Goal: Information Seeking & Learning: Learn about a topic

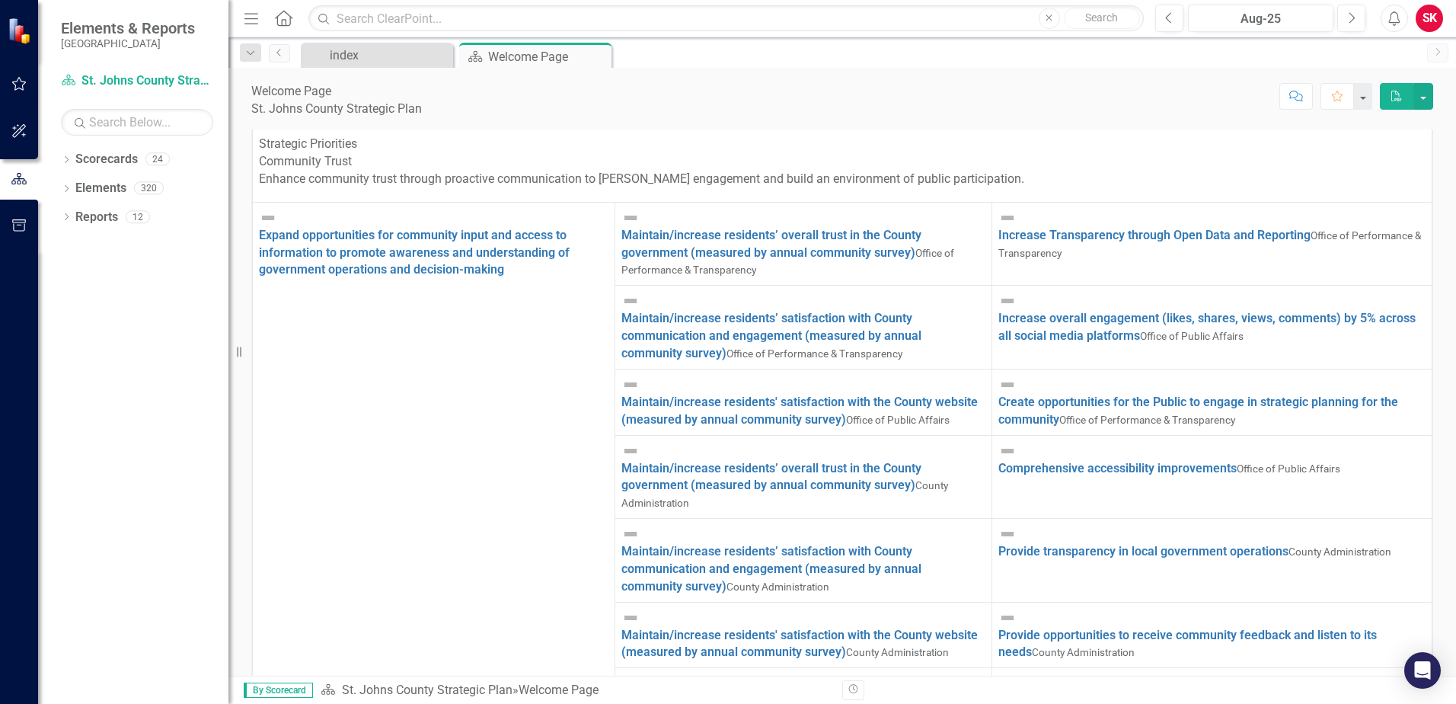
scroll to position [1675, 0]
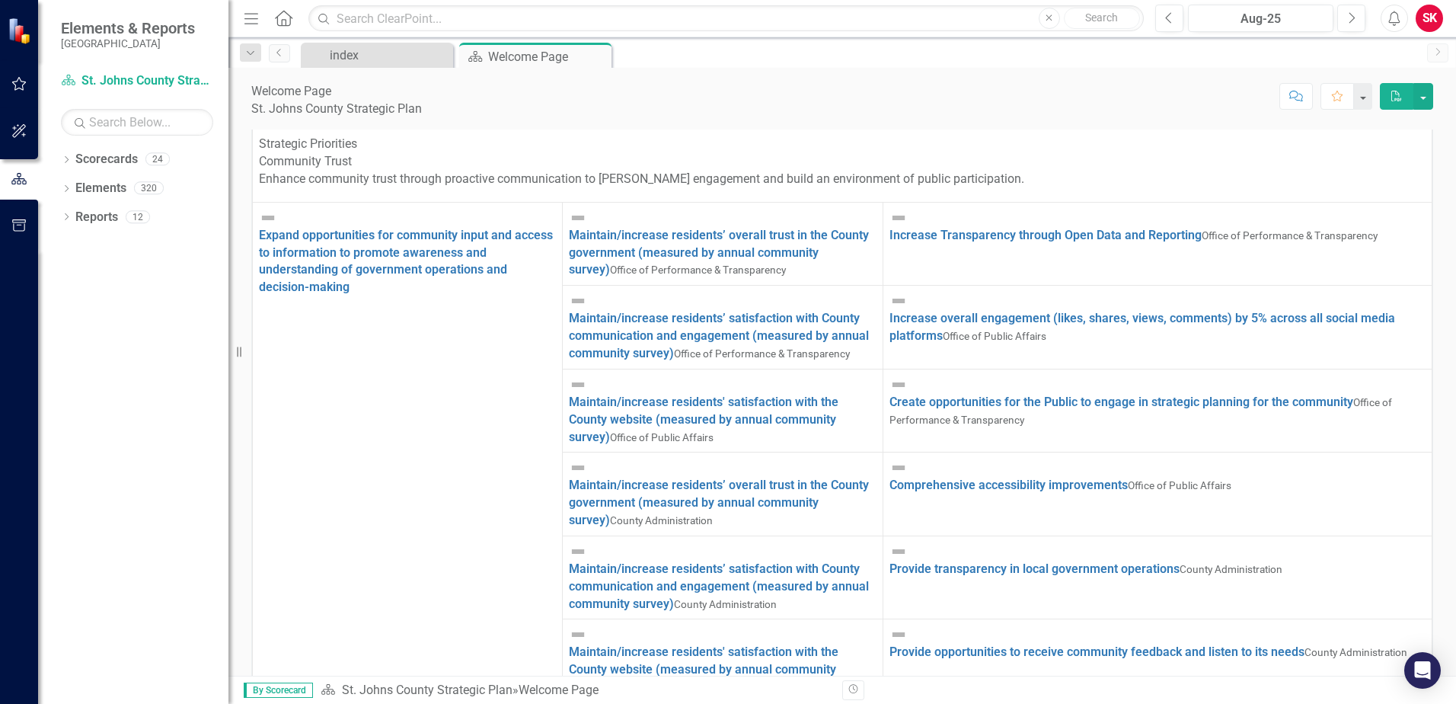
scroll to position [9075, 0]
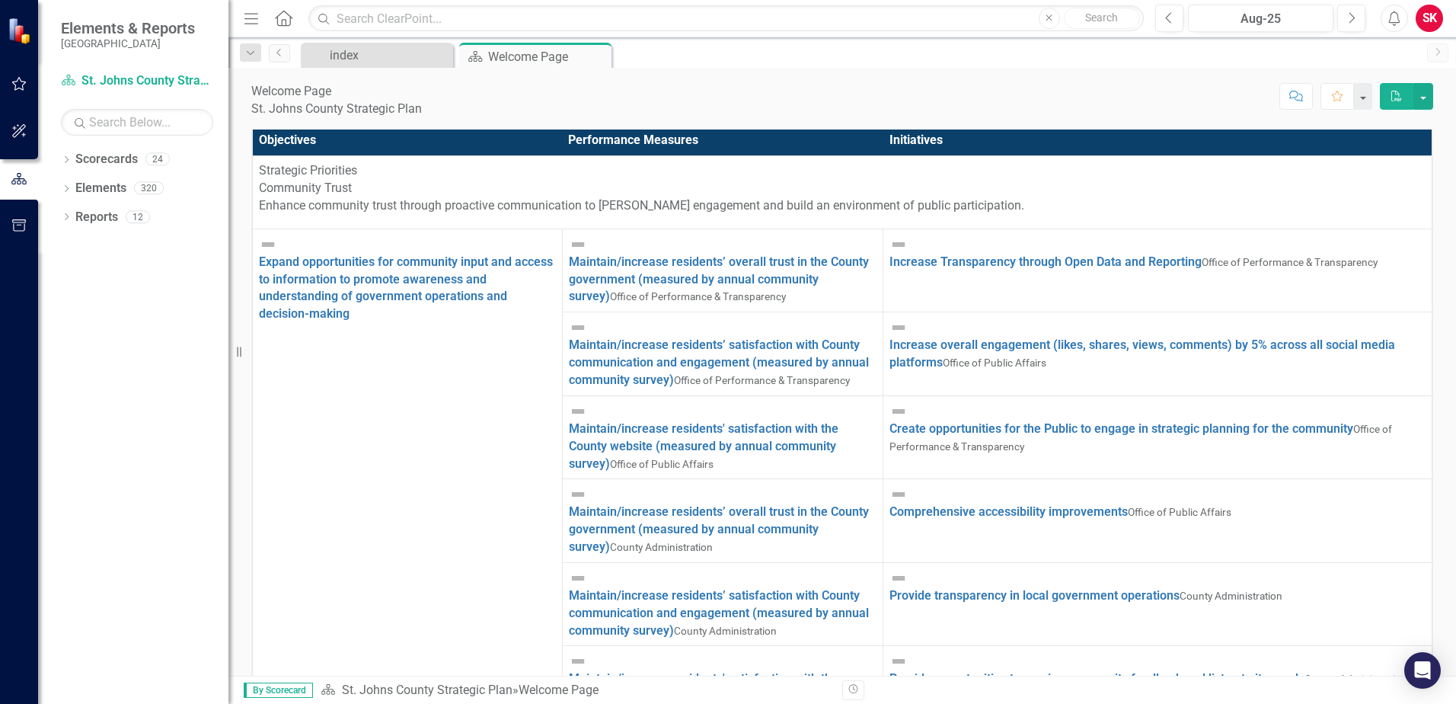
scroll to position [465, 0]
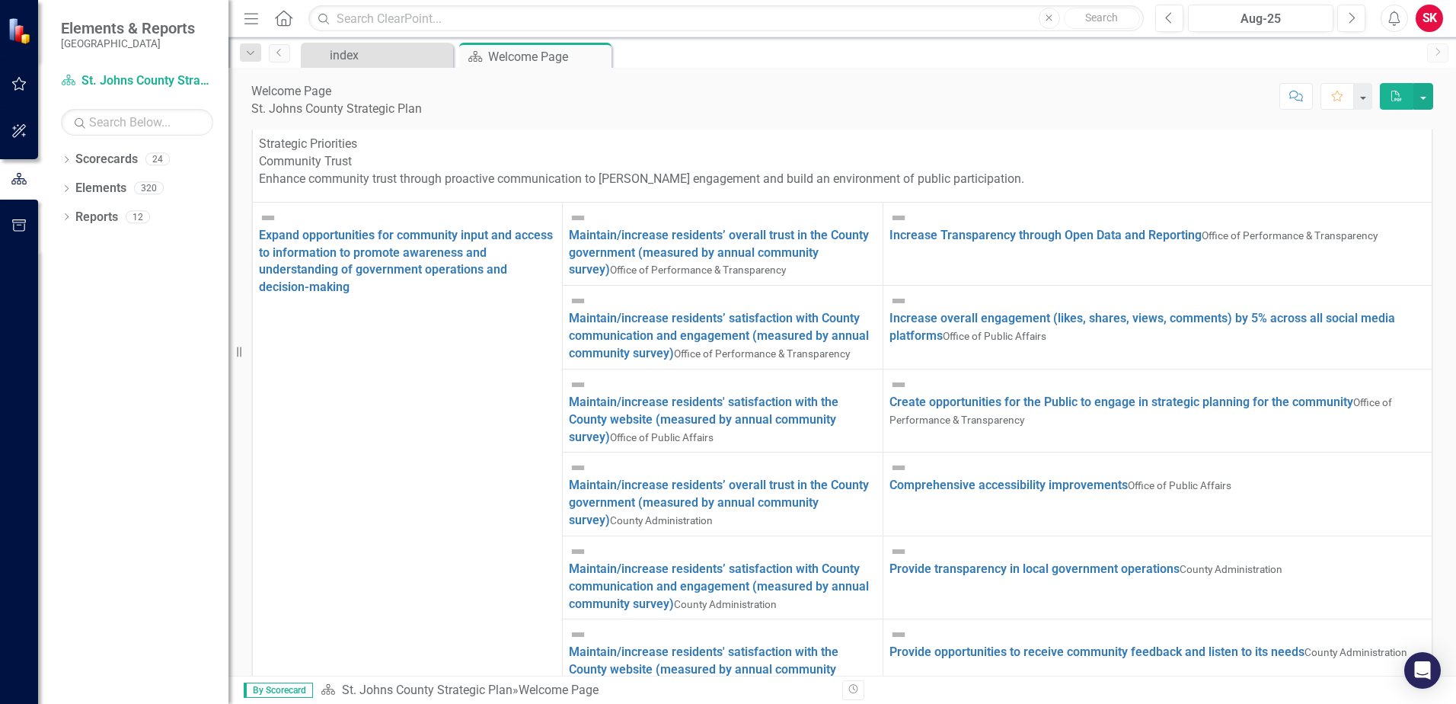
type input "board of county commissioners"
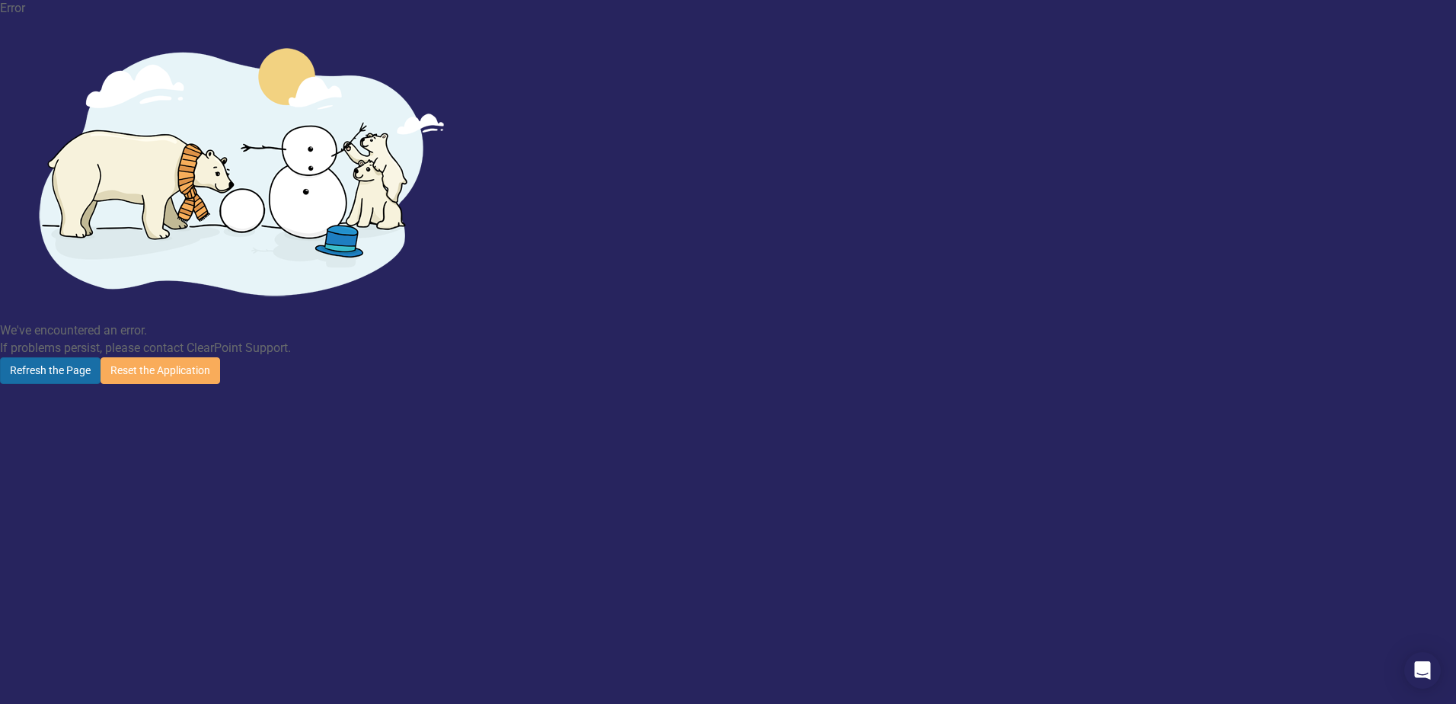
click at [101, 357] on button "Refresh the Page" at bounding box center [50, 370] width 101 height 27
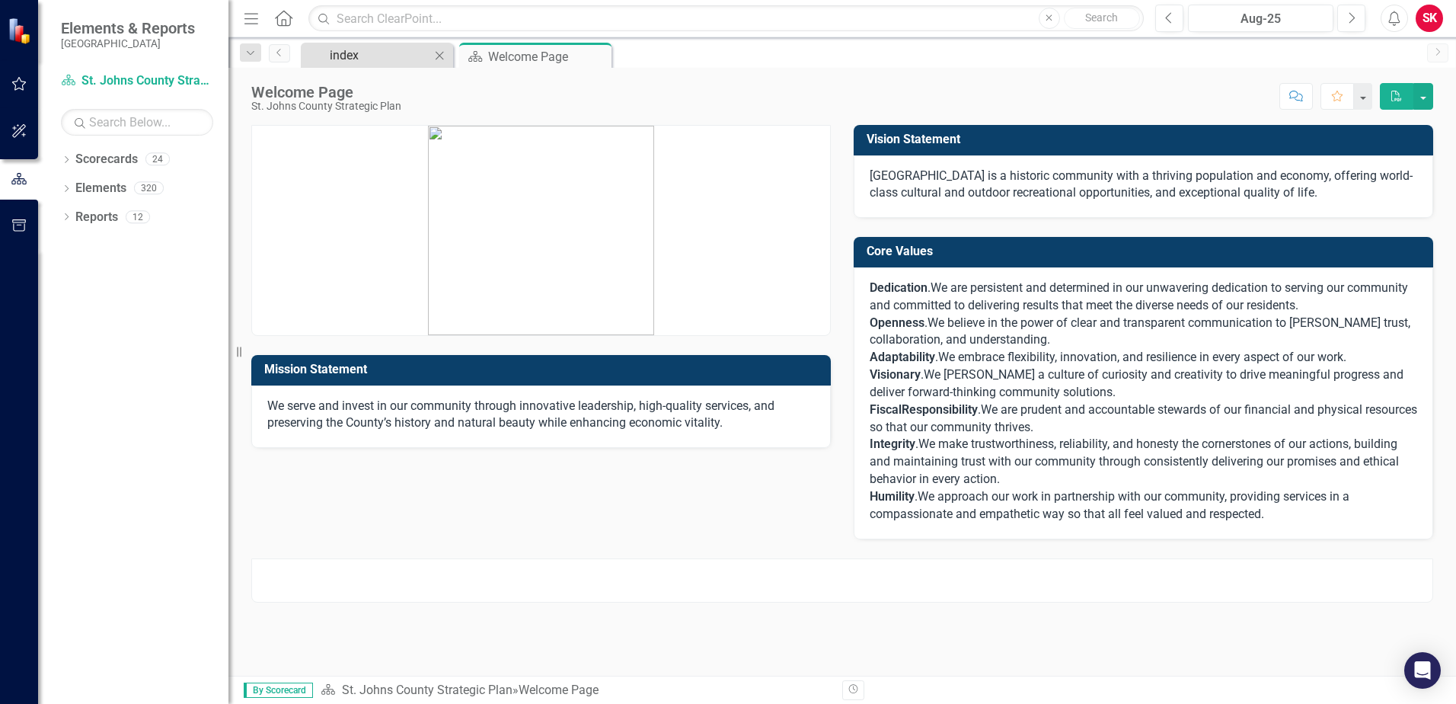
click at [381, 61] on div "index" at bounding box center [380, 55] width 101 height 19
click at [107, 40] on small "[GEOGRAPHIC_DATA]" at bounding box center [128, 43] width 134 height 12
click at [117, 81] on link "Scorecard St. Johns County Strategic Plan" at bounding box center [137, 81] width 152 height 18
click at [106, 123] on input "text" at bounding box center [137, 122] width 152 height 27
click at [114, 119] on input "text" at bounding box center [137, 122] width 152 height 27
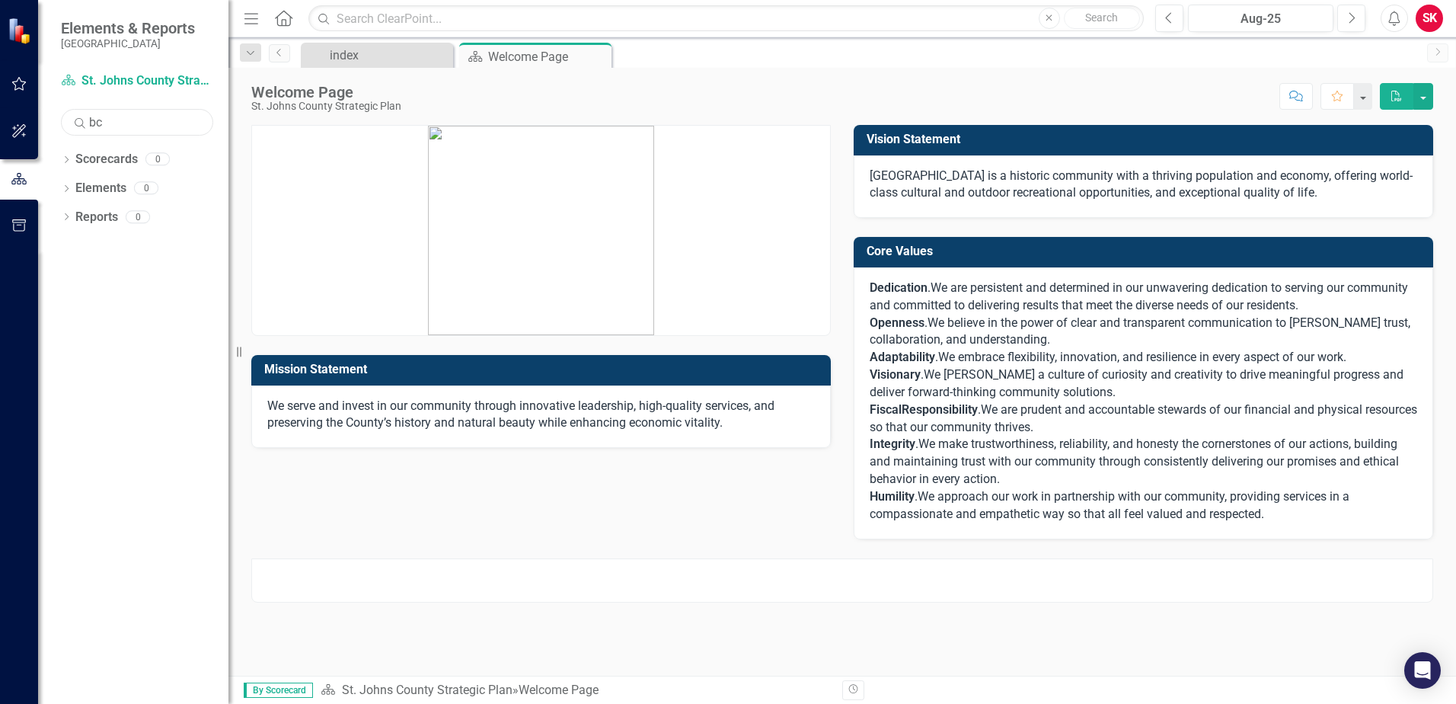
type input "b"
type input "c"
click at [444, 688] on link "St. Johns County Strategic Plan" at bounding box center [427, 689] width 171 height 14
click at [167, 77] on link "Scorecard St. Johns County Strategic Plan" at bounding box center [137, 81] width 152 height 18
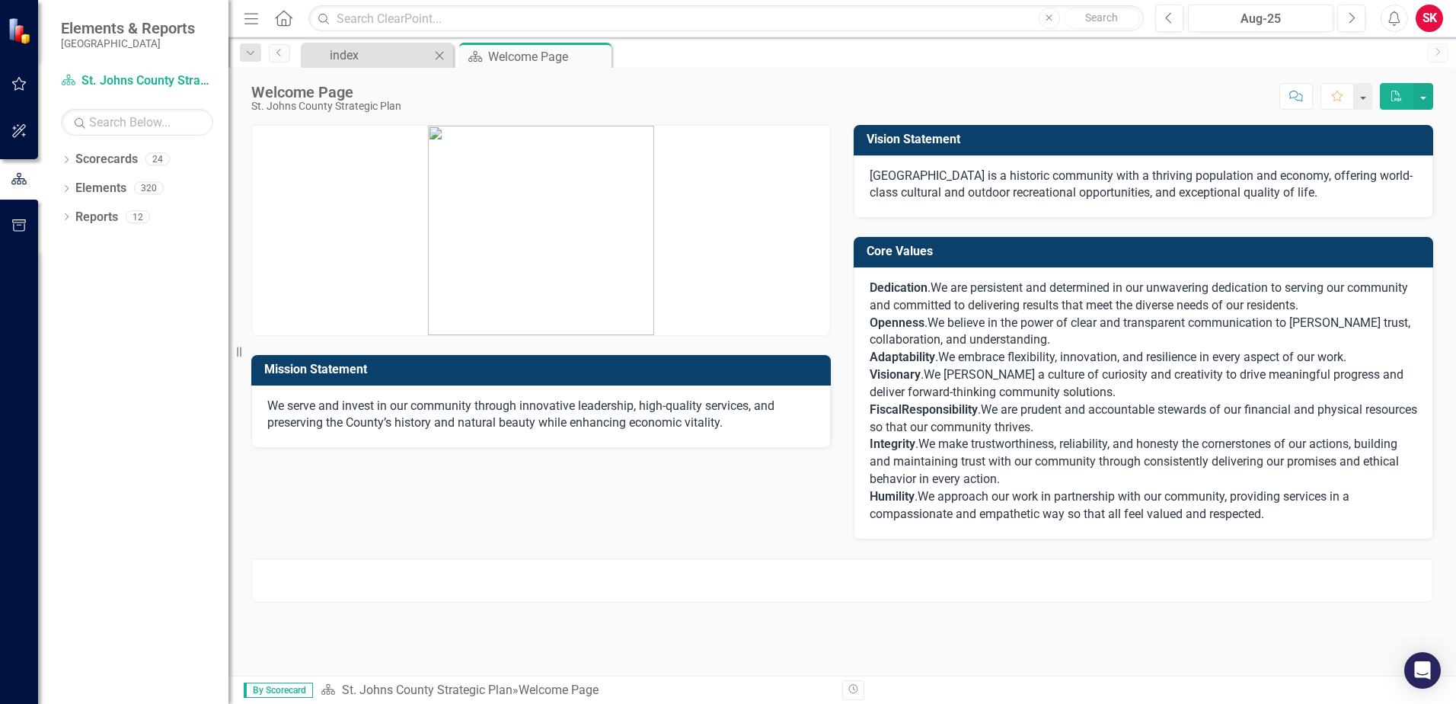
click at [321, 43] on div "index Close" at bounding box center [377, 55] width 152 height 25
click at [330, 54] on div "index" at bounding box center [380, 55] width 101 height 19
click at [275, 55] on icon "Previous" at bounding box center [279, 52] width 12 height 9
click at [147, 161] on div "24" at bounding box center [157, 159] width 24 height 13
click at [153, 190] on div "320" at bounding box center [149, 188] width 30 height 13
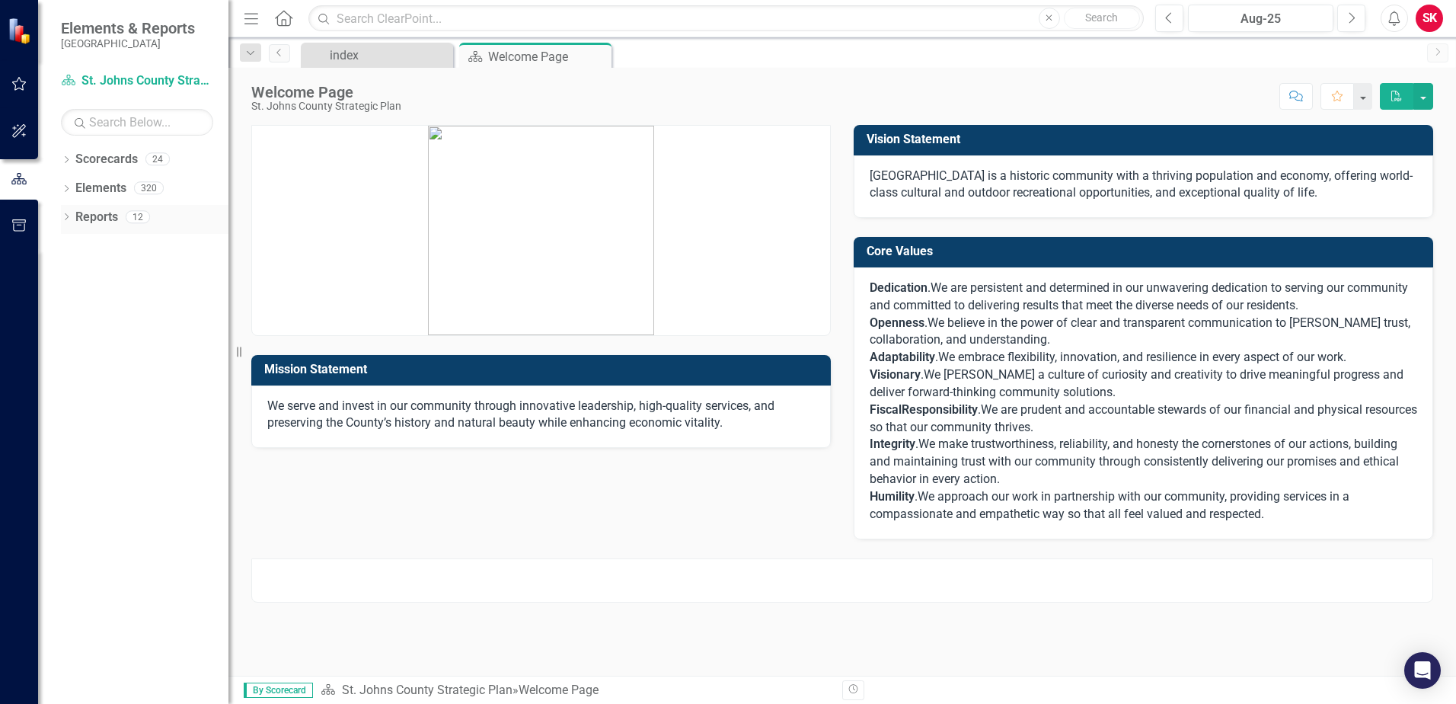
click at [127, 216] on div "12" at bounding box center [138, 216] width 24 height 13
click at [29, 143] on button "button" at bounding box center [19, 132] width 34 height 32
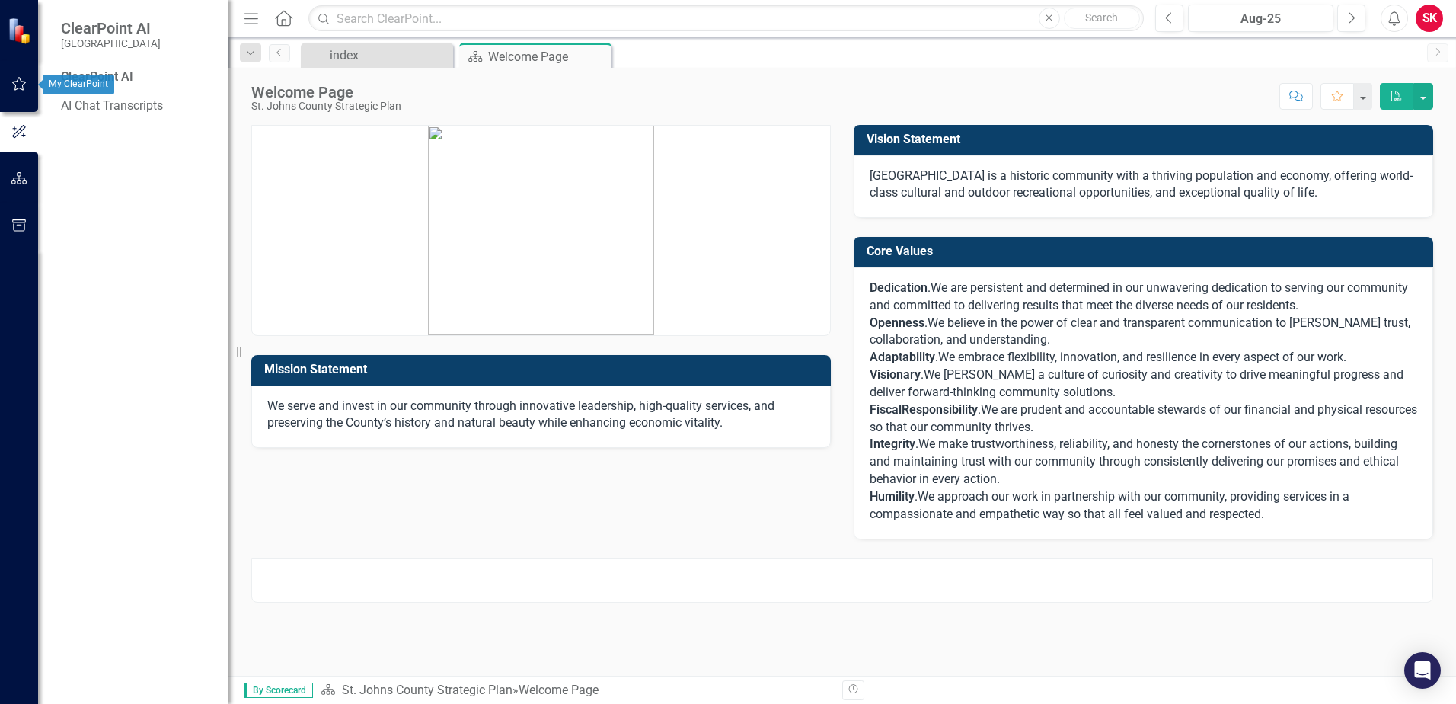
click at [22, 85] on icon "button" at bounding box center [19, 84] width 16 height 12
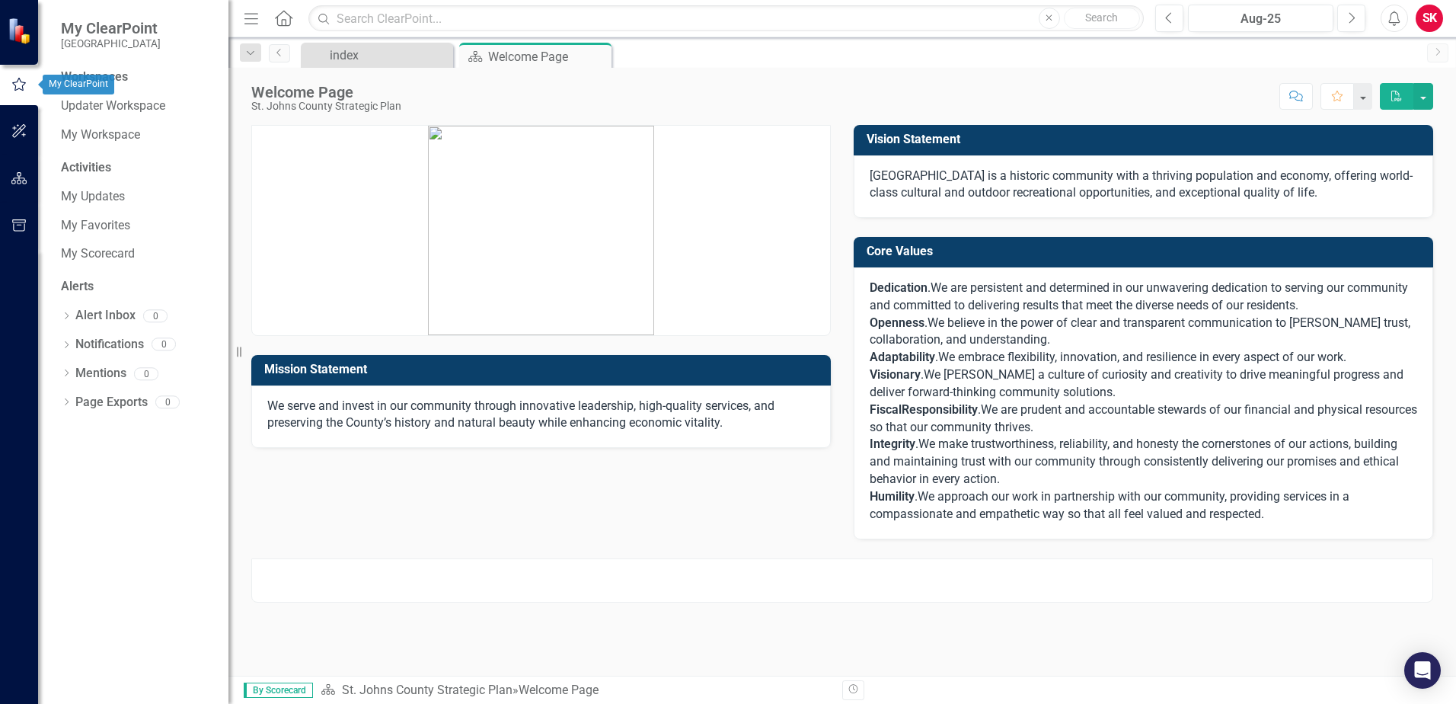
click at [22, 25] on img at bounding box center [21, 31] width 27 height 27
click at [16, 239] on button "button" at bounding box center [19, 226] width 34 height 32
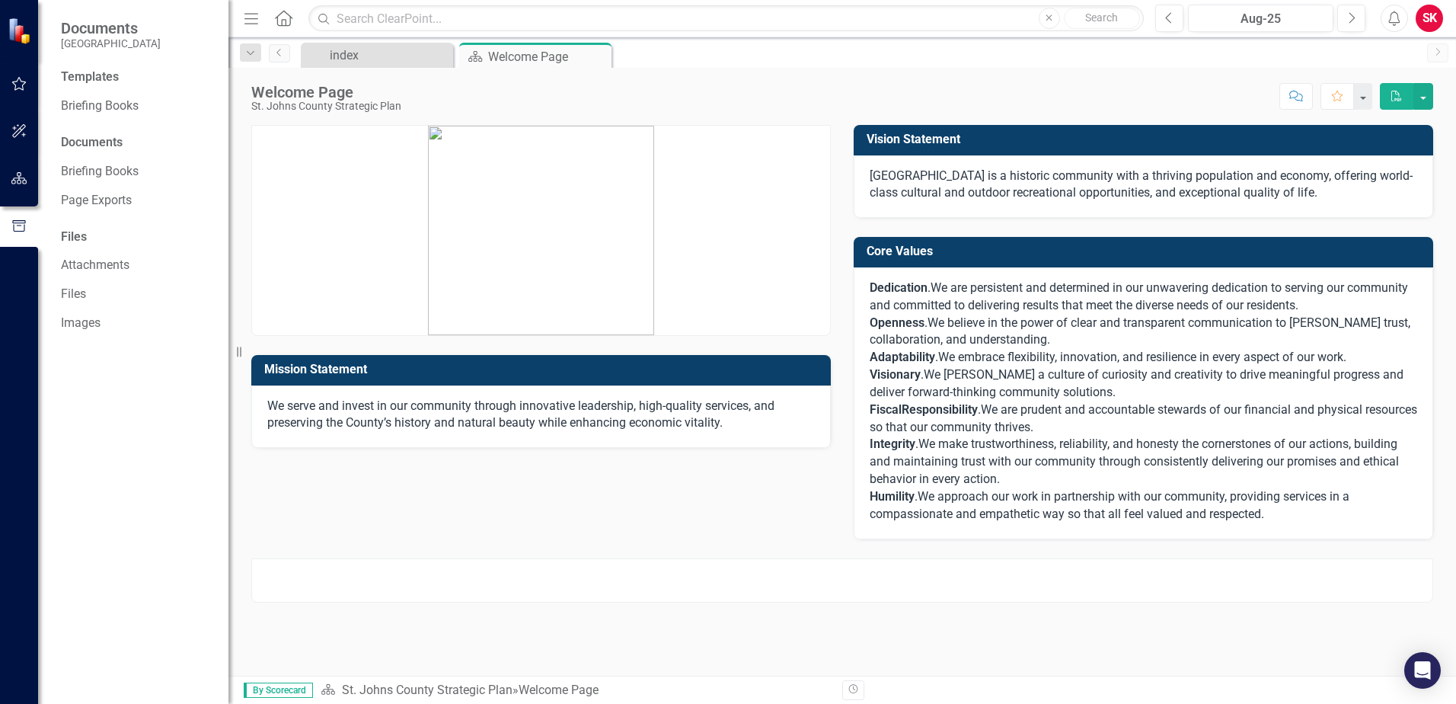
click at [369, 366] on h3 "Mission Statement" at bounding box center [543, 369] width 559 height 14
click at [239, 350] on div "Resize" at bounding box center [234, 352] width 12 height 704
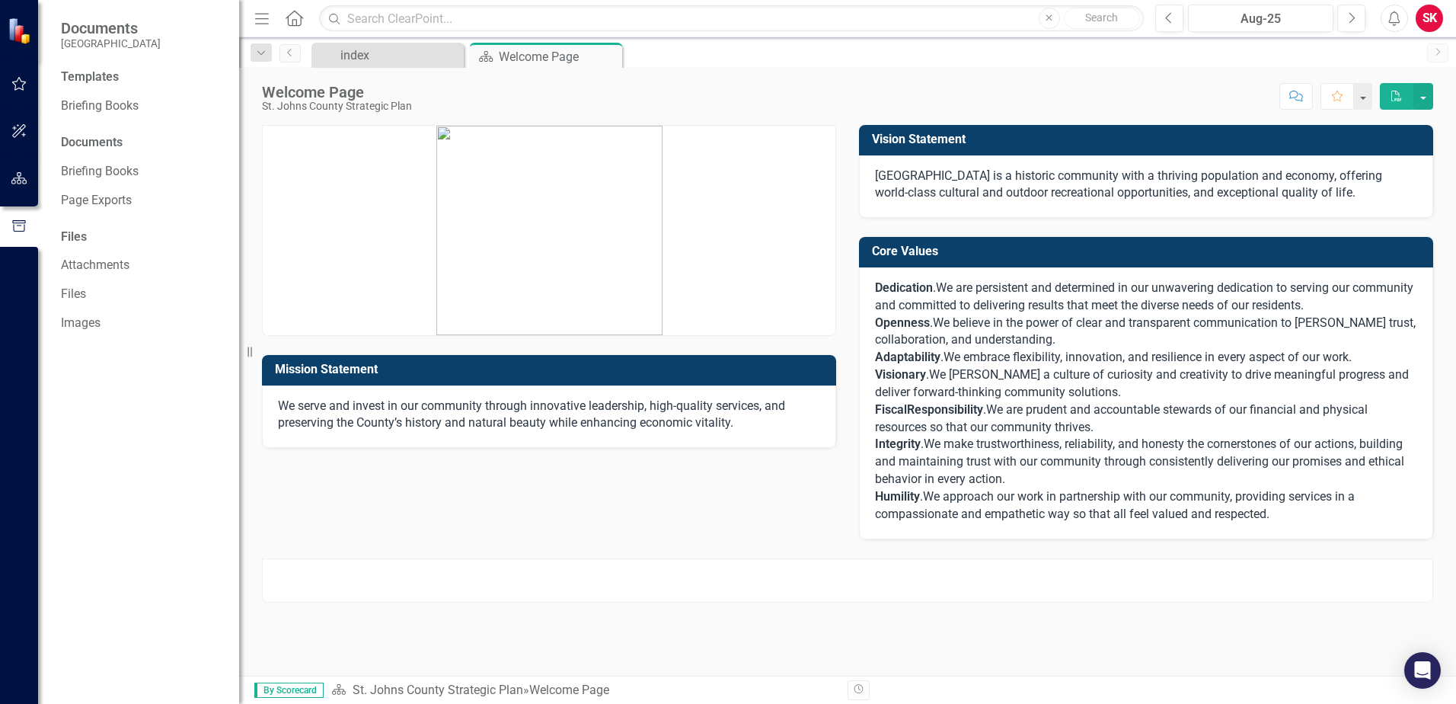
click at [248, 350] on div "Resize" at bounding box center [245, 352] width 12 height 704
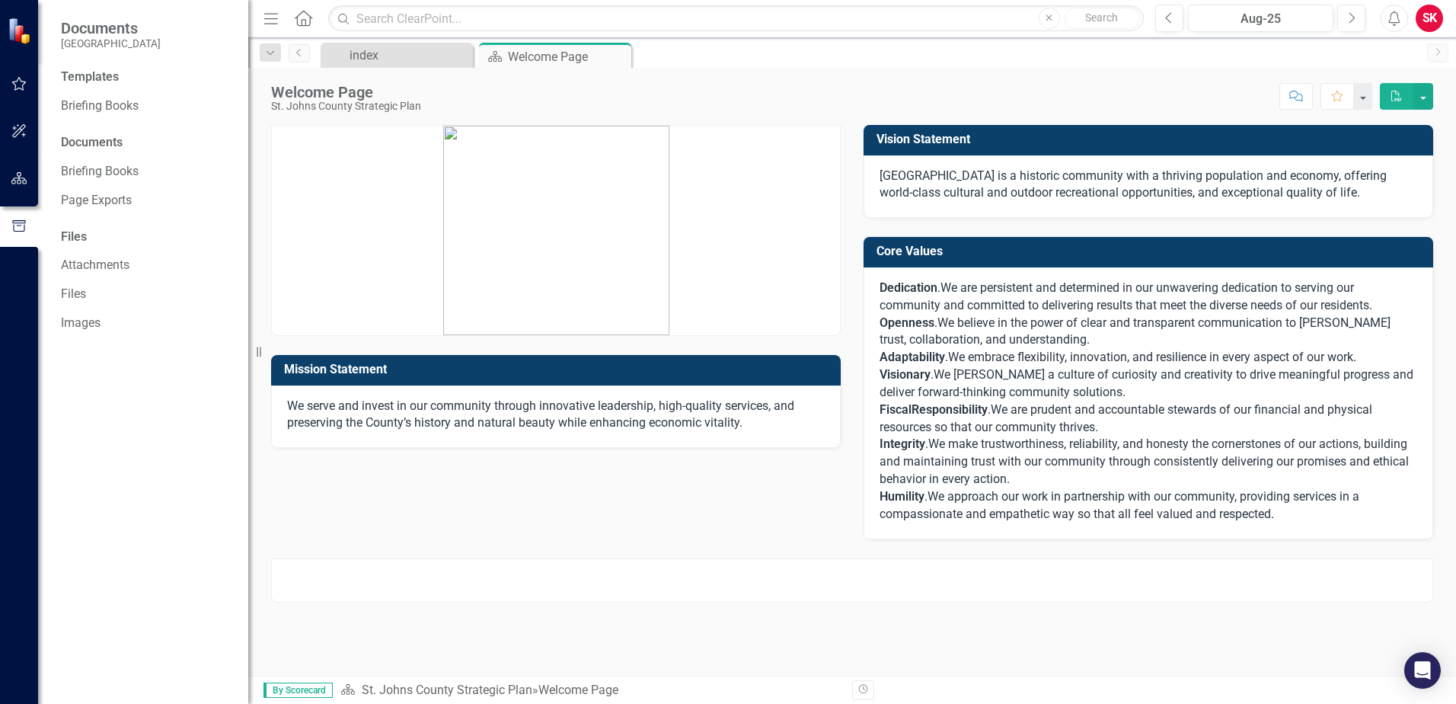
click at [255, 350] on div "Resize" at bounding box center [254, 352] width 12 height 704
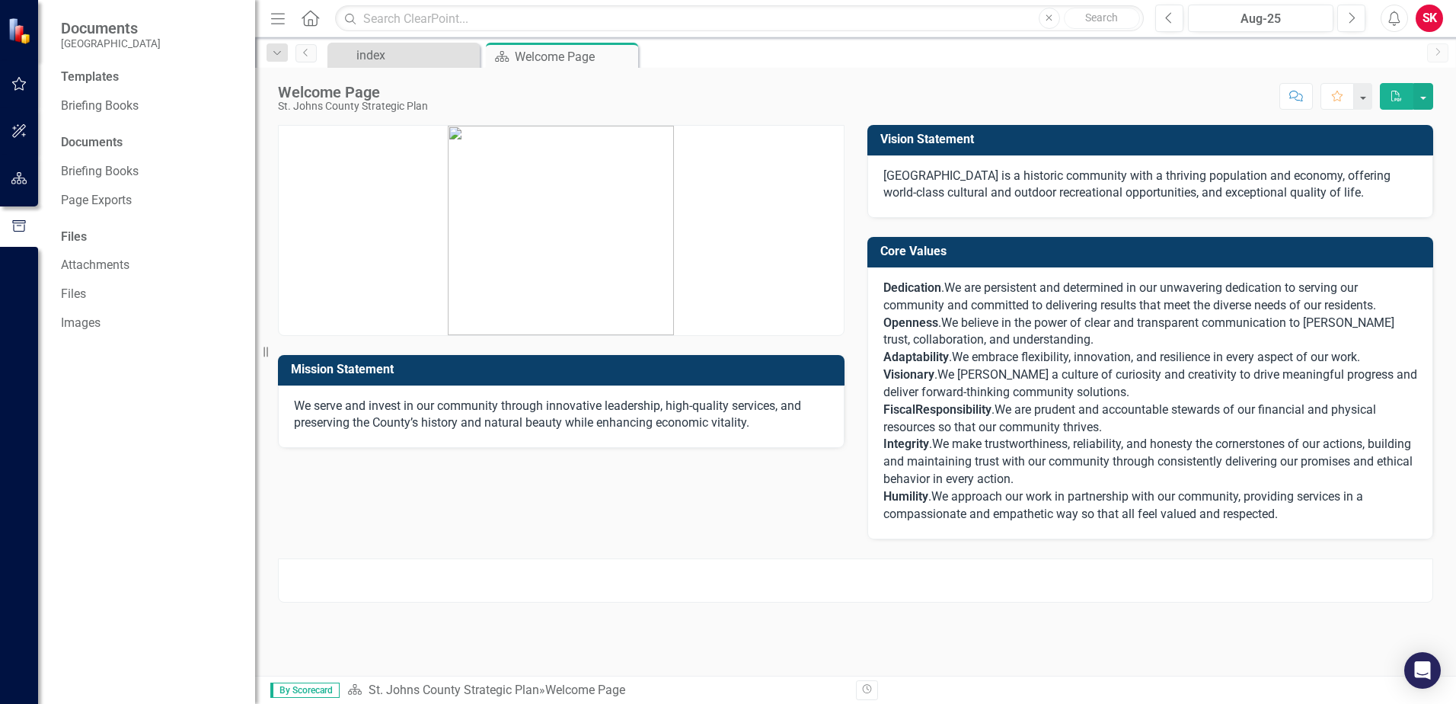
click at [310, 15] on icon "Home" at bounding box center [310, 18] width 20 height 16
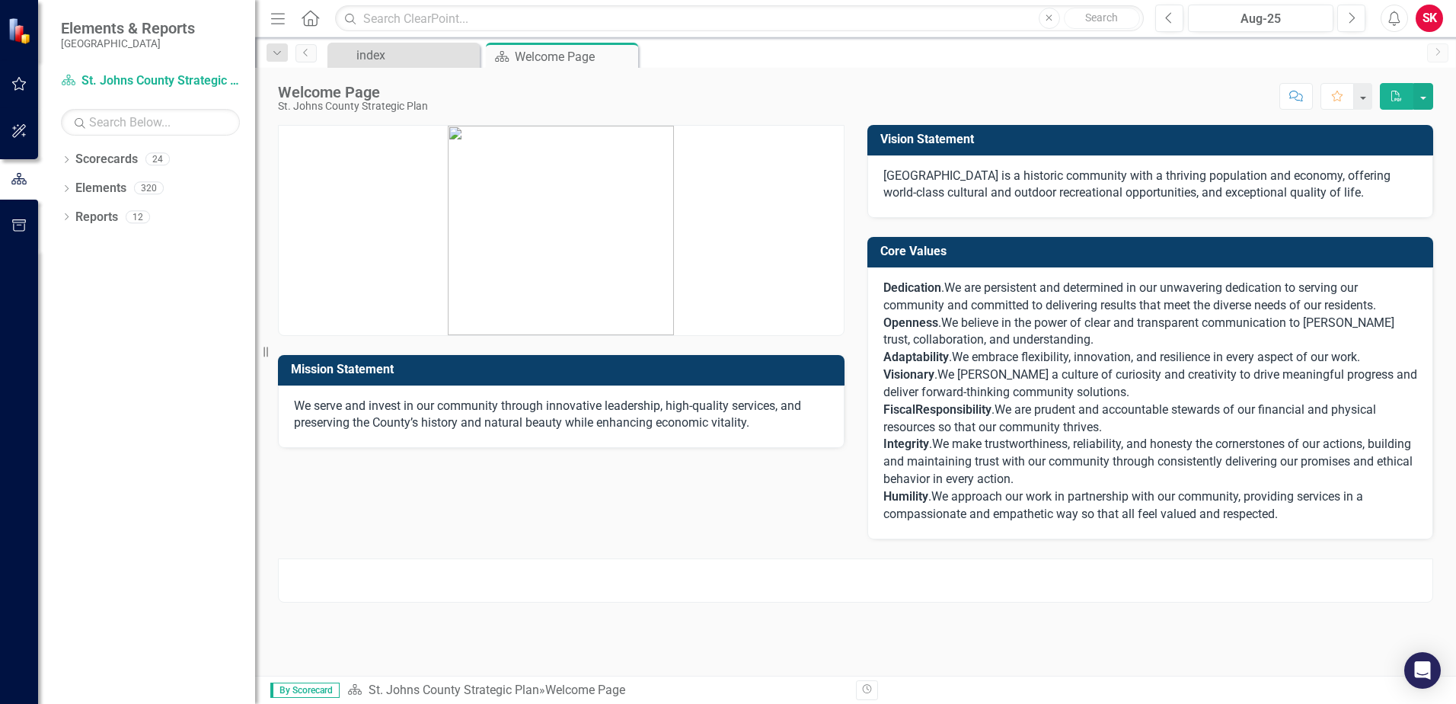
click at [310, 24] on icon "Home" at bounding box center [310, 18] width 20 height 16
click at [1162, 21] on button "Previous" at bounding box center [1169, 18] width 28 height 27
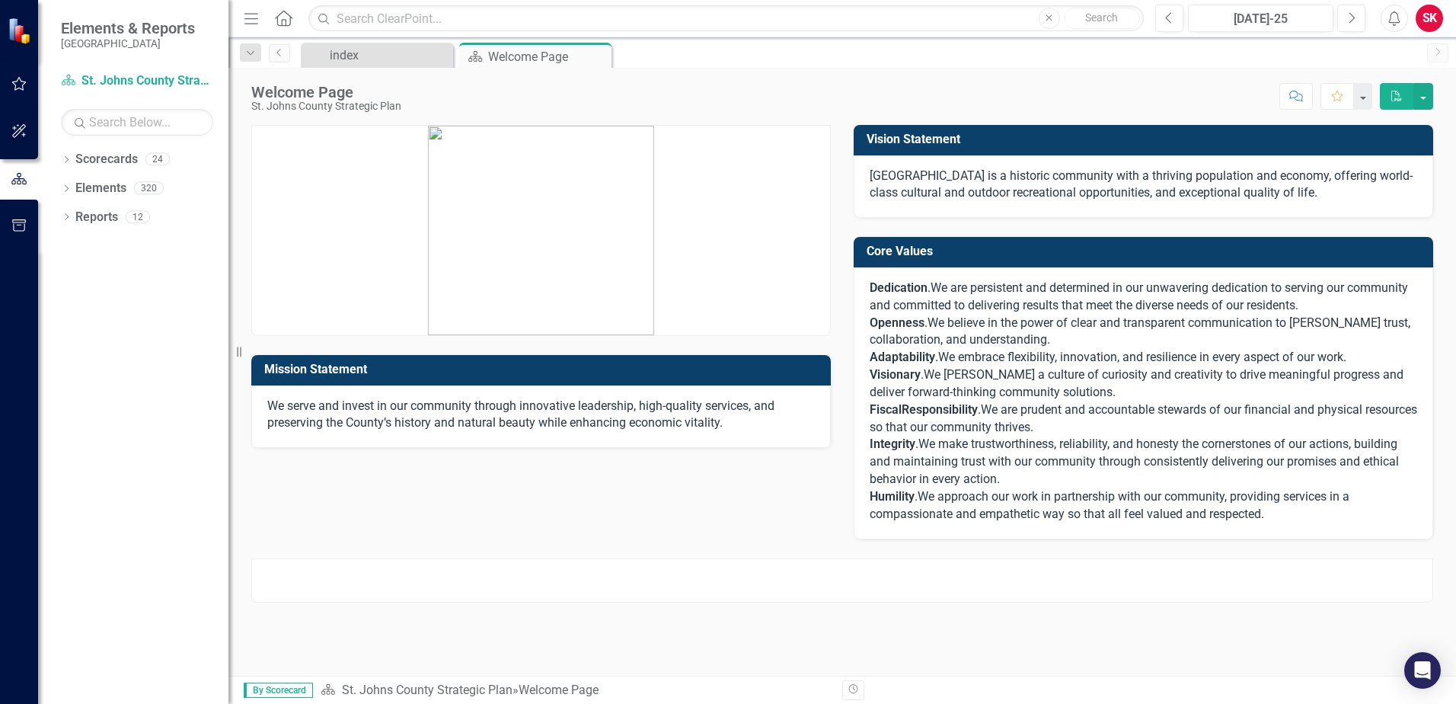
click at [310, 369] on h3 "Mission Statement" at bounding box center [543, 369] width 559 height 14
click at [850, 688] on icon "Revision History" at bounding box center [853, 689] width 11 height 9
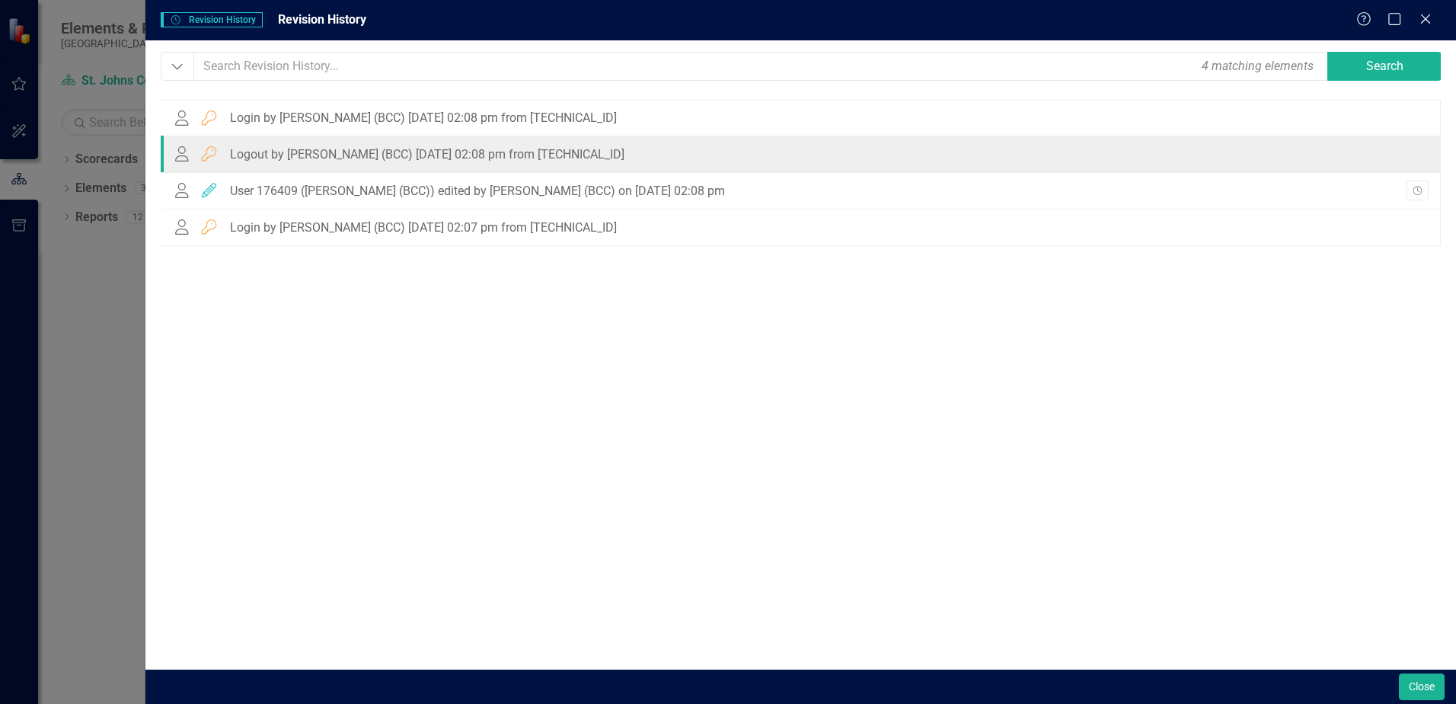
click at [429, 153] on div "Logout by [PERSON_NAME] (BCC) [DATE] 02:08 pm from [TECHNICAL_ID]" at bounding box center [427, 155] width 394 height 14
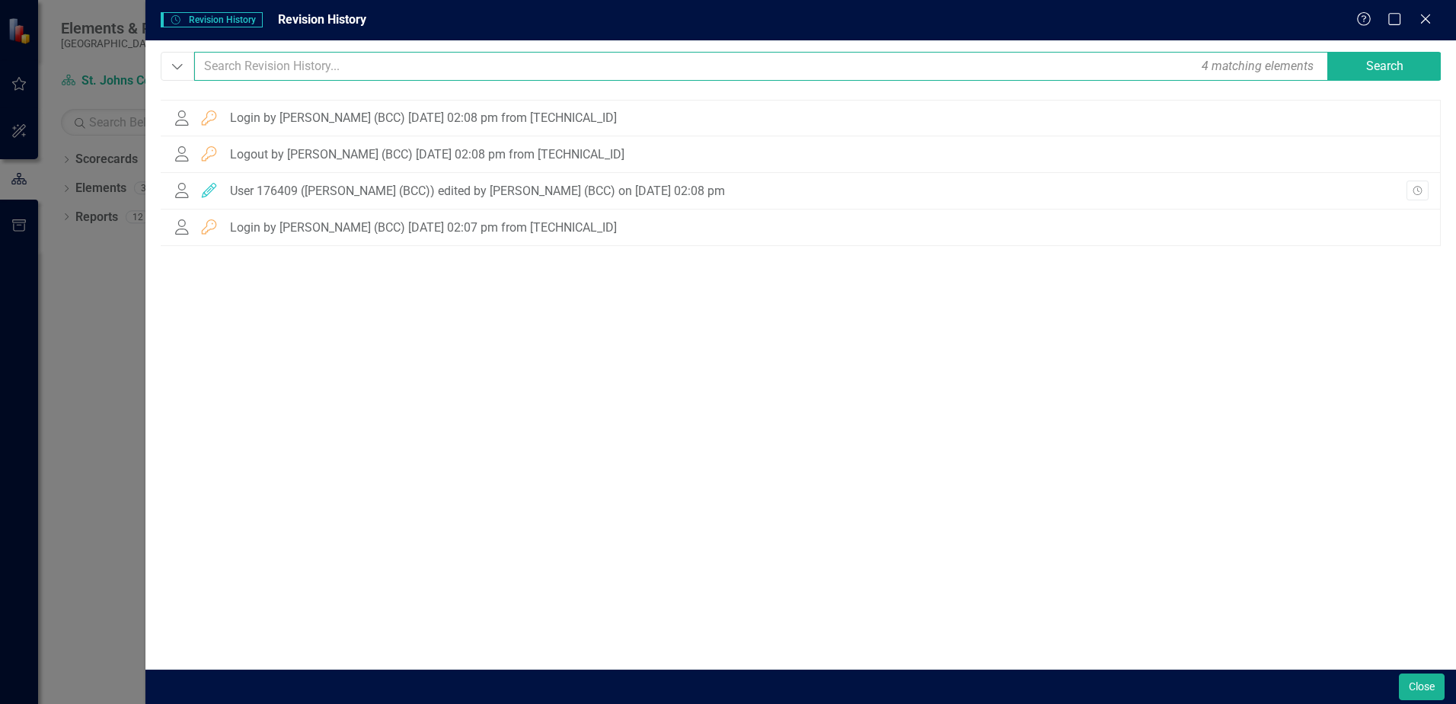
click at [411, 75] on input "text" at bounding box center [761, 66] width 1135 height 29
click at [174, 63] on icon "Dropdown" at bounding box center [178, 66] width 14 height 15
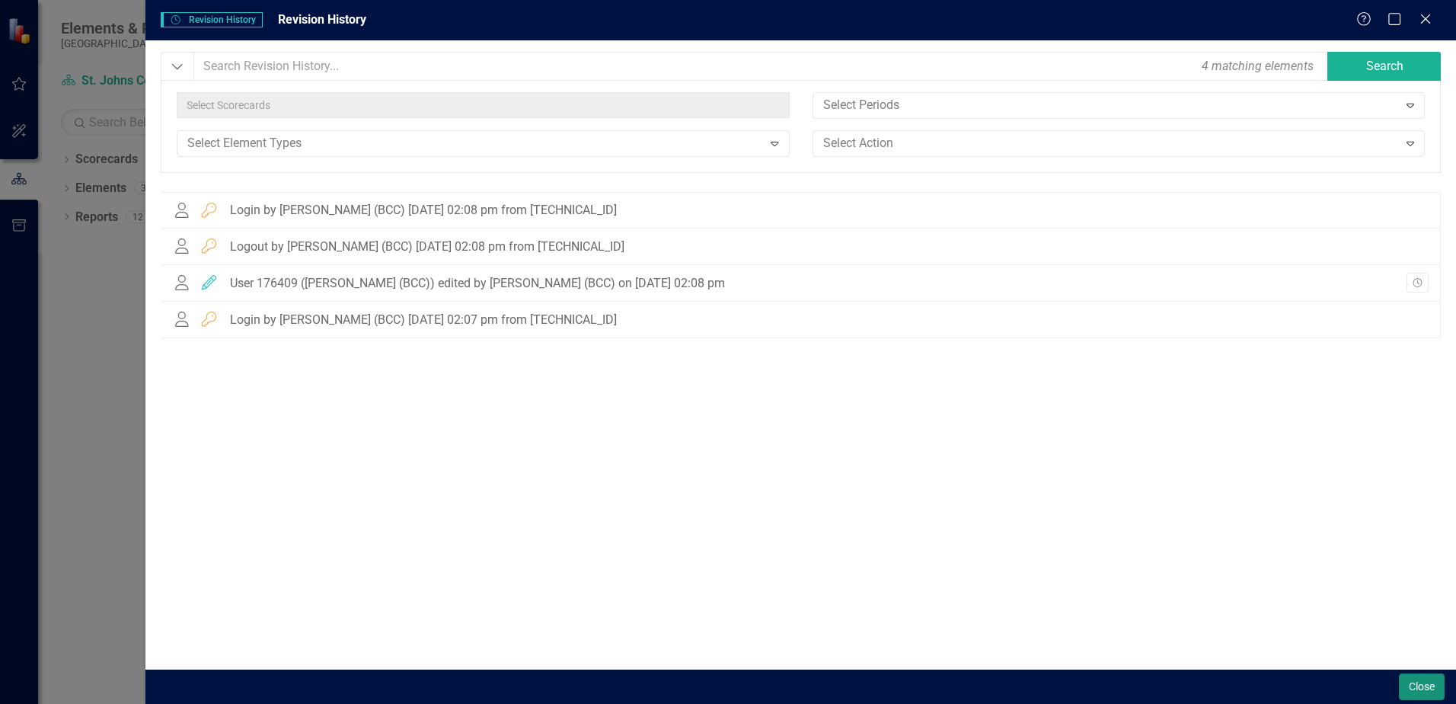
click at [1417, 689] on button "Close" at bounding box center [1422, 686] width 46 height 27
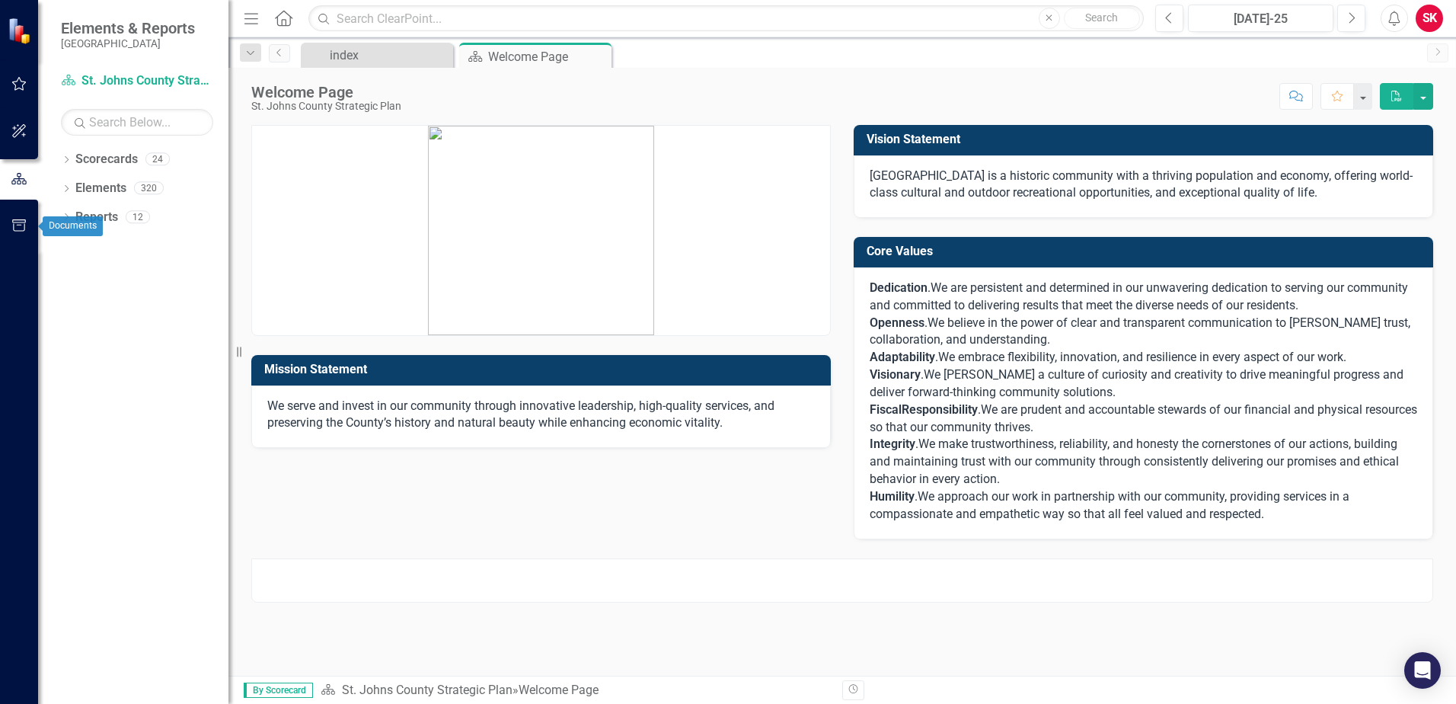
click at [11, 228] on icon "button" at bounding box center [19, 225] width 16 height 12
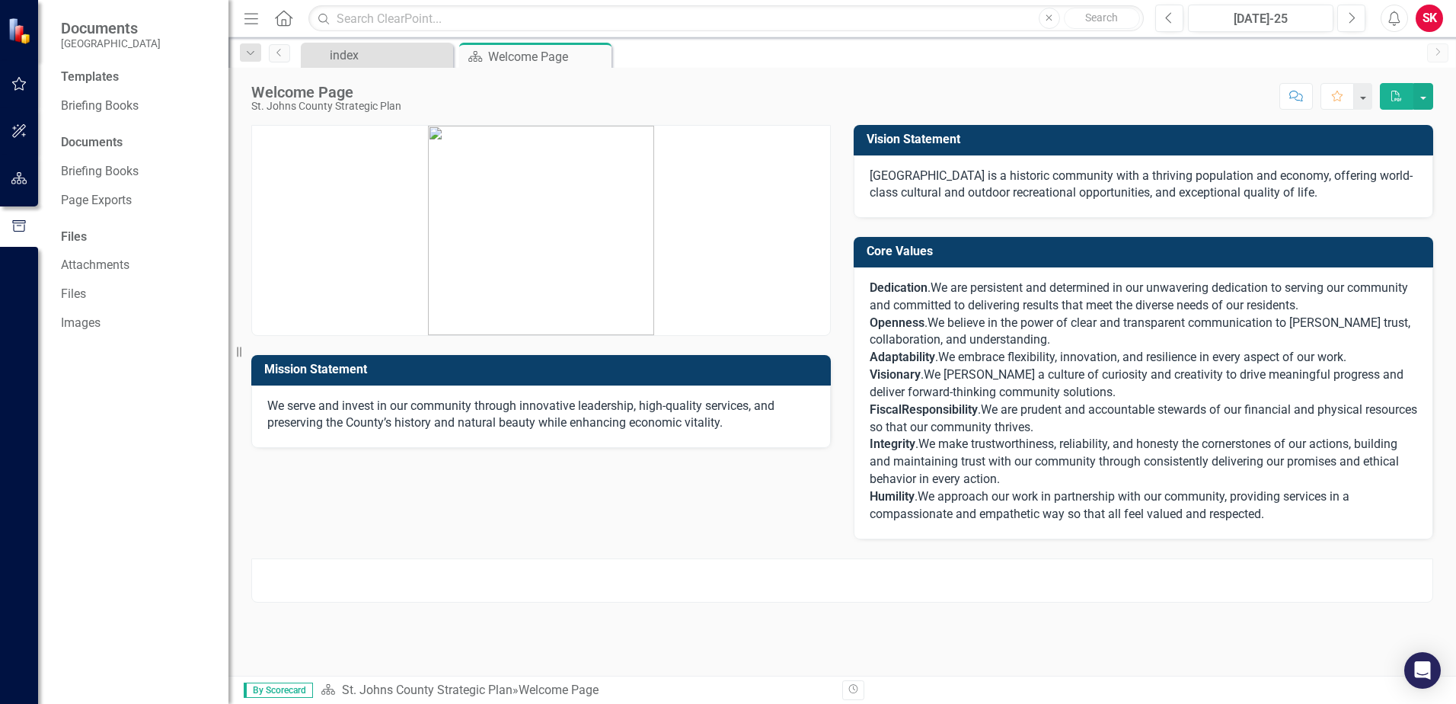
click at [103, 143] on div "Documents" at bounding box center [137, 143] width 152 height 18
click at [103, 168] on link "Briefing Books" at bounding box center [137, 172] width 152 height 18
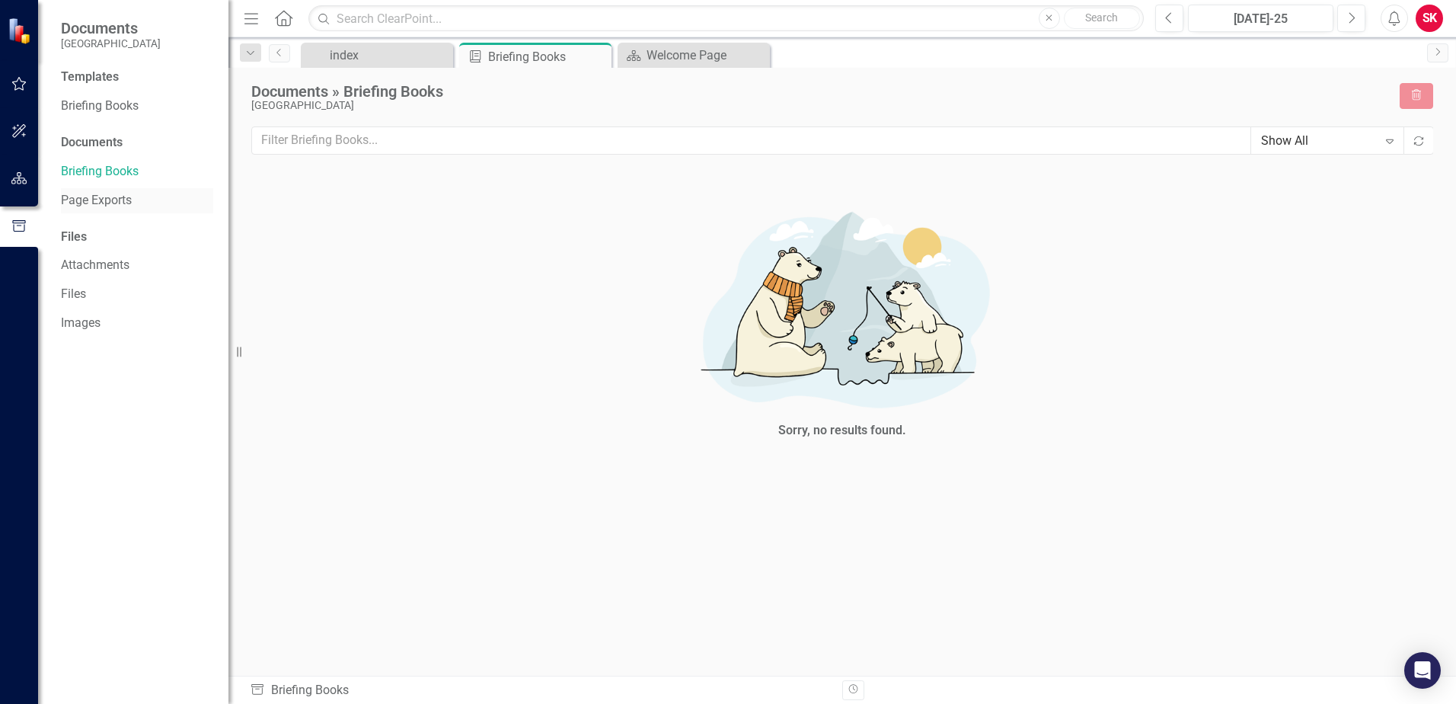
click at [103, 190] on div "Page Exports" at bounding box center [137, 200] width 152 height 25
click at [75, 287] on link "Files" at bounding box center [137, 295] width 152 height 18
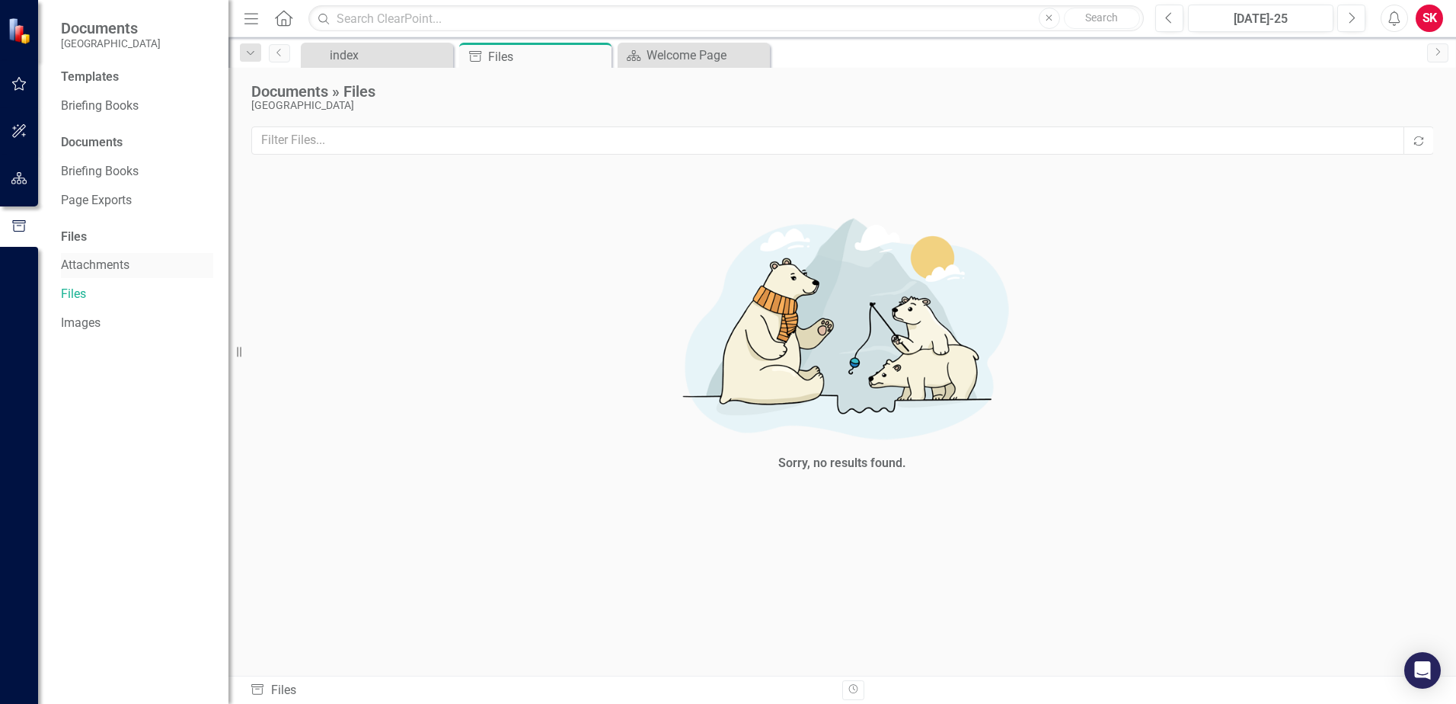
click at [68, 262] on link "Attachments" at bounding box center [137, 266] width 152 height 18
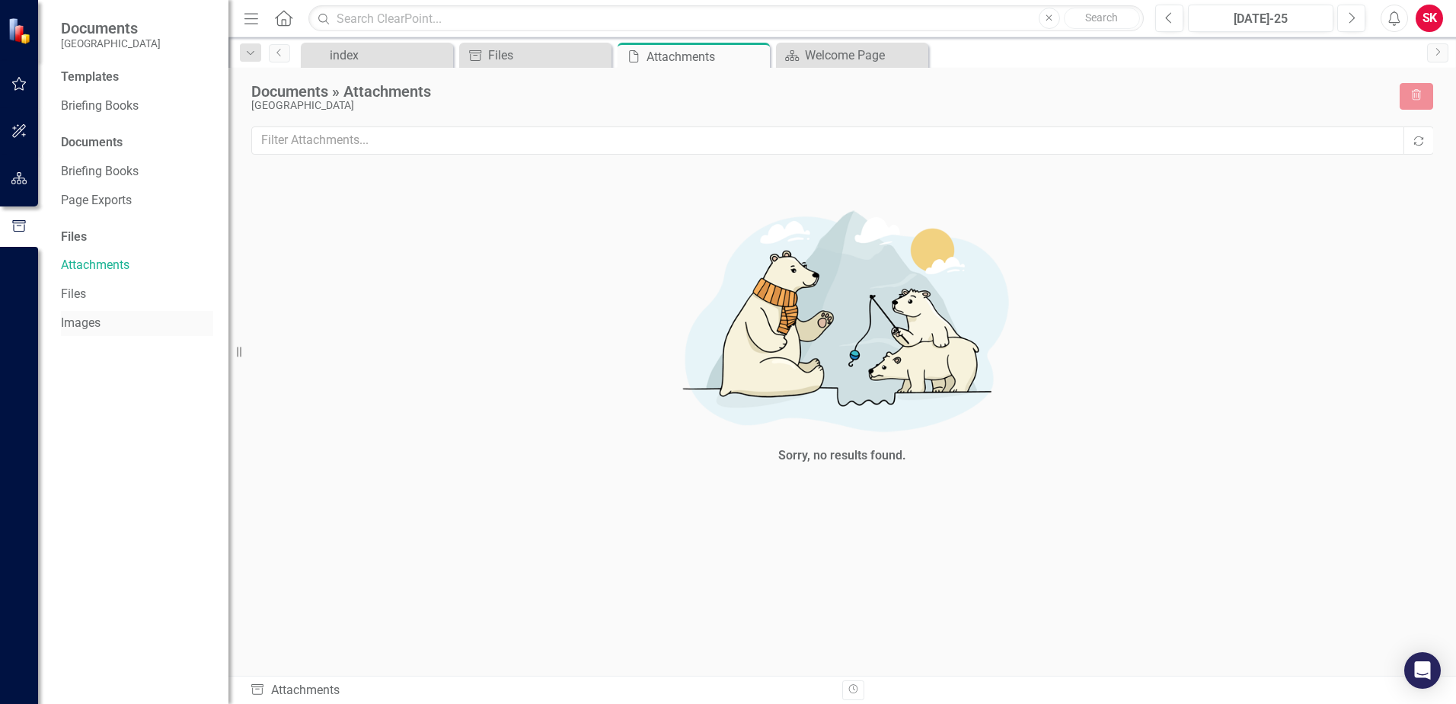
click at [82, 316] on link "Images" at bounding box center [137, 324] width 152 height 18
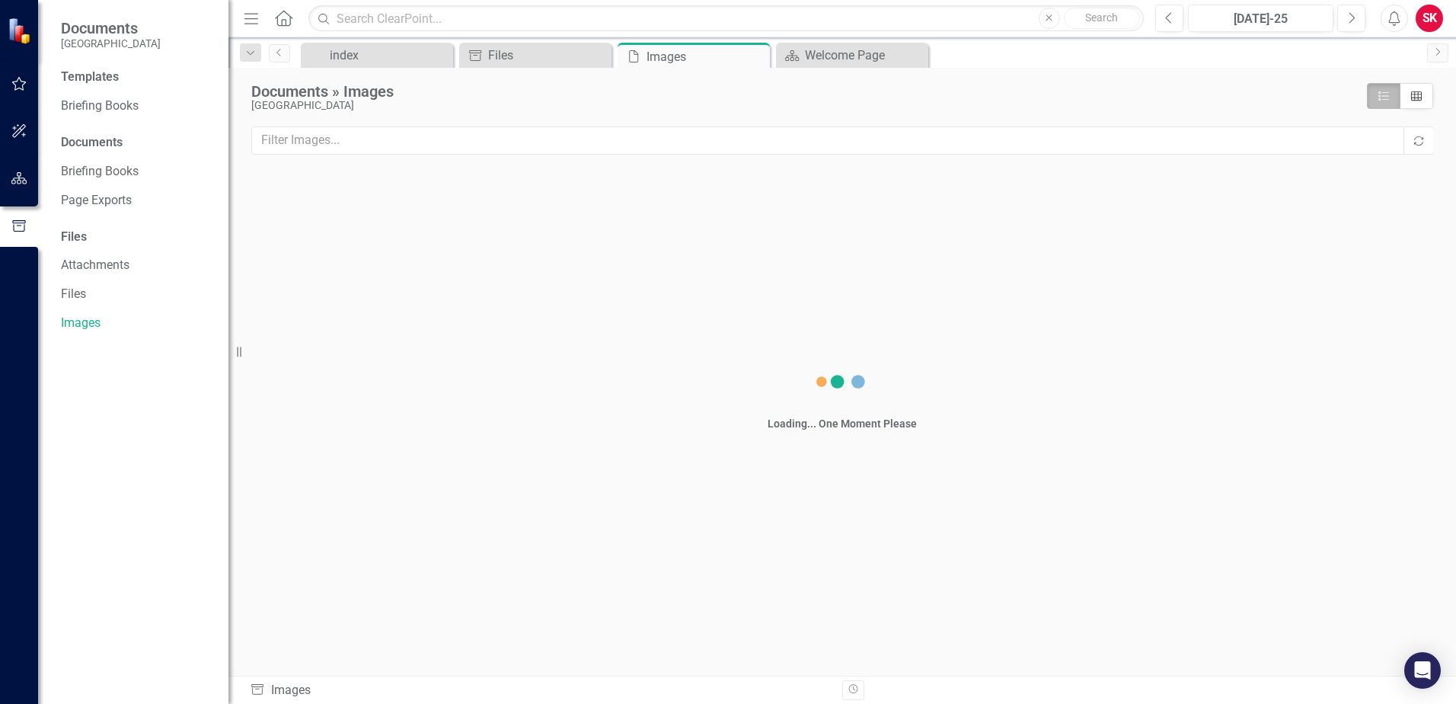
click at [80, 77] on div "Templates" at bounding box center [137, 78] width 152 height 18
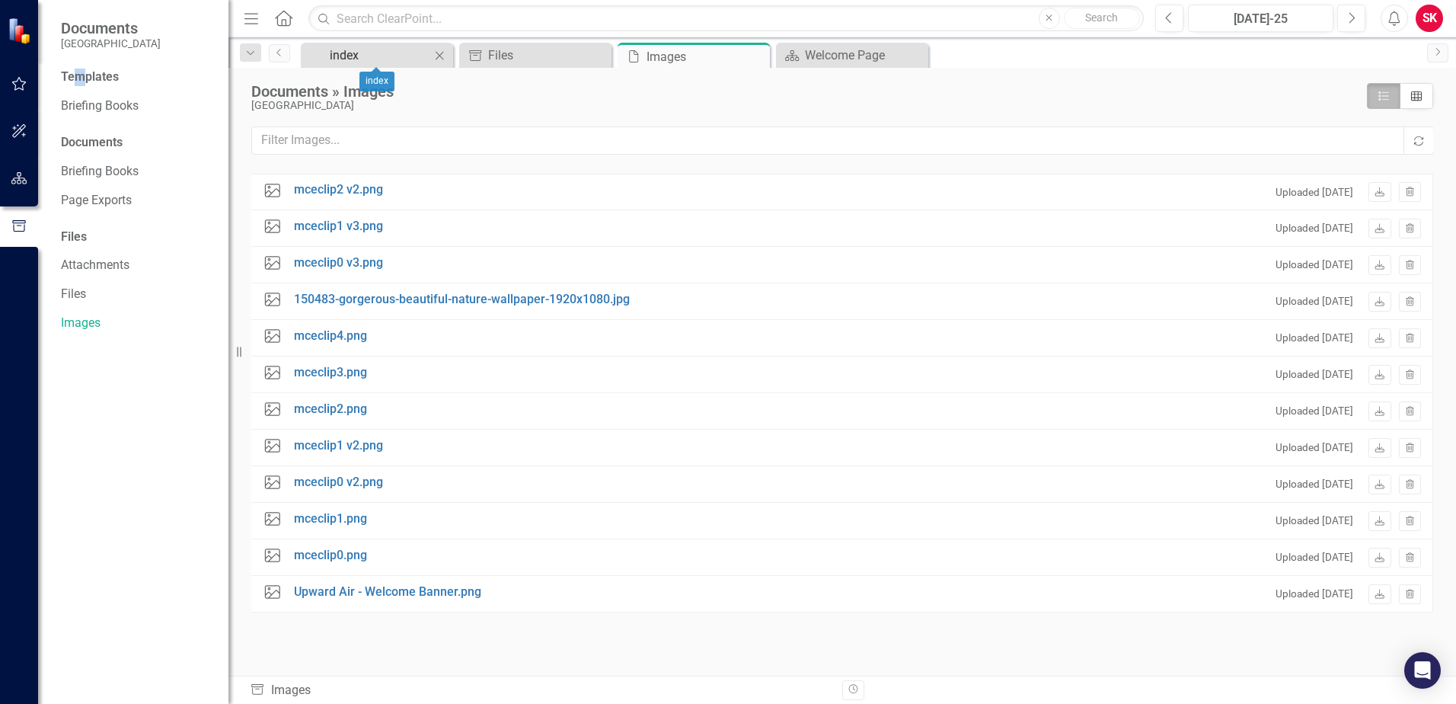
click at [338, 56] on div "index" at bounding box center [380, 55] width 101 height 19
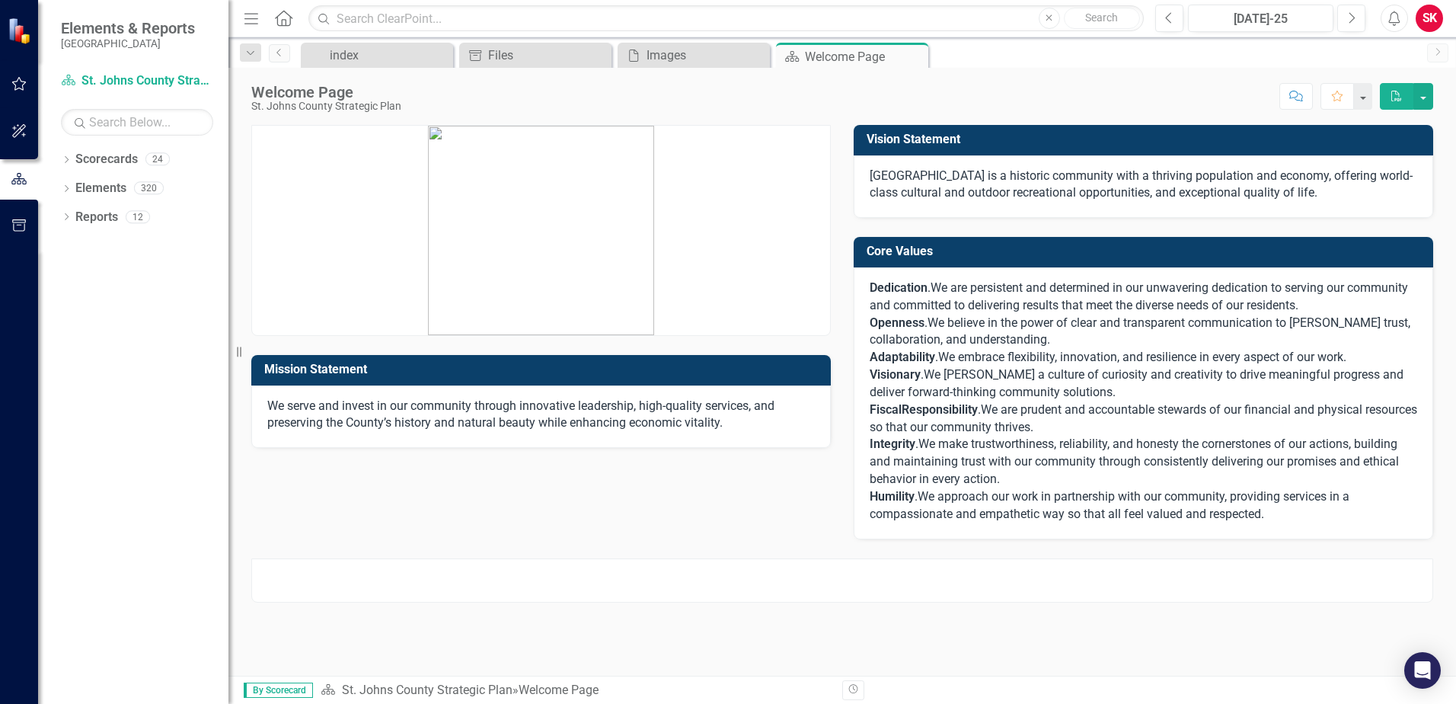
click at [502, 279] on img at bounding box center [541, 230] width 226 height 209
click at [981, 140] on h3 "Vision Statement" at bounding box center [1146, 140] width 559 height 14
click at [314, 581] on div at bounding box center [842, 580] width 1182 height 44
click at [861, 691] on button "Revision History" at bounding box center [853, 690] width 22 height 20
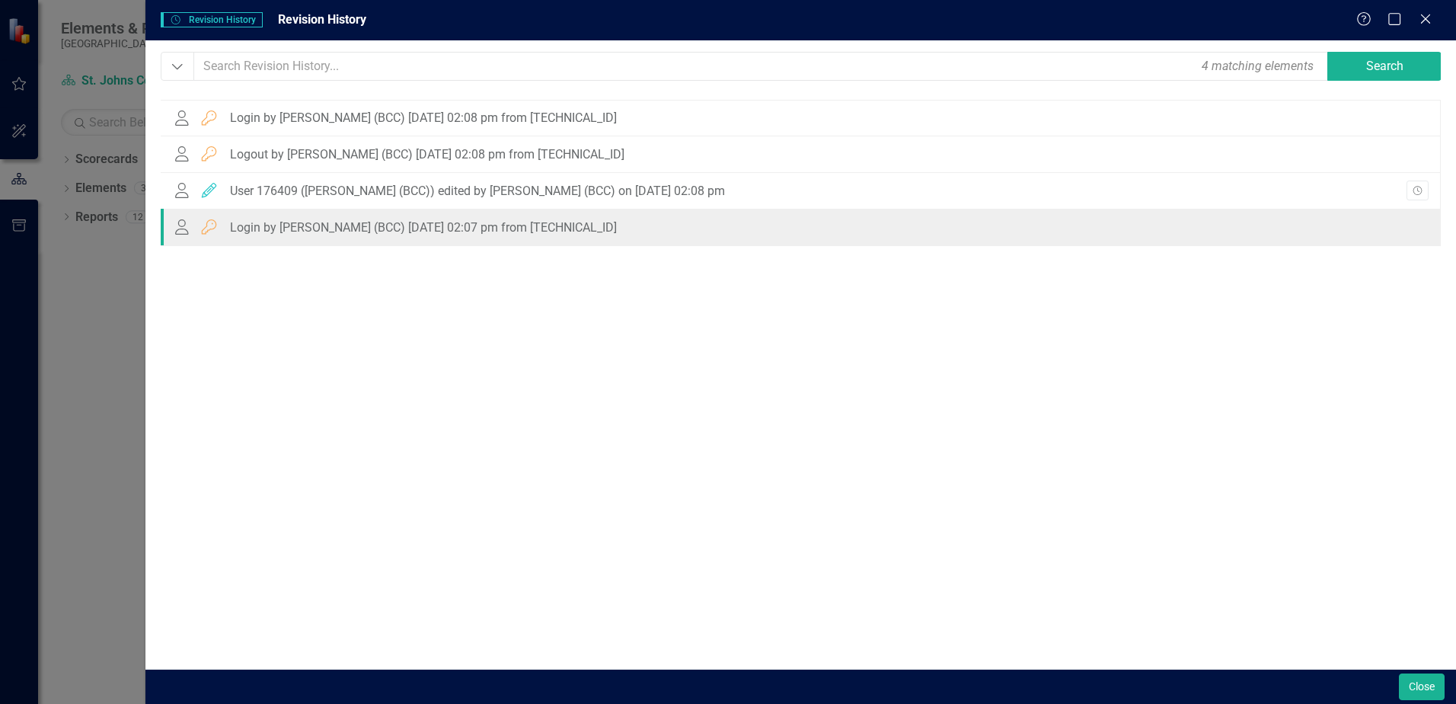
click at [372, 233] on div "Login by [PERSON_NAME] (BCC) [DATE] 02:07 pm from [TECHNICAL_ID]" at bounding box center [423, 228] width 387 height 14
click at [396, 219] on div "User Login Login by [PERSON_NAME] (BCC) [DATE] 02:07 pm from [TECHNICAL_ID]" at bounding box center [394, 226] width 445 height 15
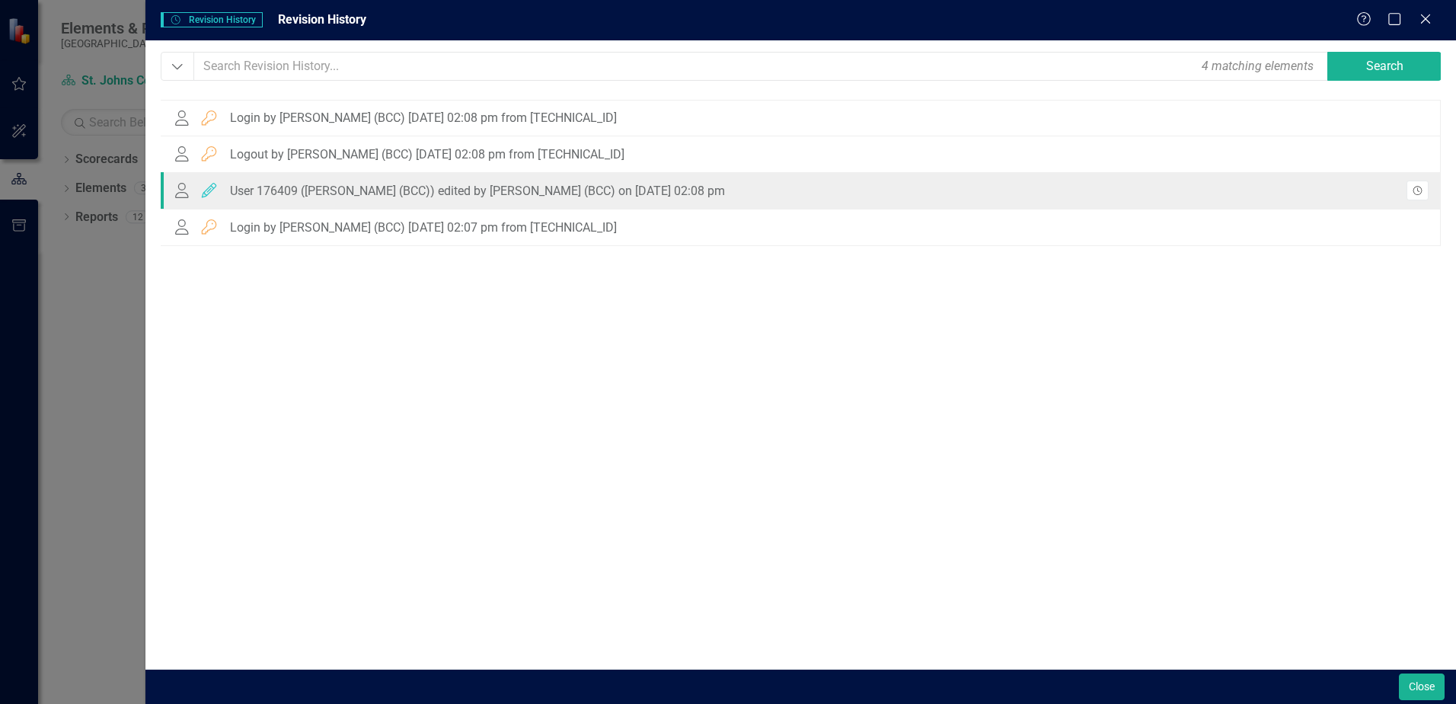
click at [1421, 189] on icon "button" at bounding box center [1417, 190] width 9 height 9
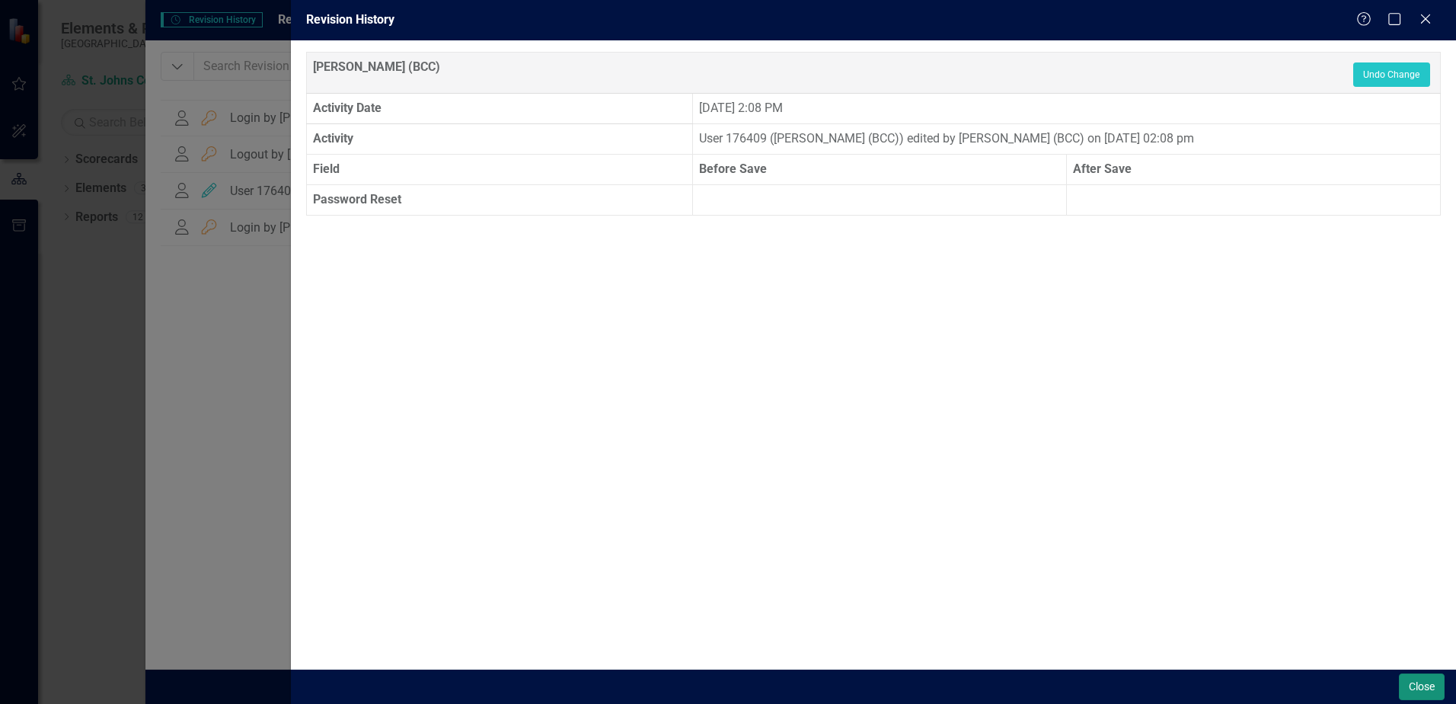
click at [1426, 682] on button "Close" at bounding box center [1422, 686] width 46 height 27
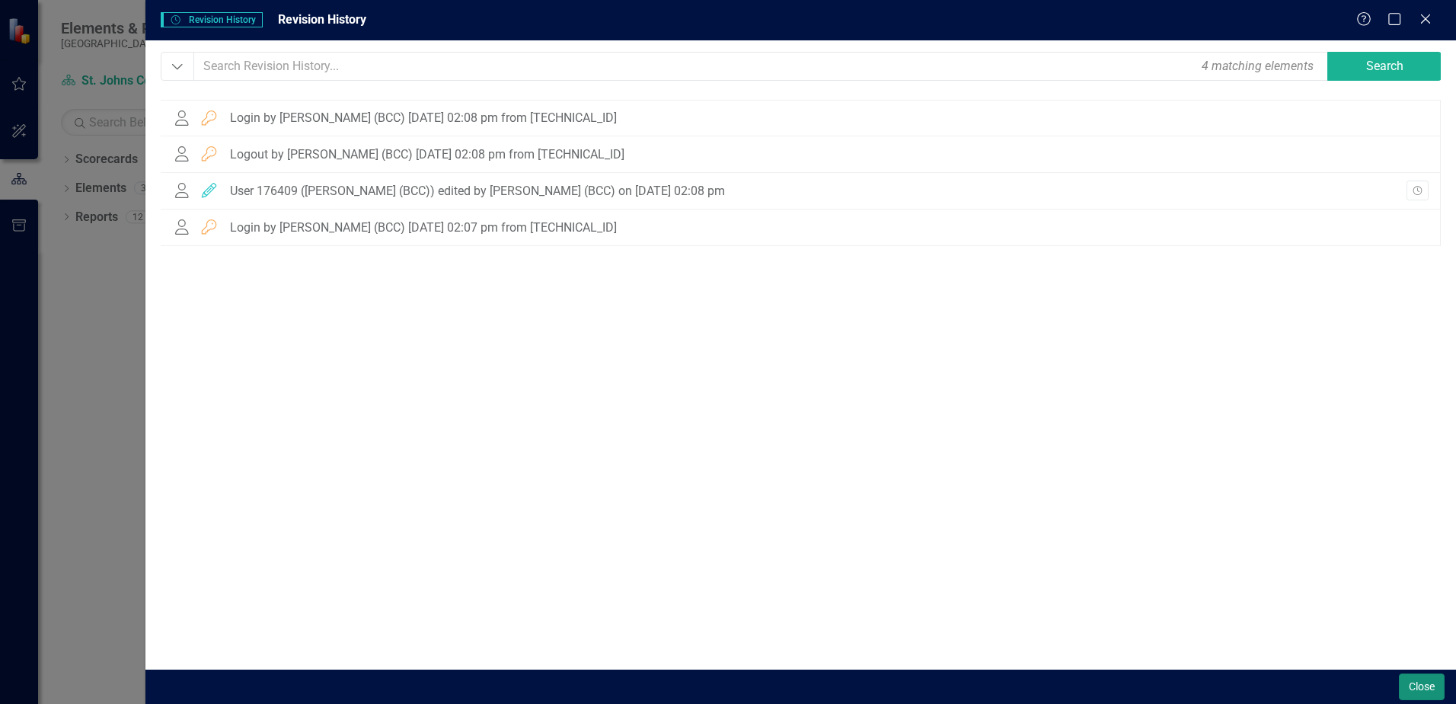
click at [1426, 682] on body "Elements & Reports [GEOGRAPHIC_DATA] Scorecard [GEOGRAPHIC_DATA] Strategic Plan…" at bounding box center [728, 352] width 1456 height 704
click at [1416, 692] on button "Close" at bounding box center [1422, 686] width 46 height 27
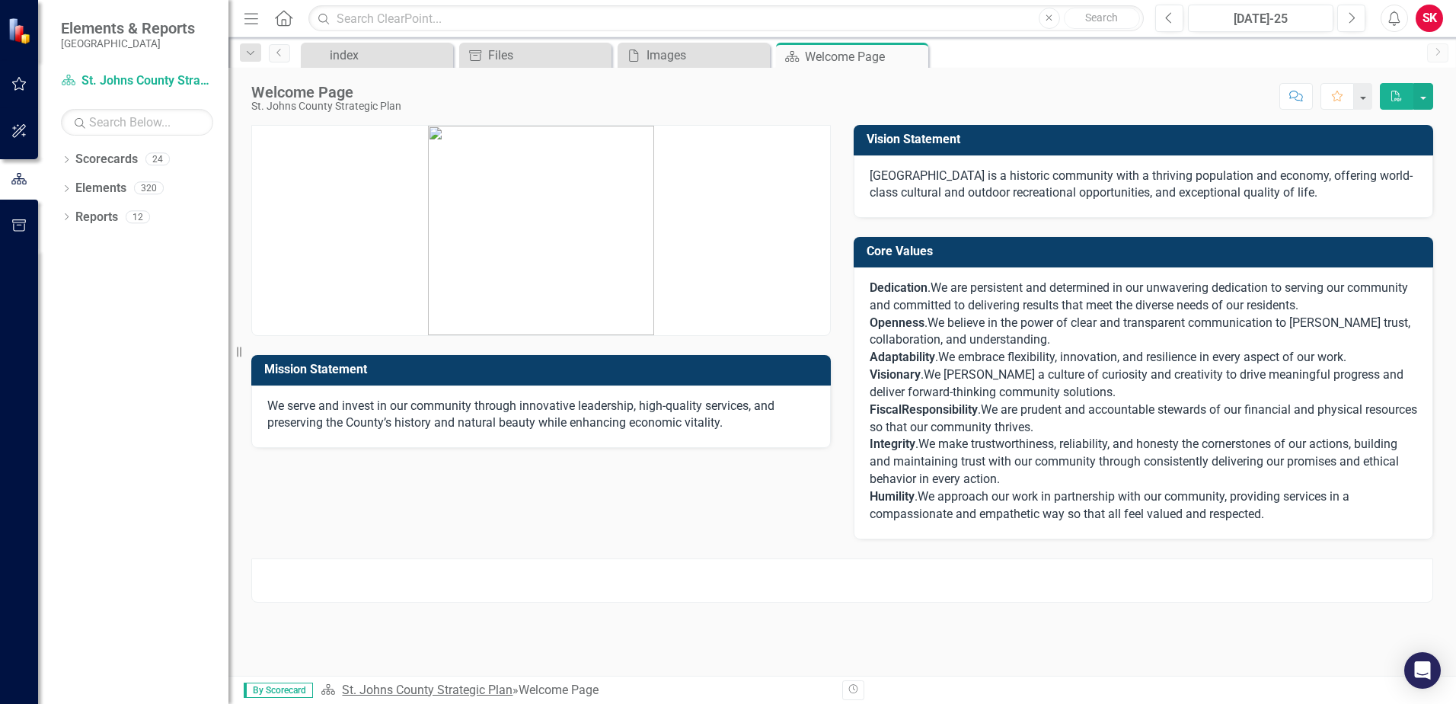
click at [484, 695] on link "St. Johns County Strategic Plan" at bounding box center [427, 689] width 171 height 14
click at [436, 695] on link "St. Johns County Strategic Plan" at bounding box center [427, 689] width 171 height 14
click at [361, 694] on link "St. Johns County Strategic Plan" at bounding box center [427, 689] width 171 height 14
click at [79, 187] on link "Elements" at bounding box center [100, 189] width 51 height 18
click at [115, 195] on link "Elements" at bounding box center [100, 189] width 51 height 18
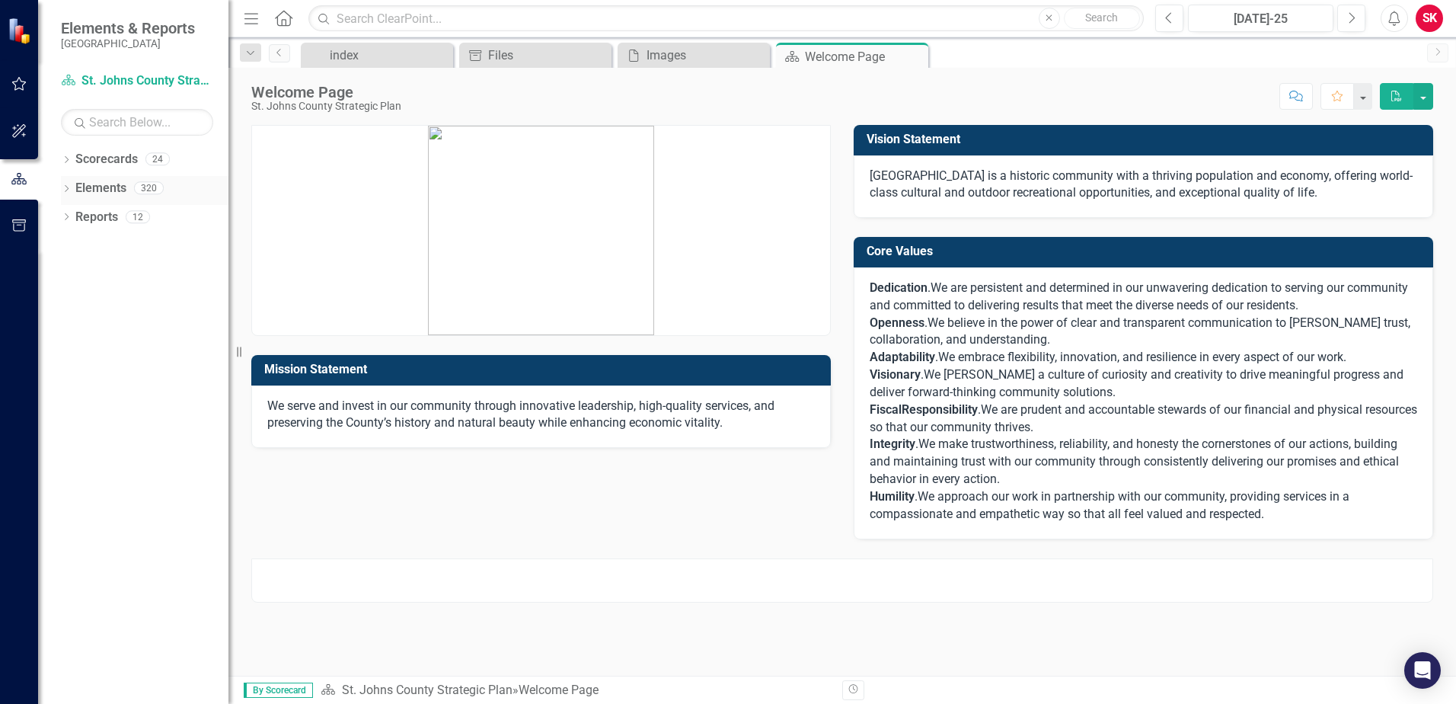
click at [69, 193] on div "Dropdown" at bounding box center [66, 190] width 11 height 13
click at [92, 207] on div "Objective Objectives" at bounding box center [122, 217] width 78 height 25
click at [179, 219] on div "36" at bounding box center [181, 216] width 24 height 13
click at [180, 221] on div "36" at bounding box center [181, 216] width 24 height 13
click at [180, 222] on div "36" at bounding box center [181, 216] width 24 height 13
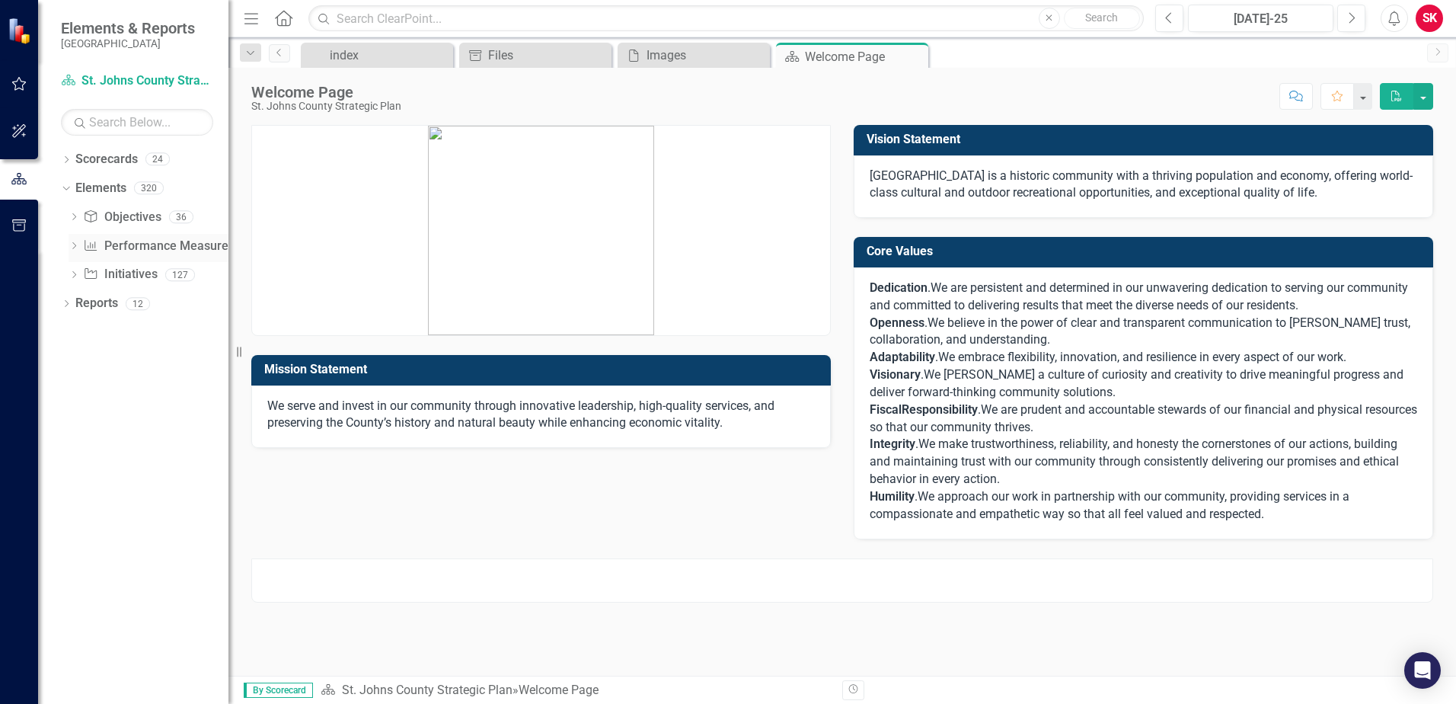
drag, startPoint x: 180, startPoint y: 222, endPoint x: 184, endPoint y: 242, distance: 20.9
click at [184, 242] on link "Performance Measure Performance Measures" at bounding box center [158, 247] width 151 height 18
click at [173, 271] on div "127" at bounding box center [180, 274] width 30 height 13
click at [214, 248] on link "Performance Measure Performance Measures" at bounding box center [158, 247] width 151 height 18
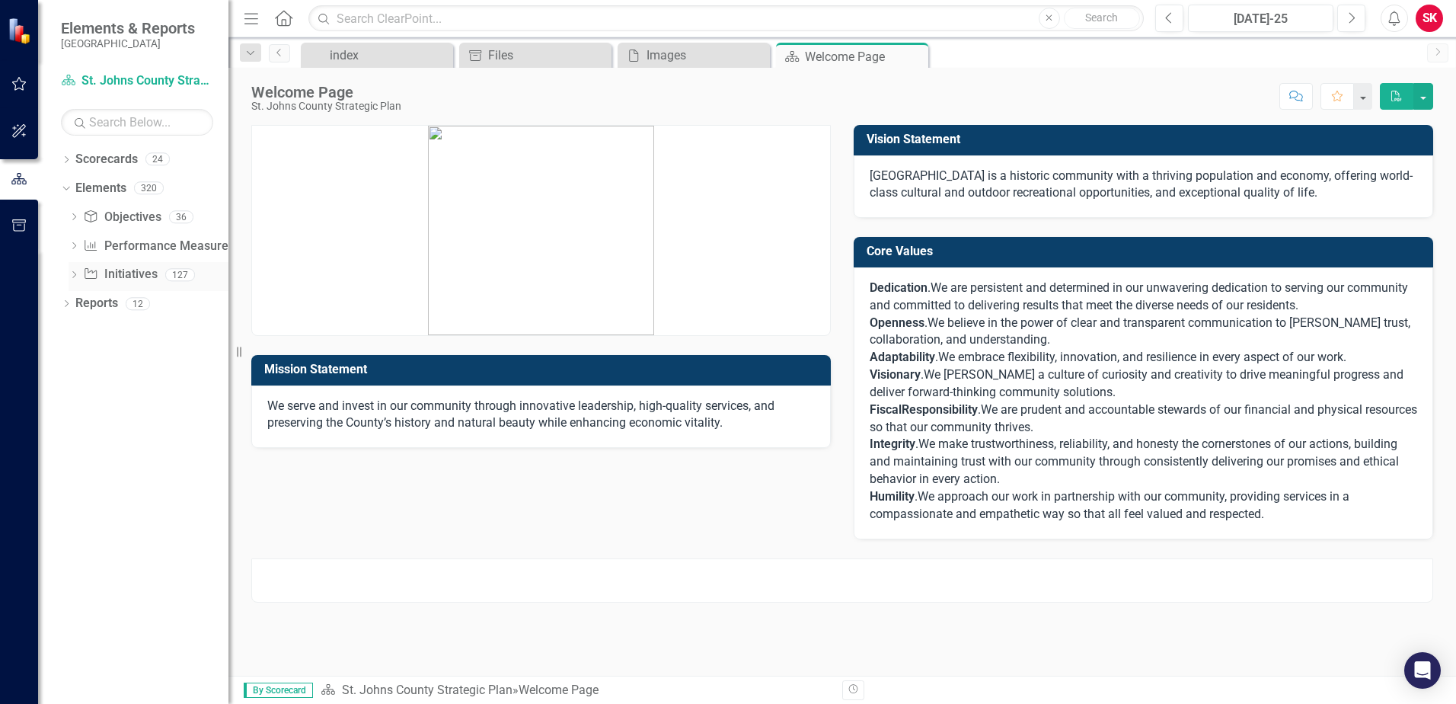
click at [132, 274] on link "Initiative Initiatives" at bounding box center [120, 275] width 74 height 18
click at [178, 280] on div "127" at bounding box center [180, 274] width 30 height 13
click at [534, 53] on div "Files" at bounding box center [538, 55] width 101 height 19
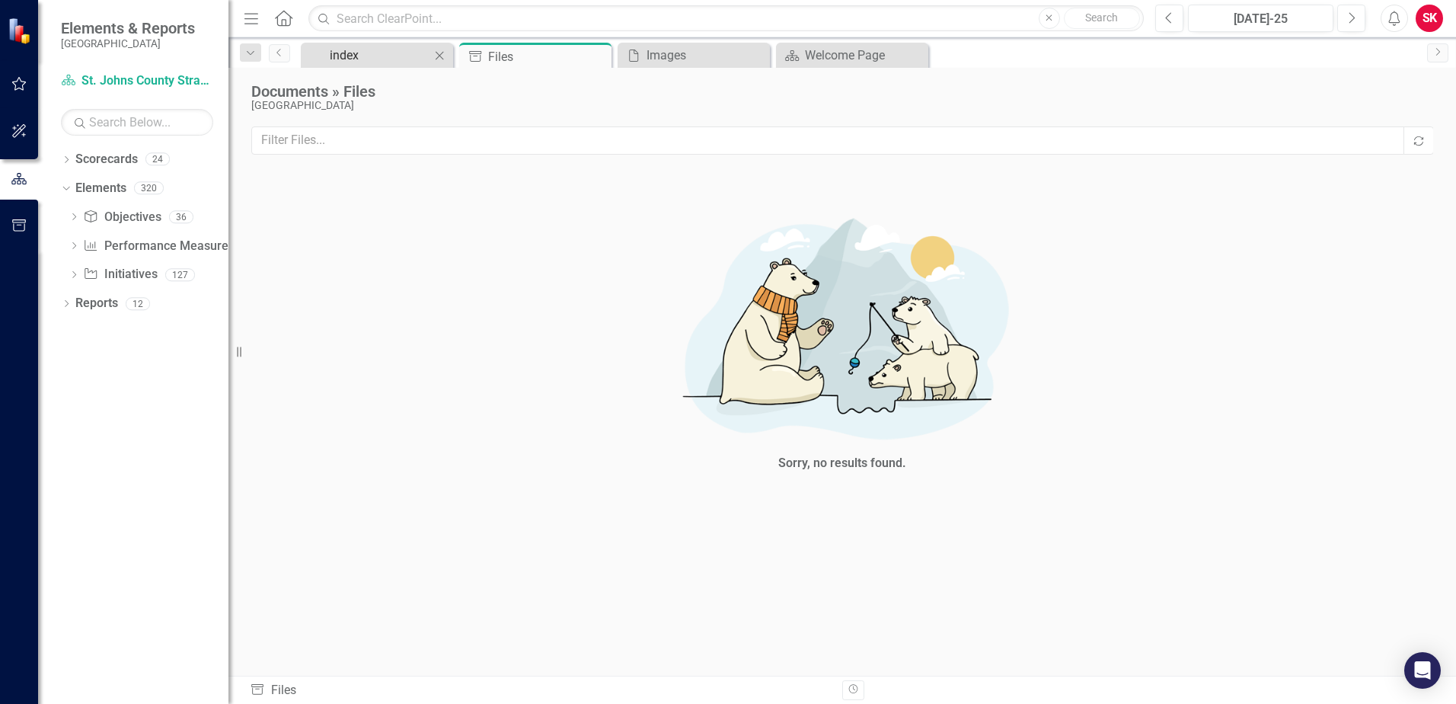
click at [406, 56] on div "index" at bounding box center [380, 55] width 101 height 19
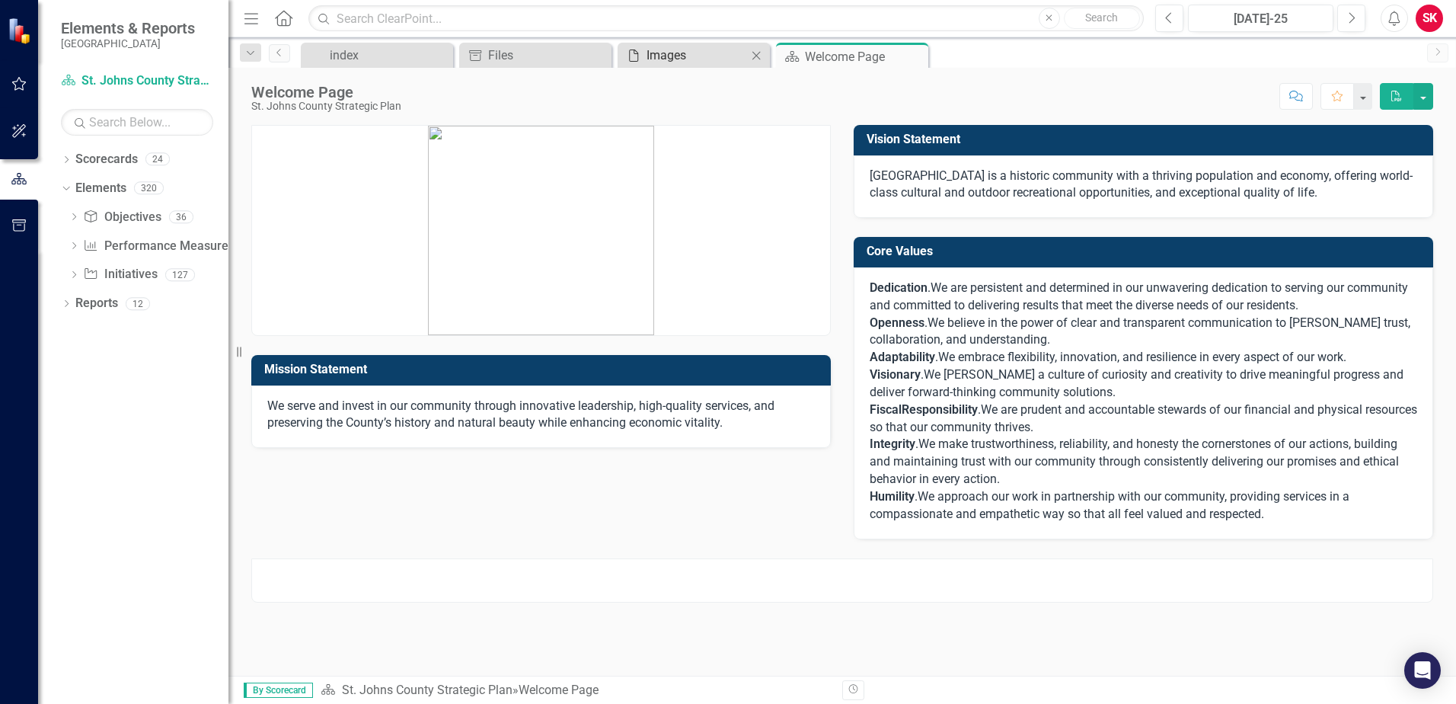
click at [653, 61] on div "Images" at bounding box center [697, 55] width 101 height 19
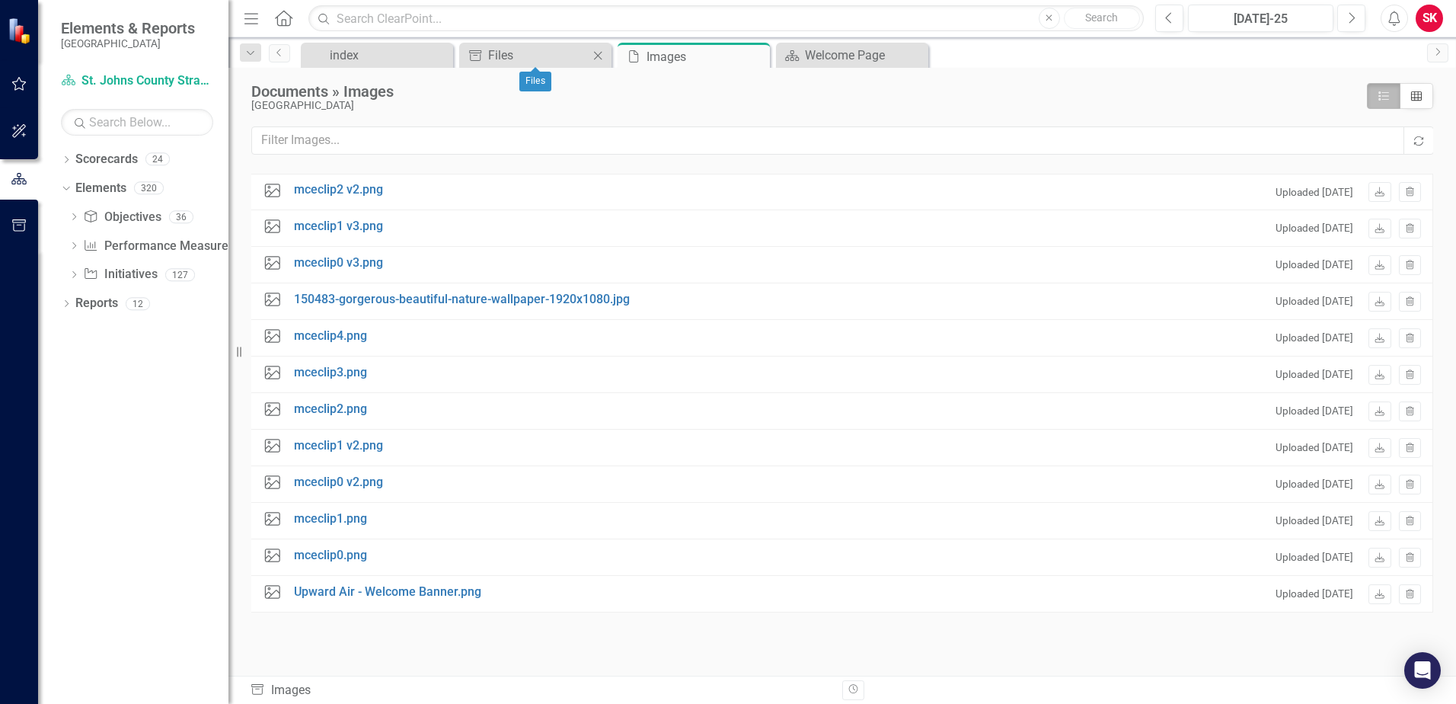
click at [596, 63] on div "Close" at bounding box center [598, 55] width 19 height 19
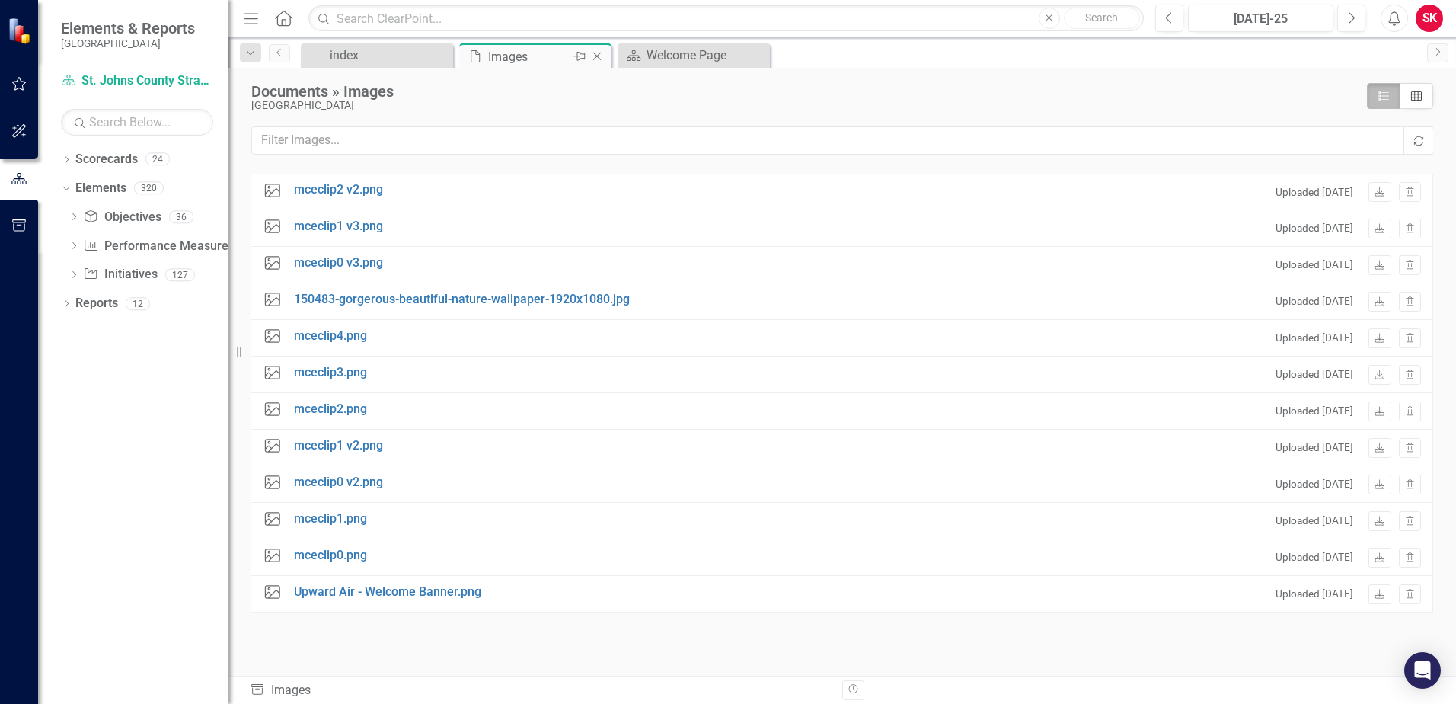
click at [534, 57] on div "Images" at bounding box center [528, 56] width 81 height 19
click at [663, 47] on div "Welcome Page" at bounding box center [697, 55] width 101 height 19
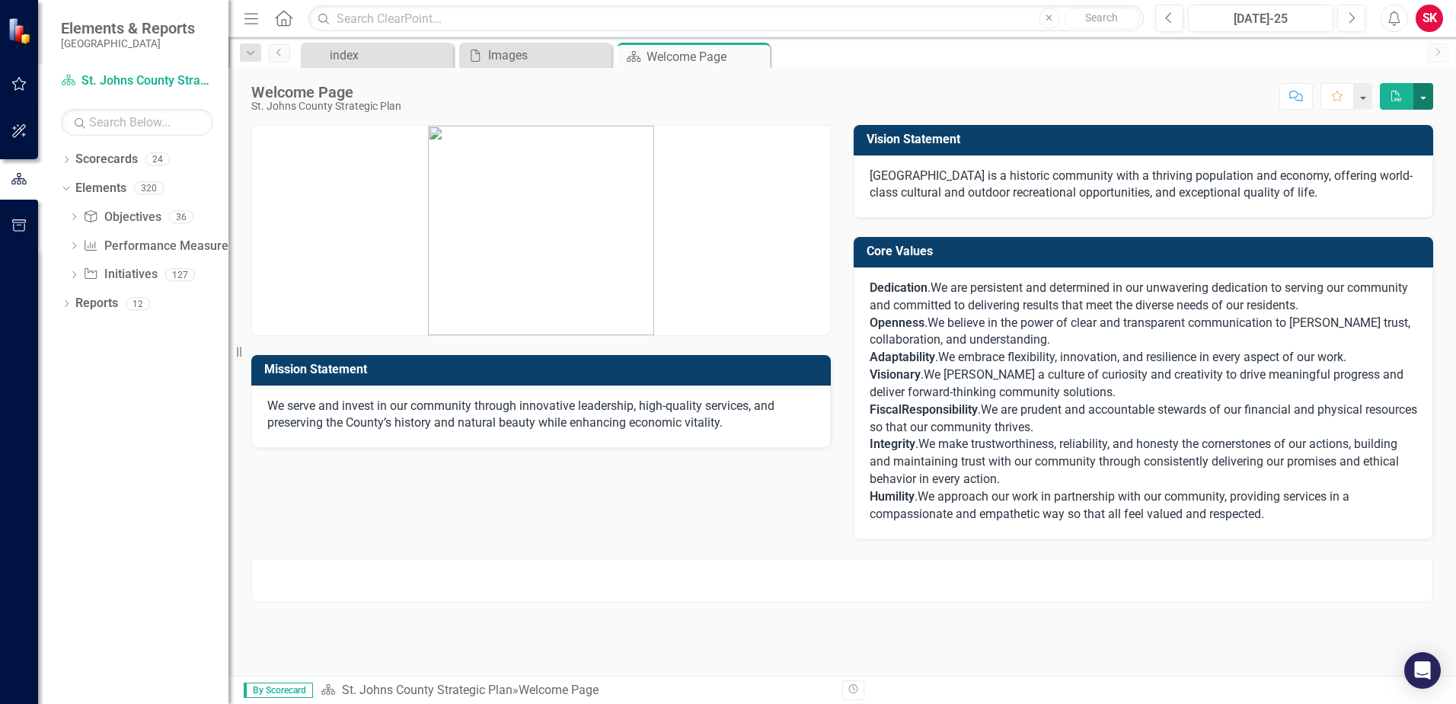
click at [1419, 90] on button "button" at bounding box center [1423, 96] width 20 height 27
click at [447, 688] on link "St. Johns County Strategic Plan" at bounding box center [427, 689] width 171 height 14
click at [78, 308] on link "Reports" at bounding box center [96, 304] width 43 height 18
click at [74, 302] on div "Dropdown Reports 12" at bounding box center [145, 305] width 168 height 29
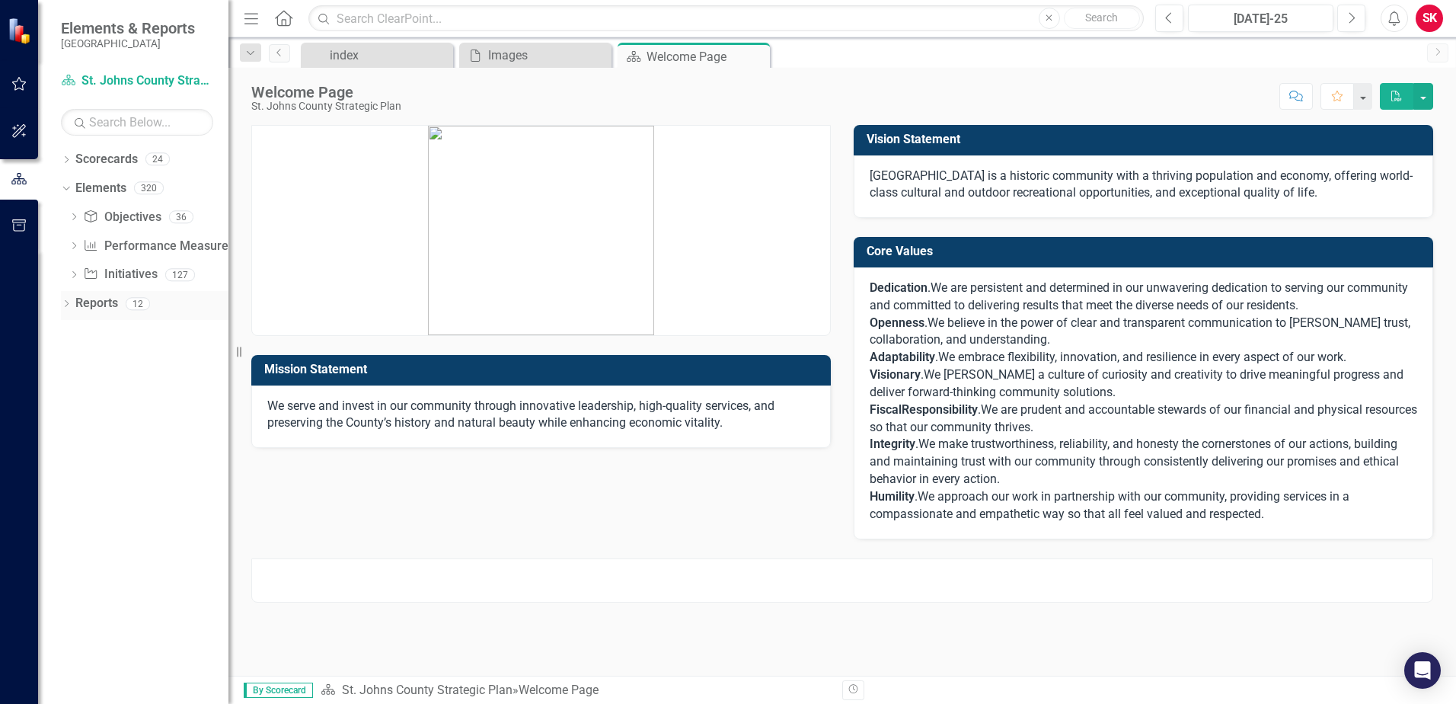
click at [62, 305] on icon "Dropdown" at bounding box center [66, 305] width 11 height 8
click at [170, 357] on div "Welcome Page" at bounding box center [155, 357] width 148 height 14
click at [126, 443] on link "Initiative Initiatives" at bounding box center [119, 443] width 74 height 18
click at [149, 244] on link "Performance Measure Performance Measures" at bounding box center [158, 247] width 151 height 18
click at [153, 222] on link "Objective Objectives" at bounding box center [122, 218] width 78 height 18
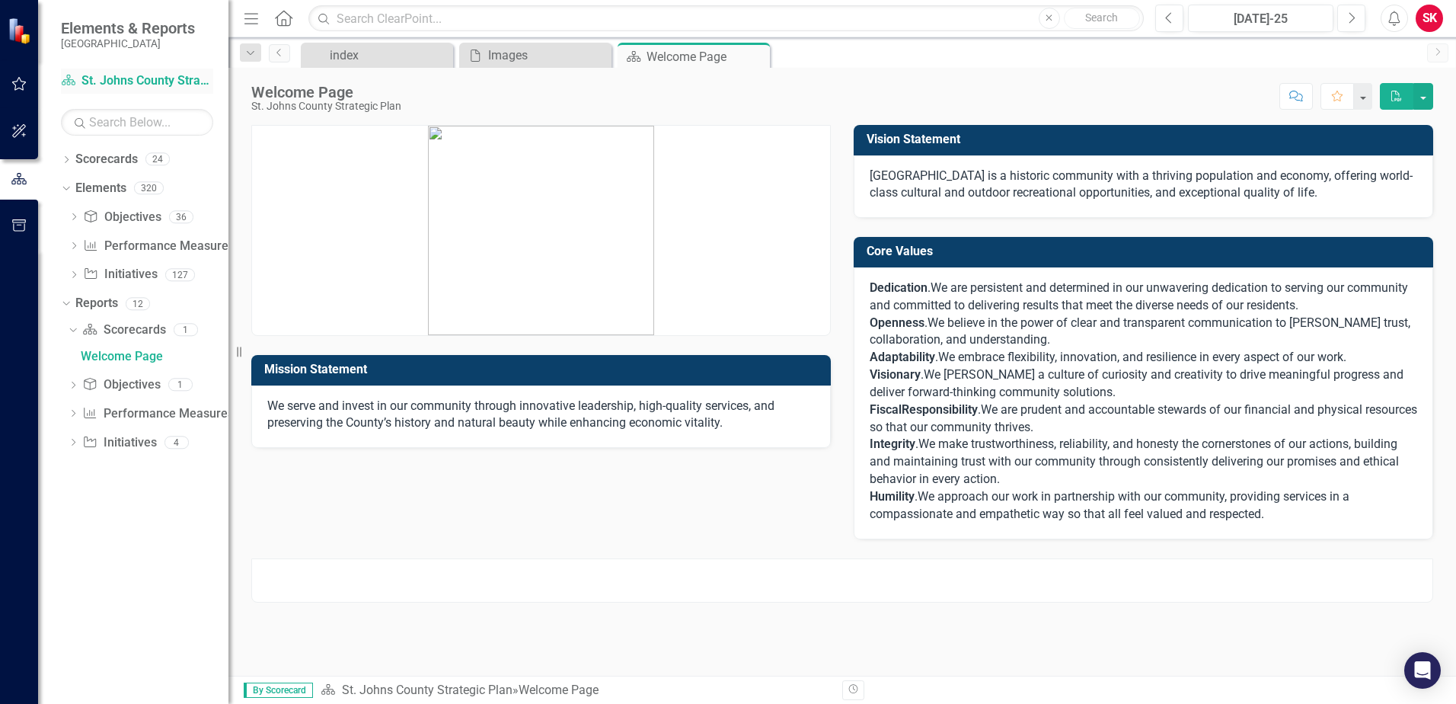
click at [153, 73] on link "Scorecard St. Johns County Strategic Plan" at bounding box center [137, 81] width 152 height 18
click at [153, 78] on link "Scorecard St. Johns County Strategic Plan" at bounding box center [137, 81] width 152 height 18
click at [305, 9] on div "Menu Home Search Close Search" at bounding box center [690, 18] width 900 height 29
click at [292, 19] on icon "Home" at bounding box center [283, 18] width 20 height 16
click at [139, 389] on link "Objective Objectives" at bounding box center [121, 385] width 78 height 18
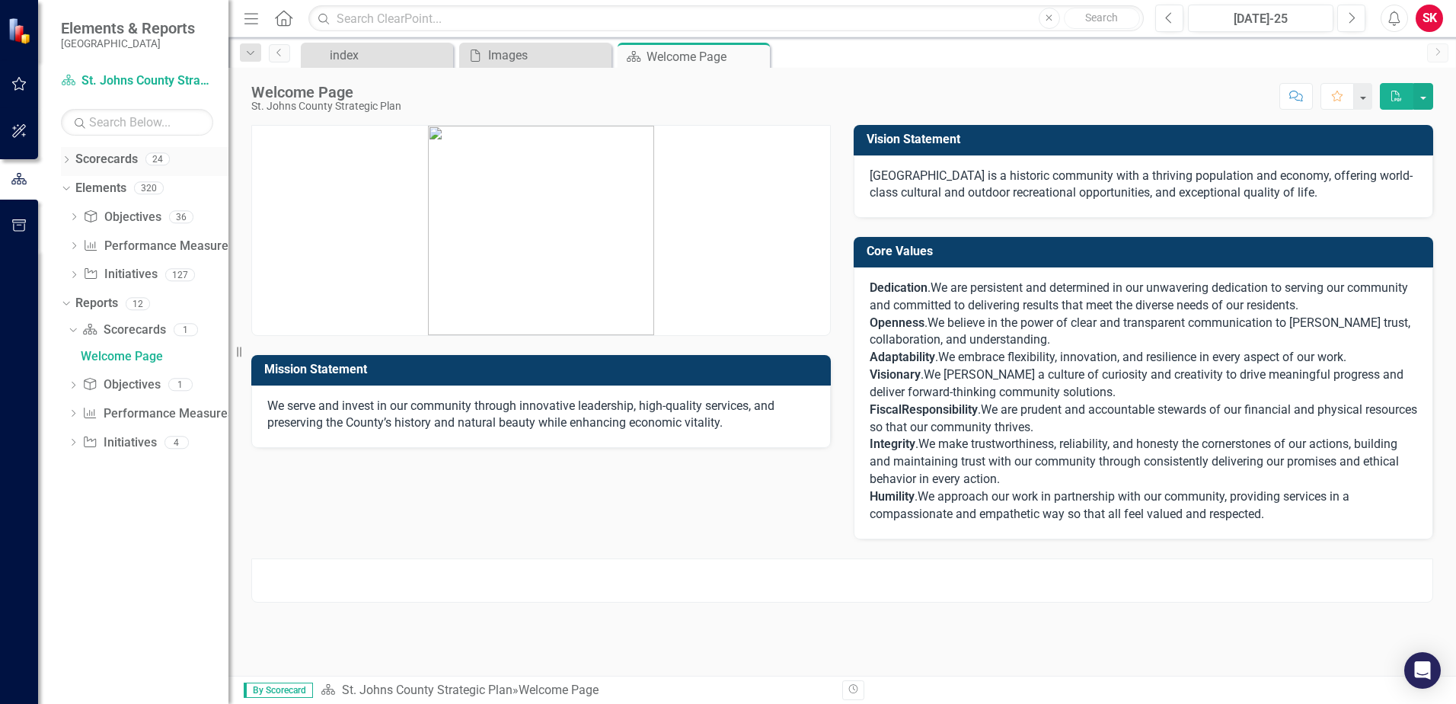
click at [113, 165] on link "Scorecards" at bounding box center [106, 160] width 62 height 18
click at [130, 165] on link "Scorecards" at bounding box center [106, 160] width 62 height 18
click at [151, 187] on div "320" at bounding box center [149, 188] width 30 height 13
drag, startPoint x: 151, startPoint y: 187, endPoint x: 149, endPoint y: 200, distance: 13.0
drag, startPoint x: 149, startPoint y: 200, endPoint x: 133, endPoint y: 216, distance: 23.2
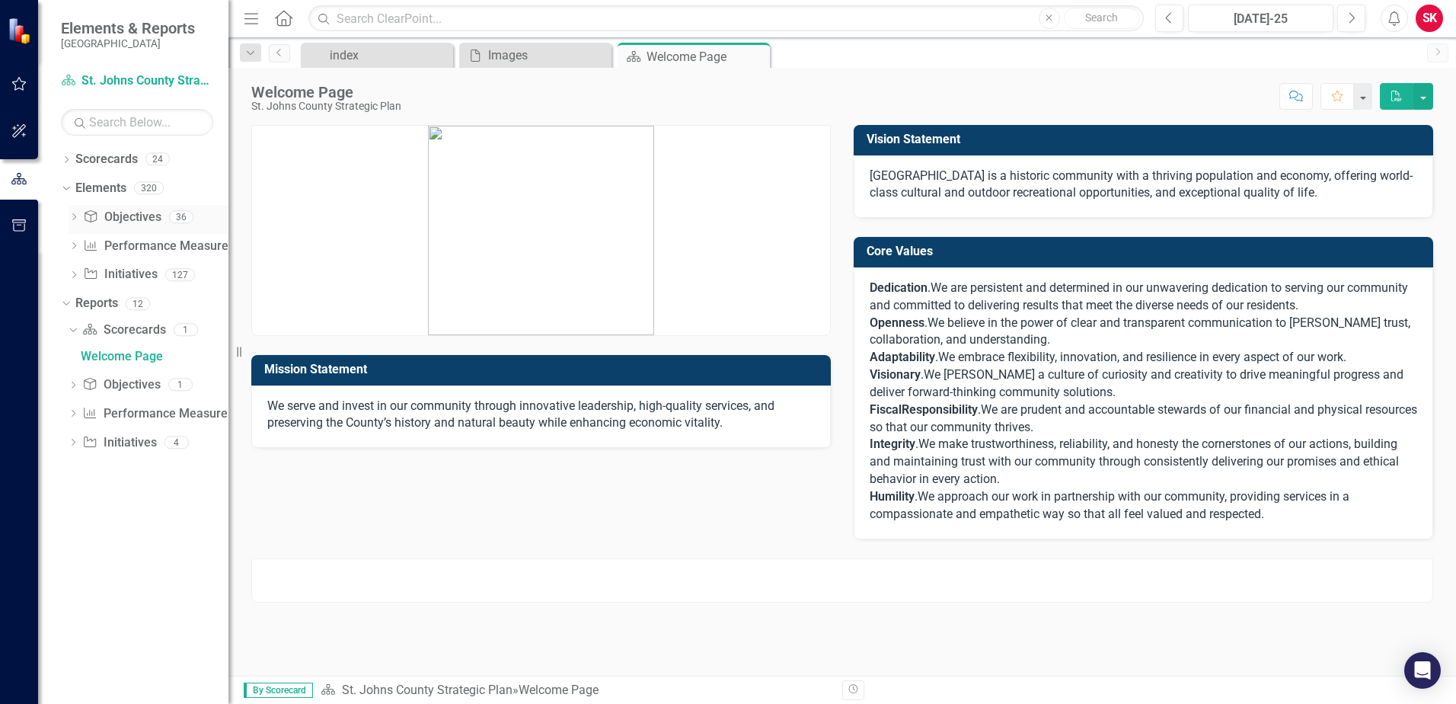
click at [133, 216] on link "Objective Objectives" at bounding box center [122, 218] width 78 height 18
click at [72, 216] on icon "Dropdown" at bounding box center [74, 218] width 11 height 8
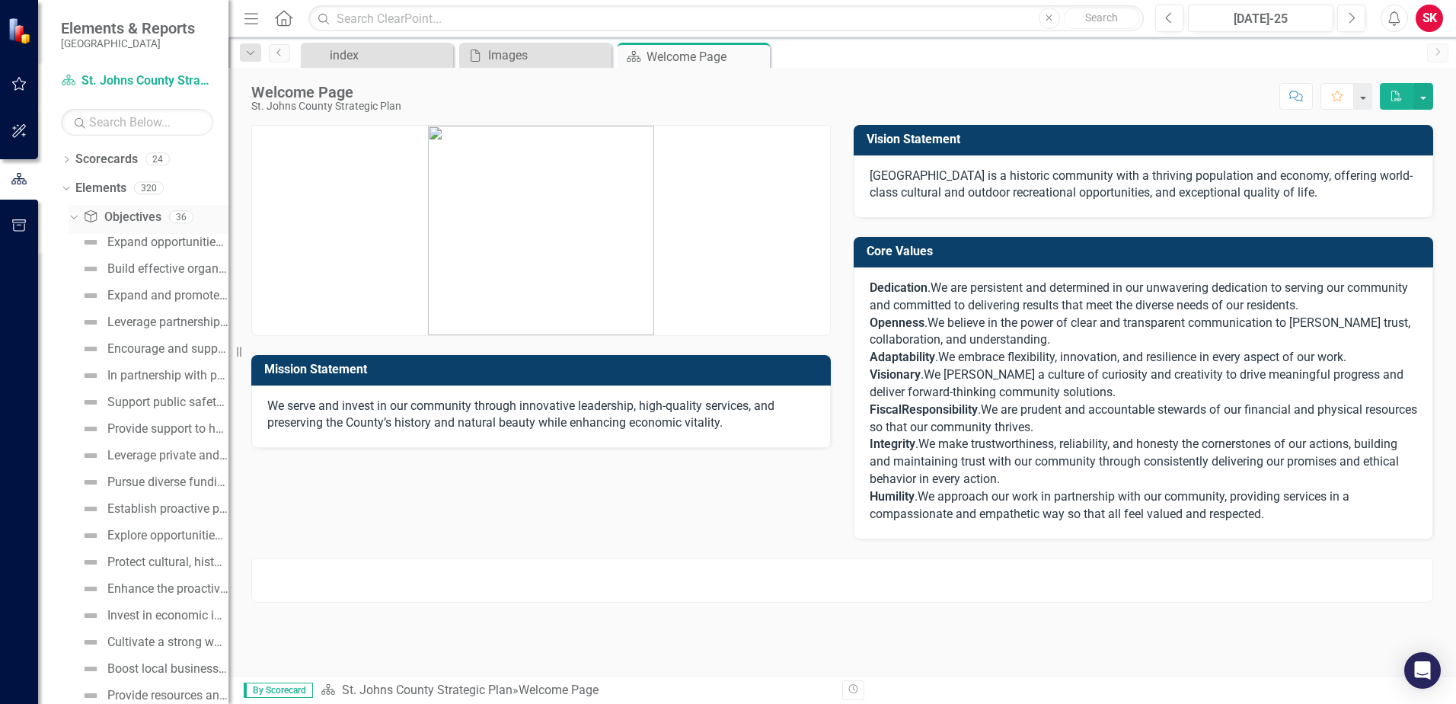
click at [117, 223] on link "Objective Objectives" at bounding box center [122, 218] width 78 height 18
click at [187, 216] on div "36" at bounding box center [181, 216] width 24 height 13
click at [187, 218] on div "36" at bounding box center [181, 216] width 24 height 13
click at [183, 238] on div "Expand opportunities for community input and access to information to promote a…" at bounding box center [167, 242] width 121 height 14
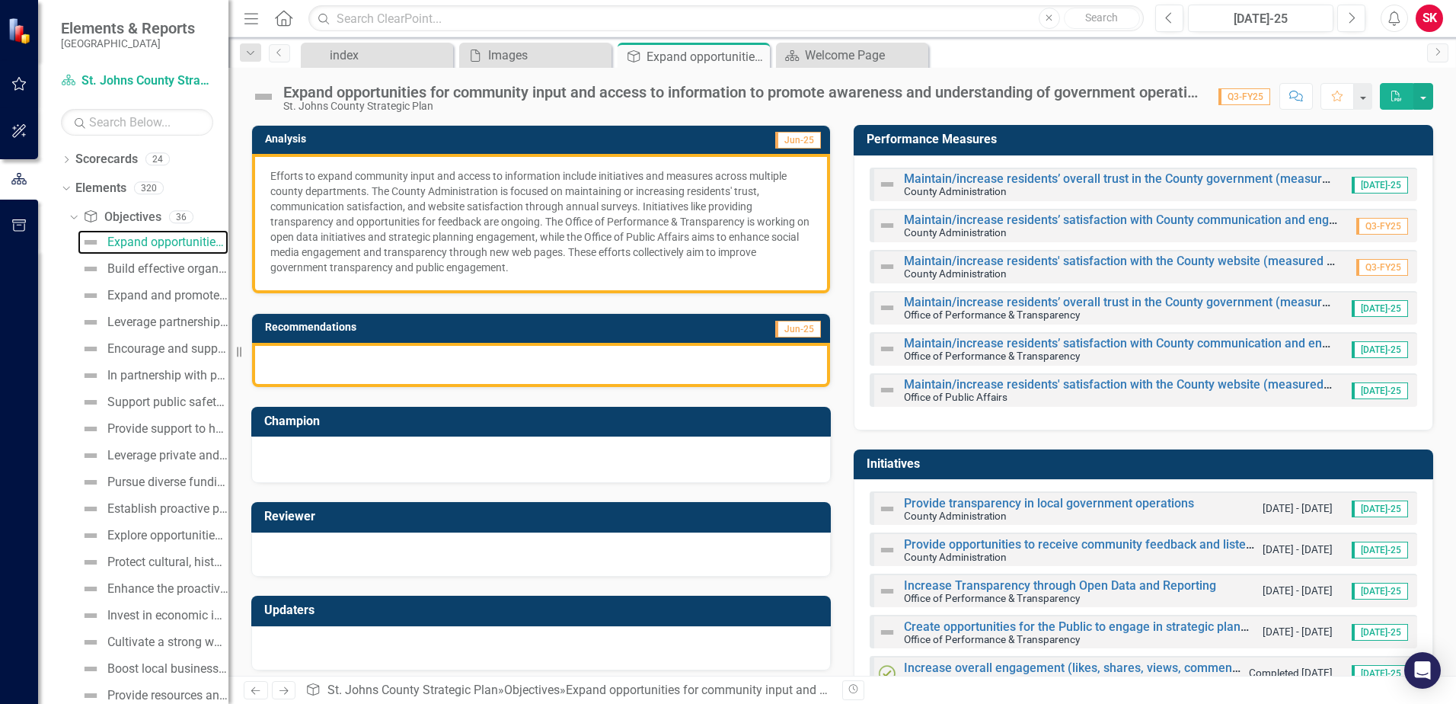
scroll to position [135, 0]
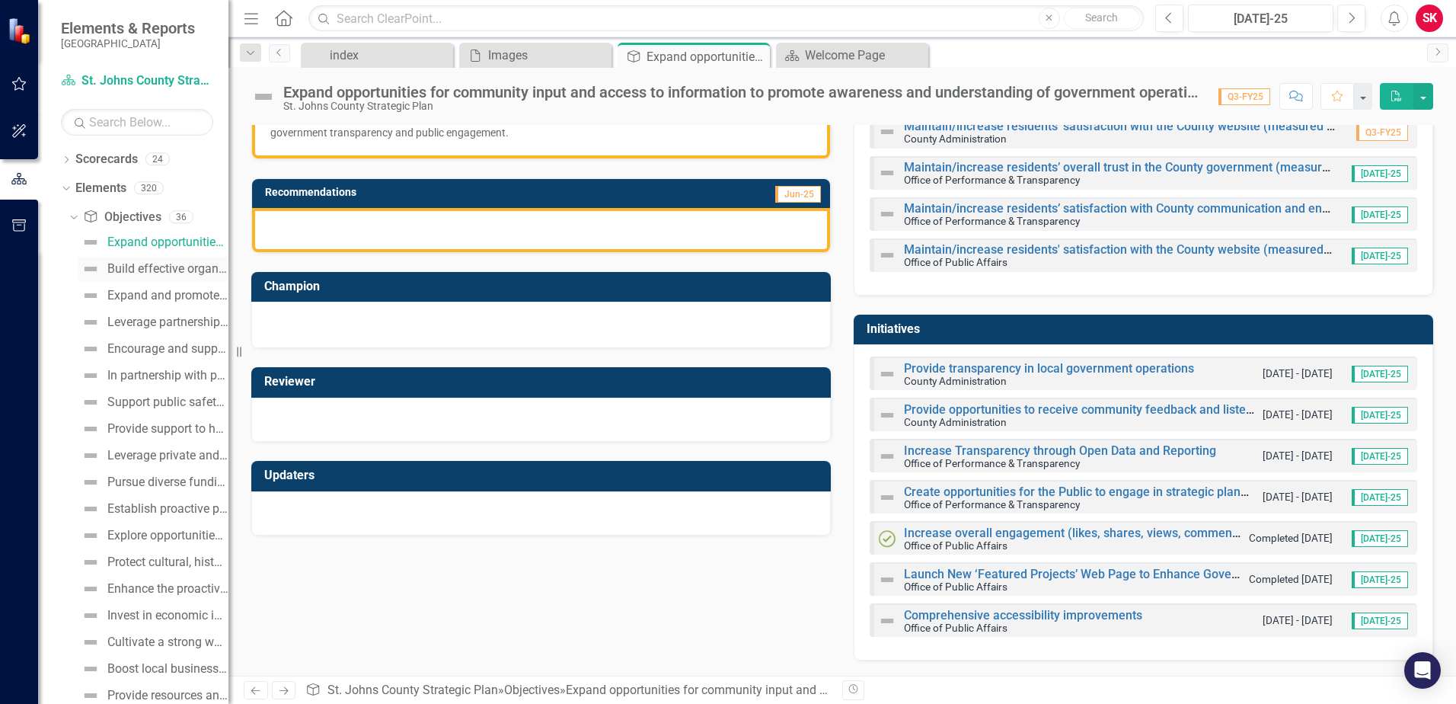
click at [165, 266] on div "Build effective organizational communication to ensure consistent and accurate …" at bounding box center [167, 269] width 121 height 14
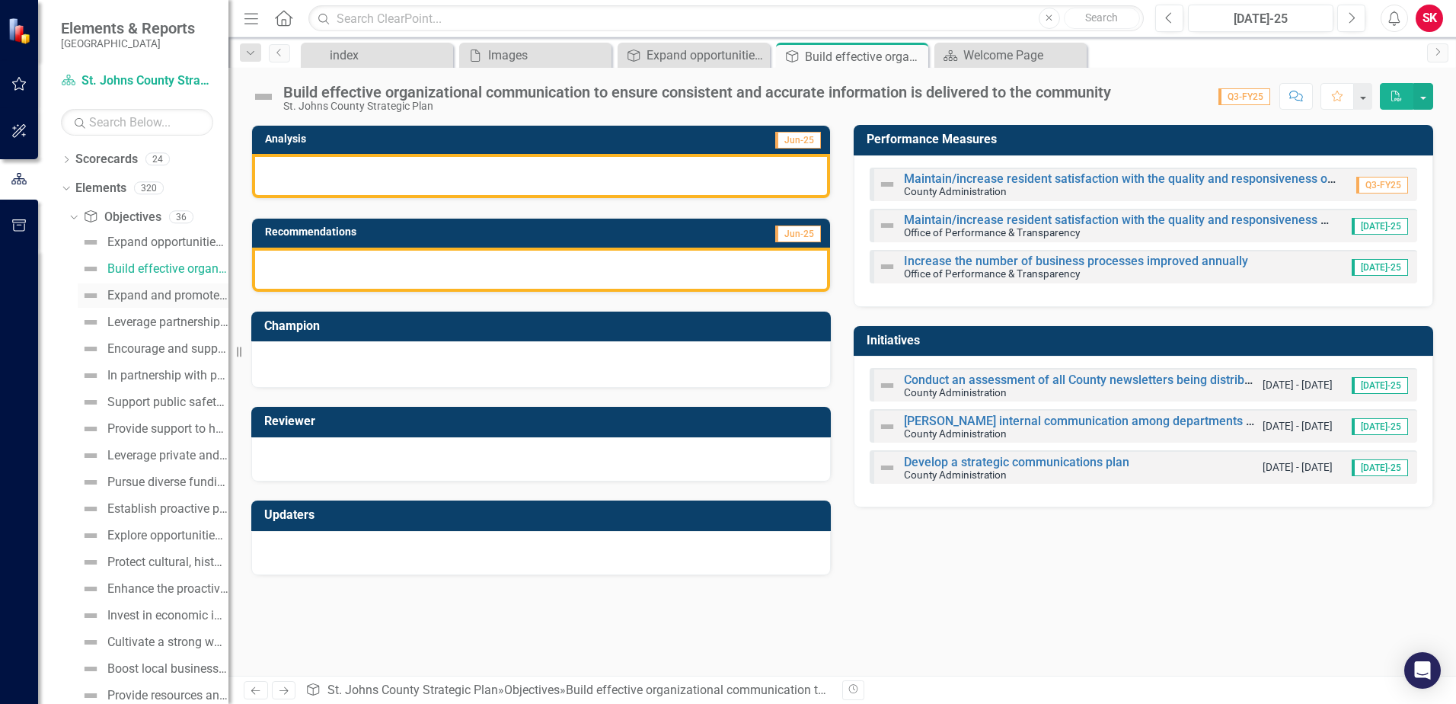
click at [164, 287] on link "Expand and promote volunteer opportunities to enhance citizen participation in …" at bounding box center [153, 295] width 151 height 24
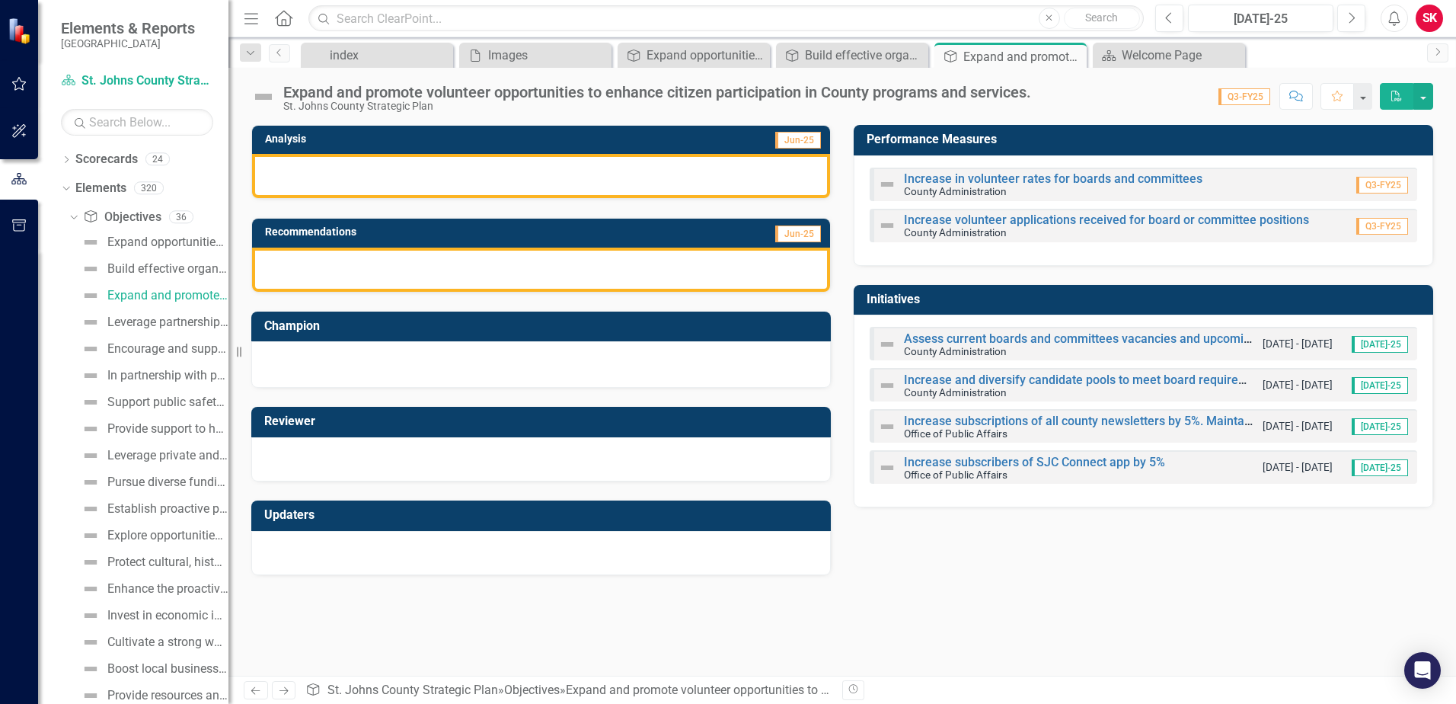
click at [887, 340] on img at bounding box center [887, 344] width 18 height 18
click at [935, 337] on link "Assess current boards and committees vacancies and upcoming expiring terms" at bounding box center [1122, 338] width 436 height 14
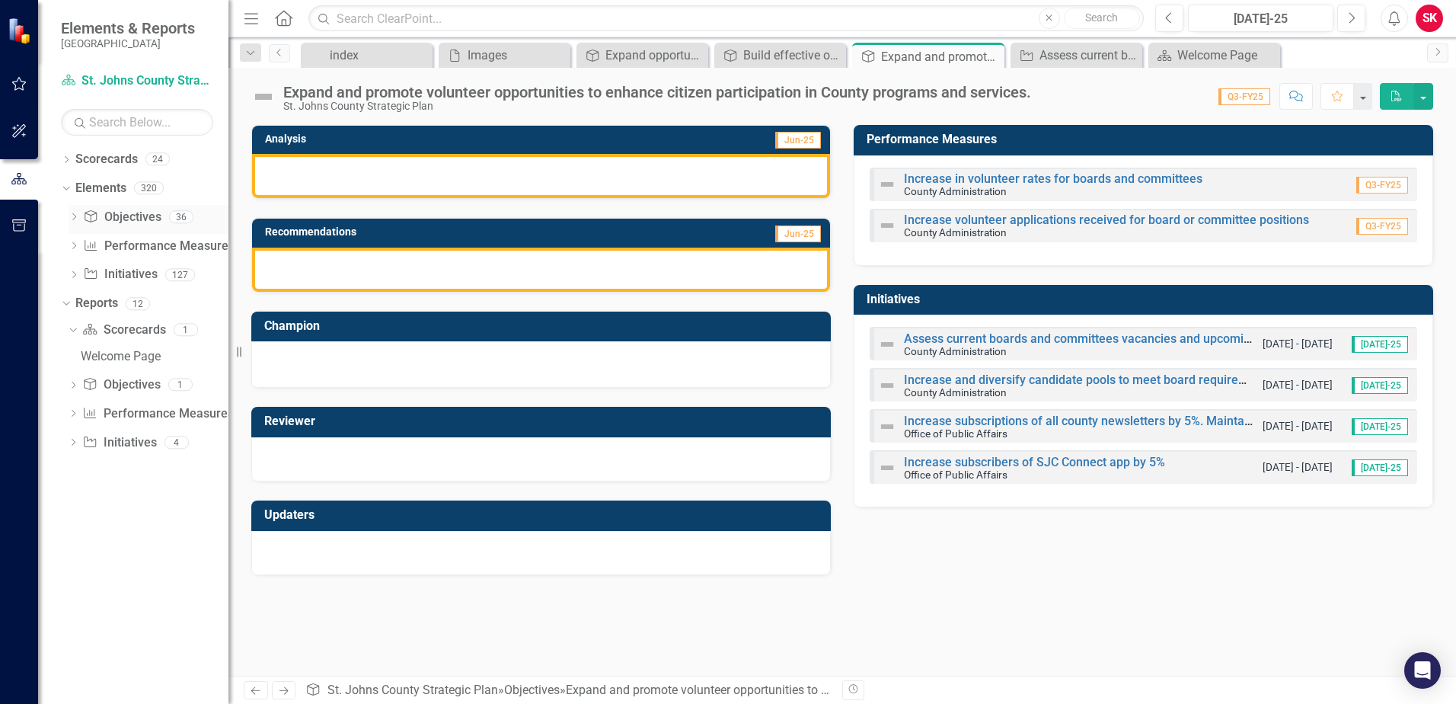
click at [72, 213] on div "Dropdown" at bounding box center [74, 218] width 11 height 13
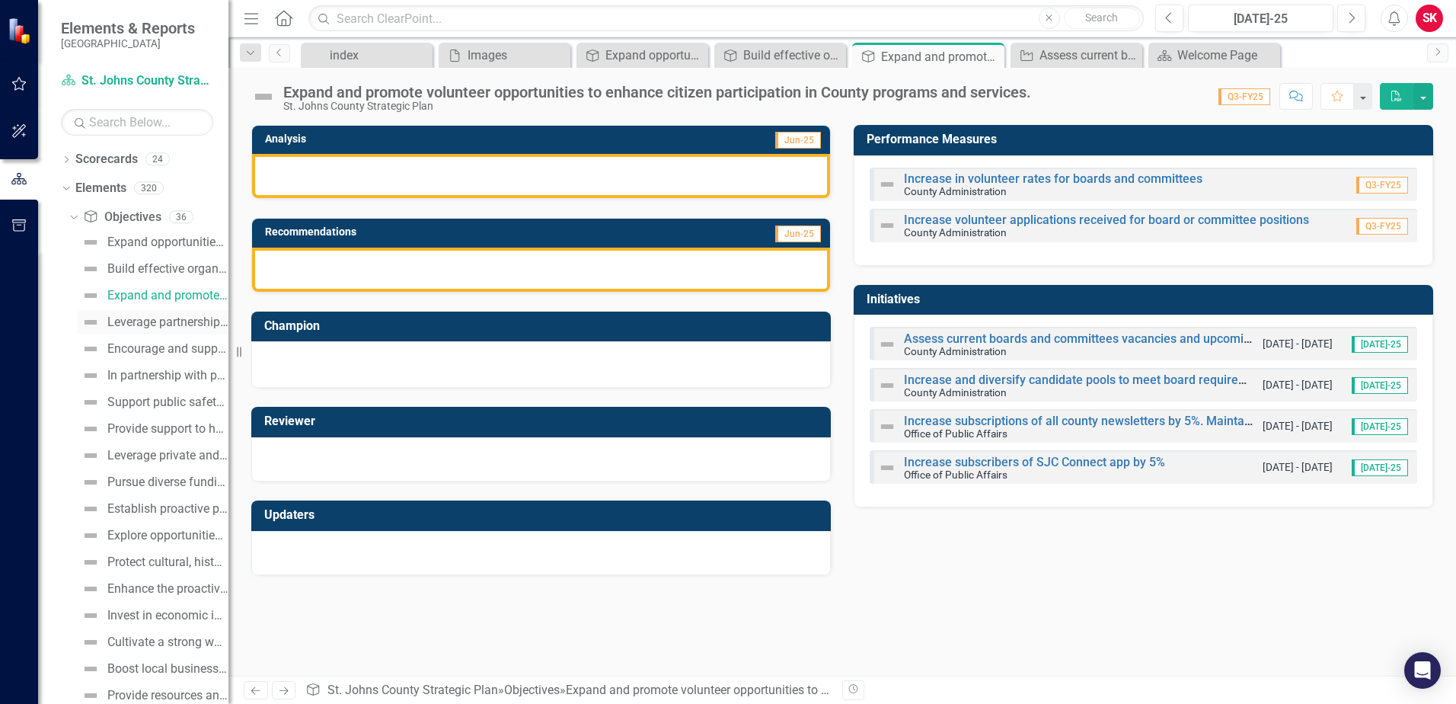
click at [137, 323] on div "Leverage partnerships with nonprofits and other community organizations to enha…" at bounding box center [167, 322] width 121 height 14
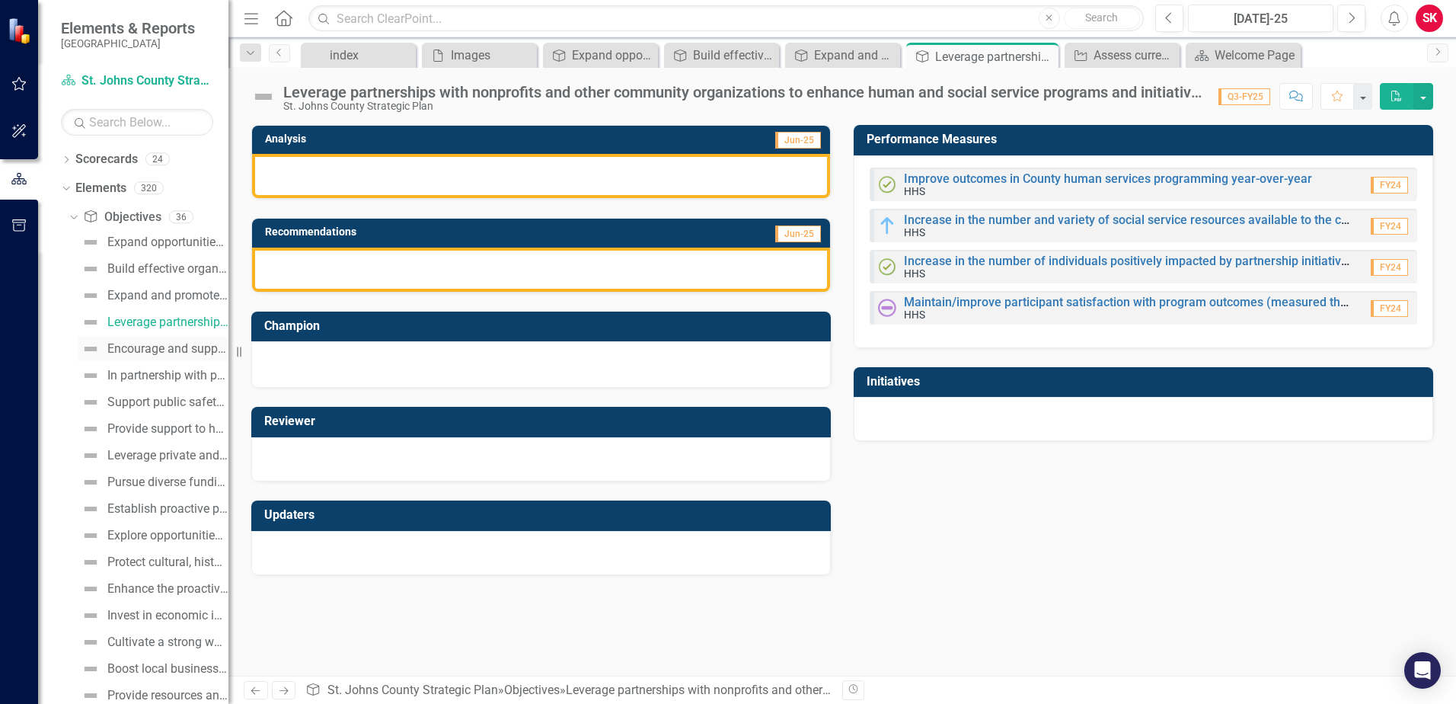
click at [139, 340] on link "Encourage and support pet ownership through programs and partnerships to reduce…" at bounding box center [153, 349] width 151 height 24
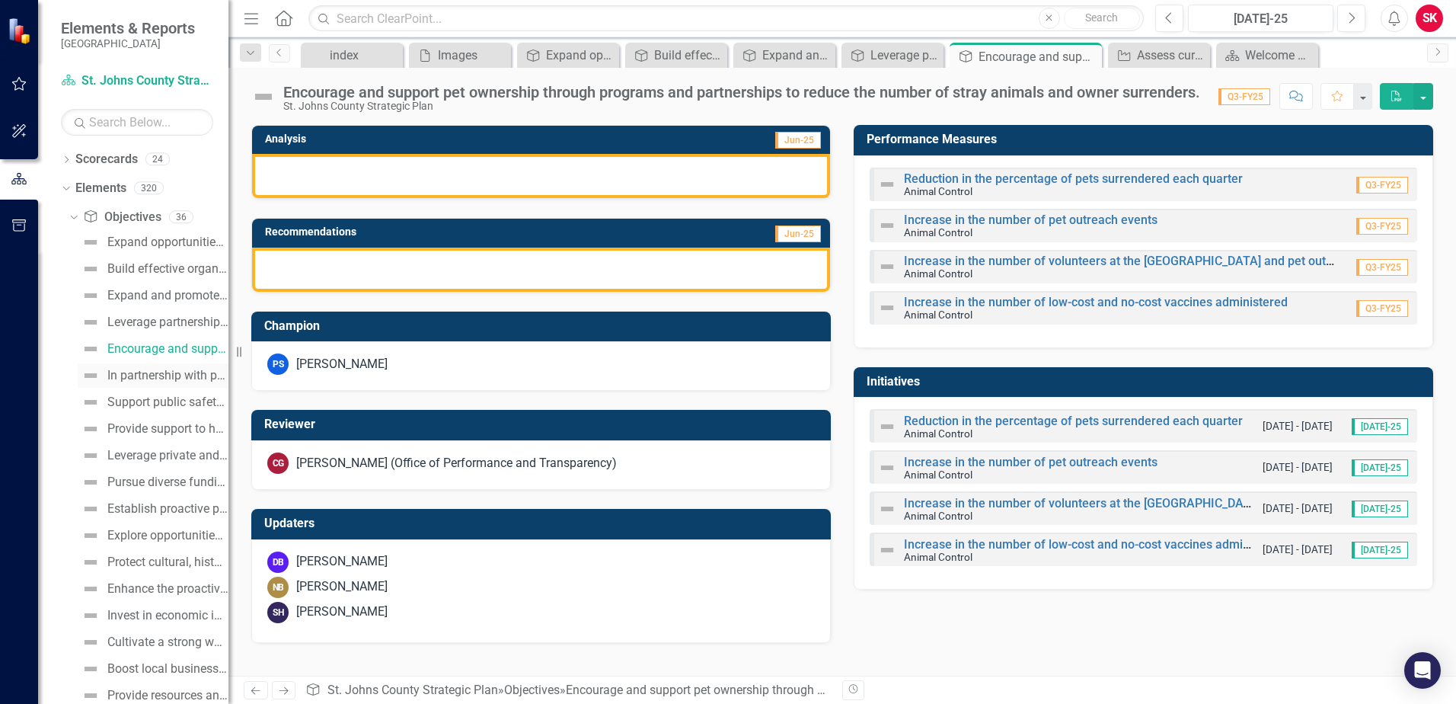
click at [152, 373] on div "In partnership with public safety agencies, maintain a low crime rate and furth…" at bounding box center [167, 376] width 121 height 14
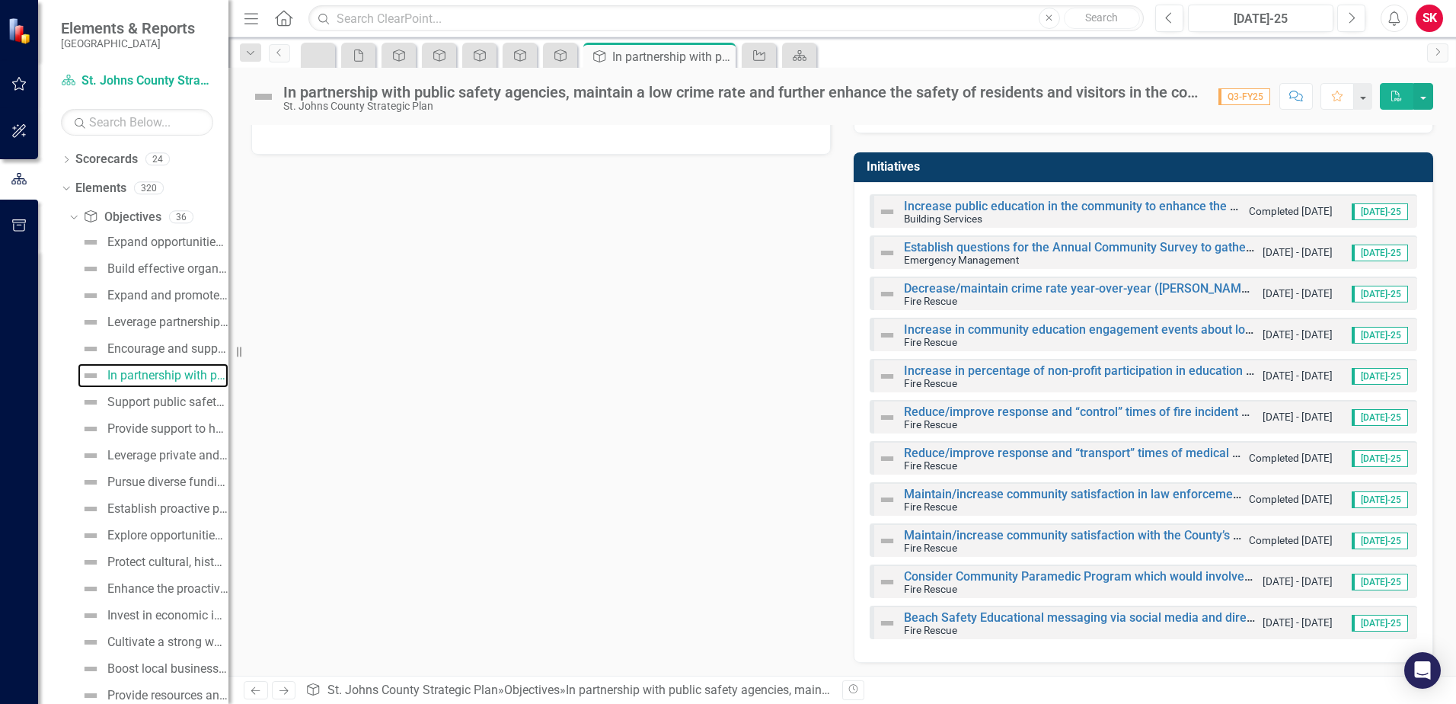
scroll to position [423, 0]
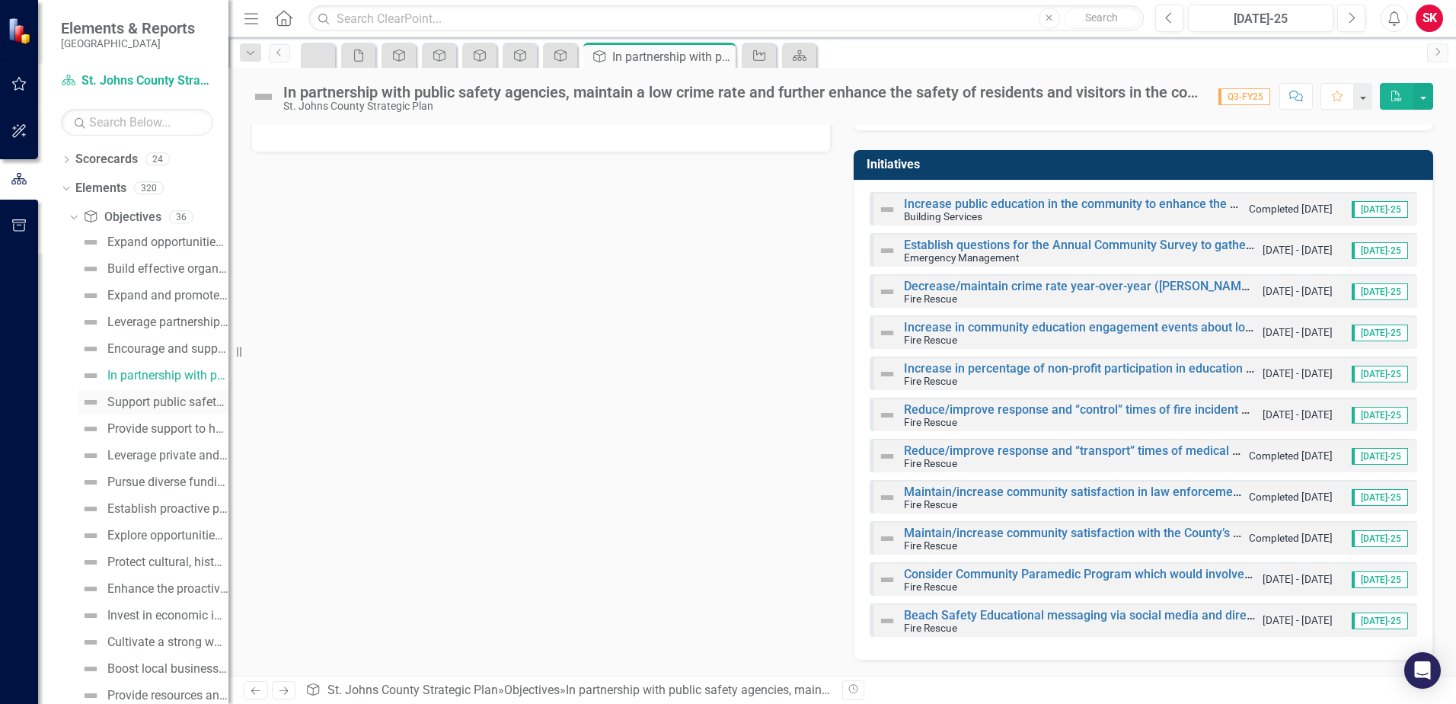
click at [169, 395] on div "Support public safety programs through expanded career development opportunitie…" at bounding box center [167, 402] width 121 height 14
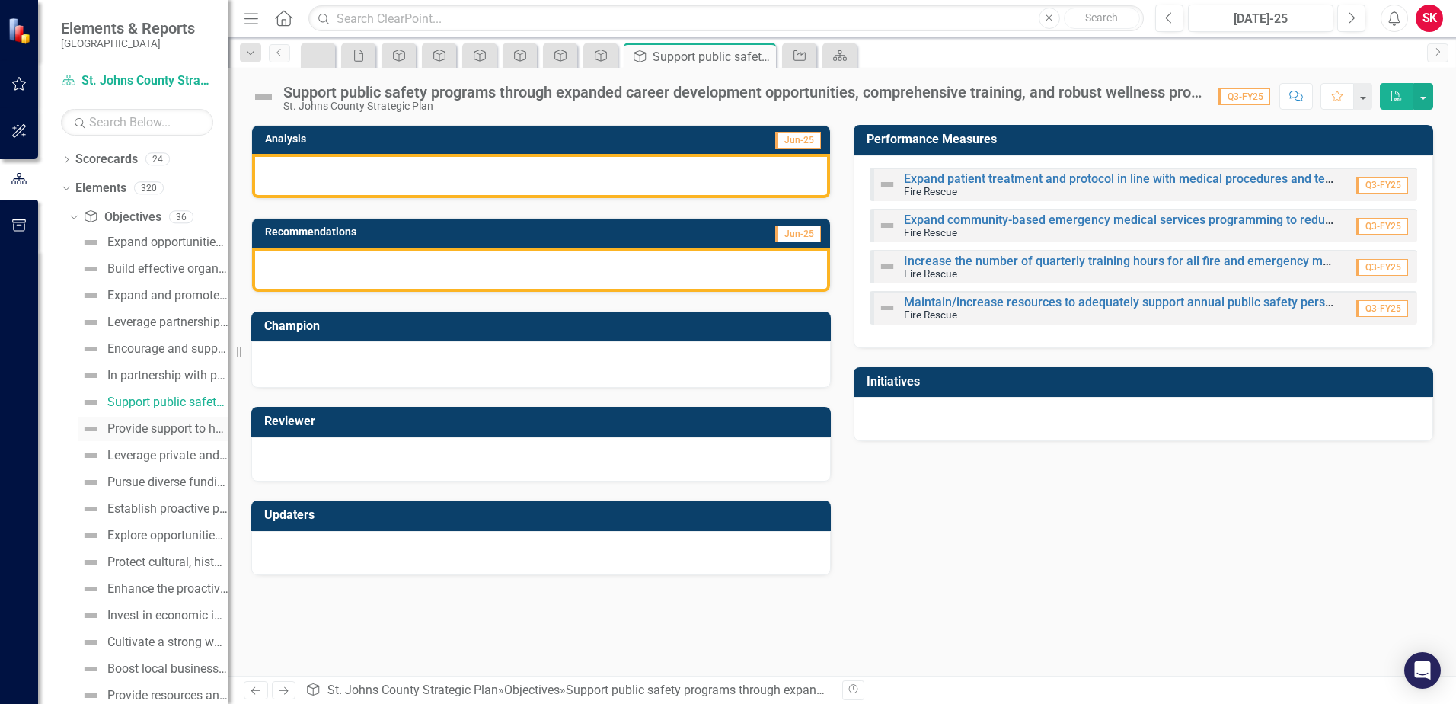
click at [169, 422] on div "Provide support to homeowners through initiatives focused on preventing displac…" at bounding box center [167, 429] width 121 height 14
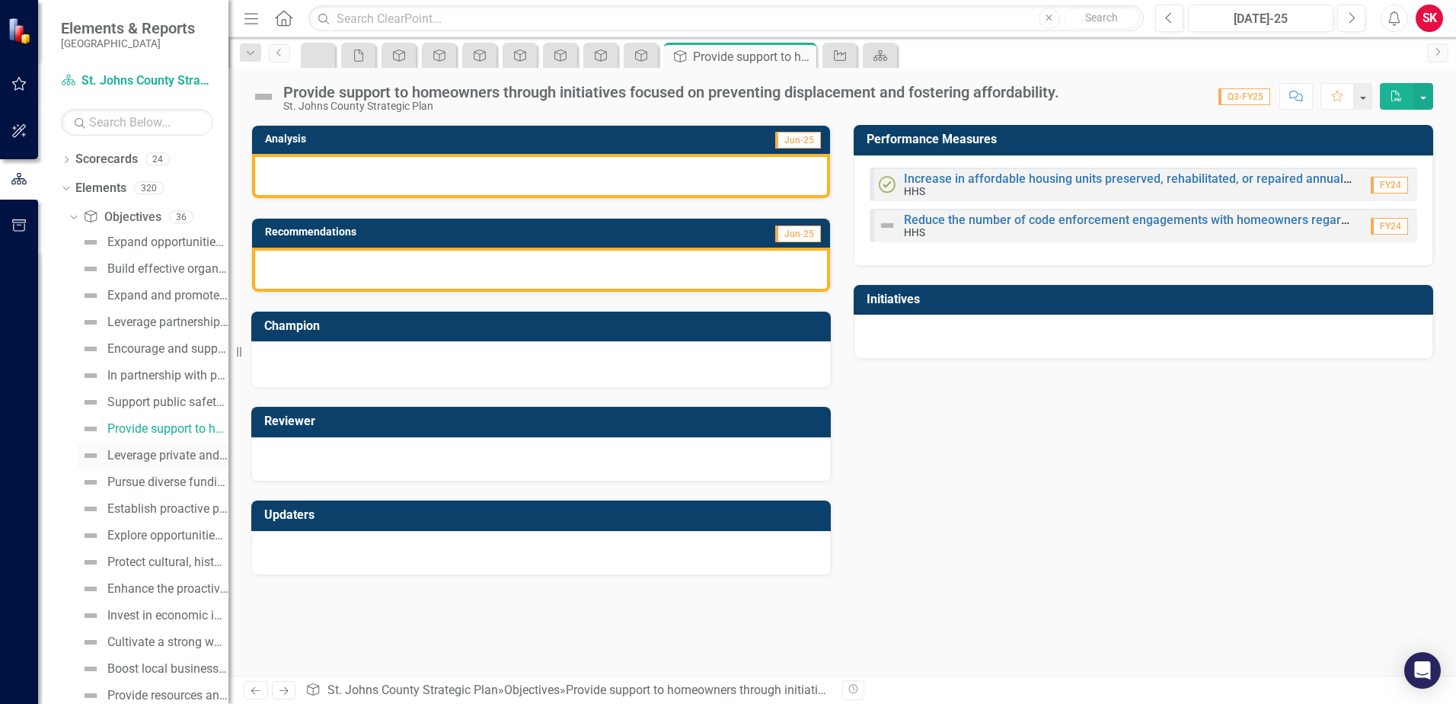
click at [148, 459] on div "Leverage private and public sector resources to establish programs and opportun…" at bounding box center [167, 456] width 121 height 14
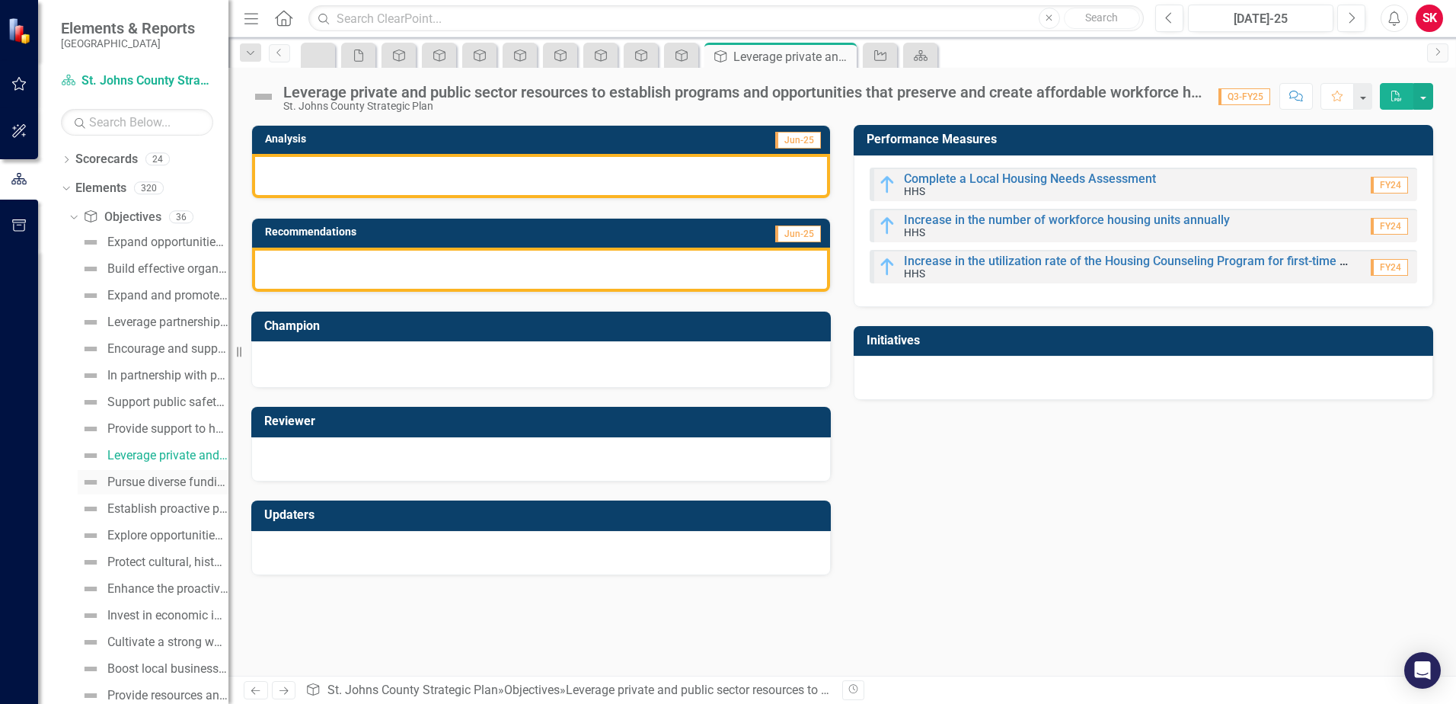
click at [129, 476] on div "Pursue diverse funding sources to support land conservation, including partners…" at bounding box center [167, 482] width 121 height 14
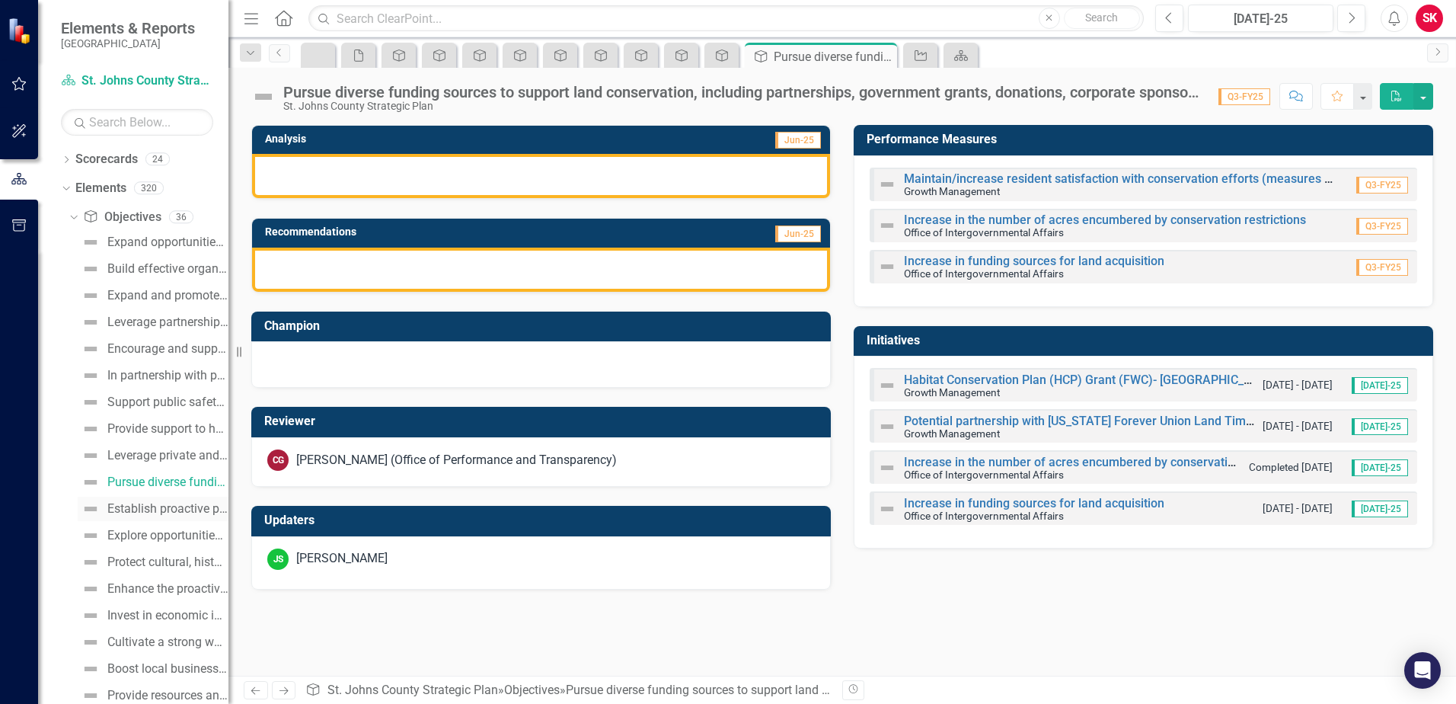
click at [169, 506] on div "Establish proactive planning and sustainable strategies to protect the communit…" at bounding box center [167, 509] width 121 height 14
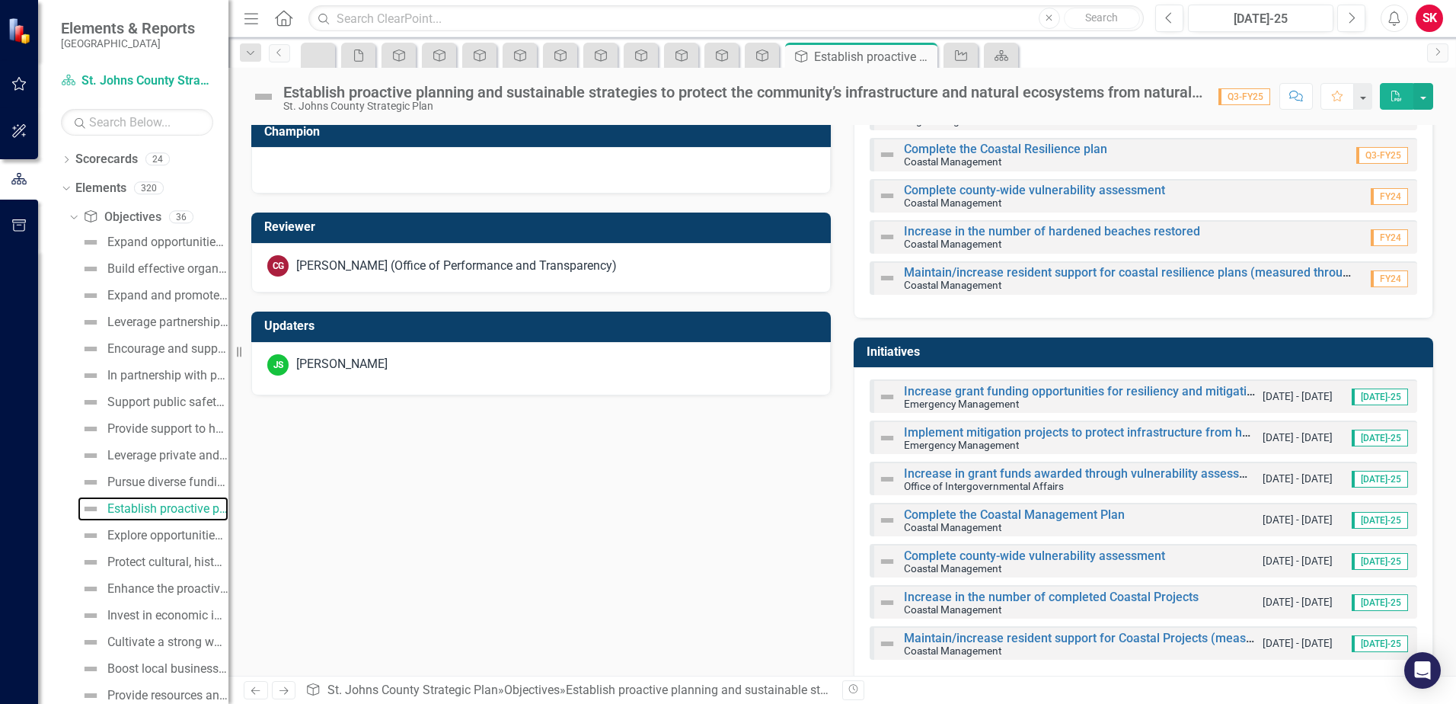
scroll to position [217, 0]
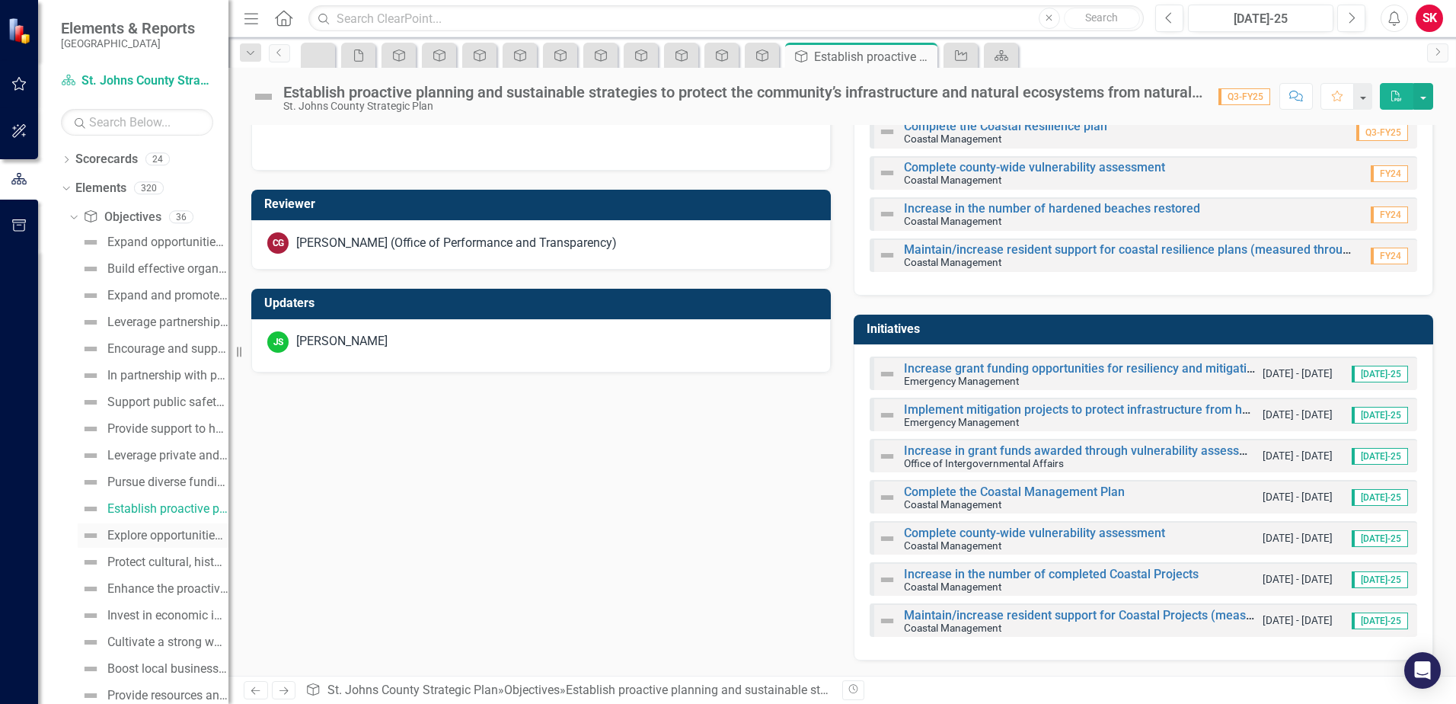
click at [136, 528] on div "Explore opportunities and incentives for developers to contribute to land conse…" at bounding box center [167, 535] width 121 height 14
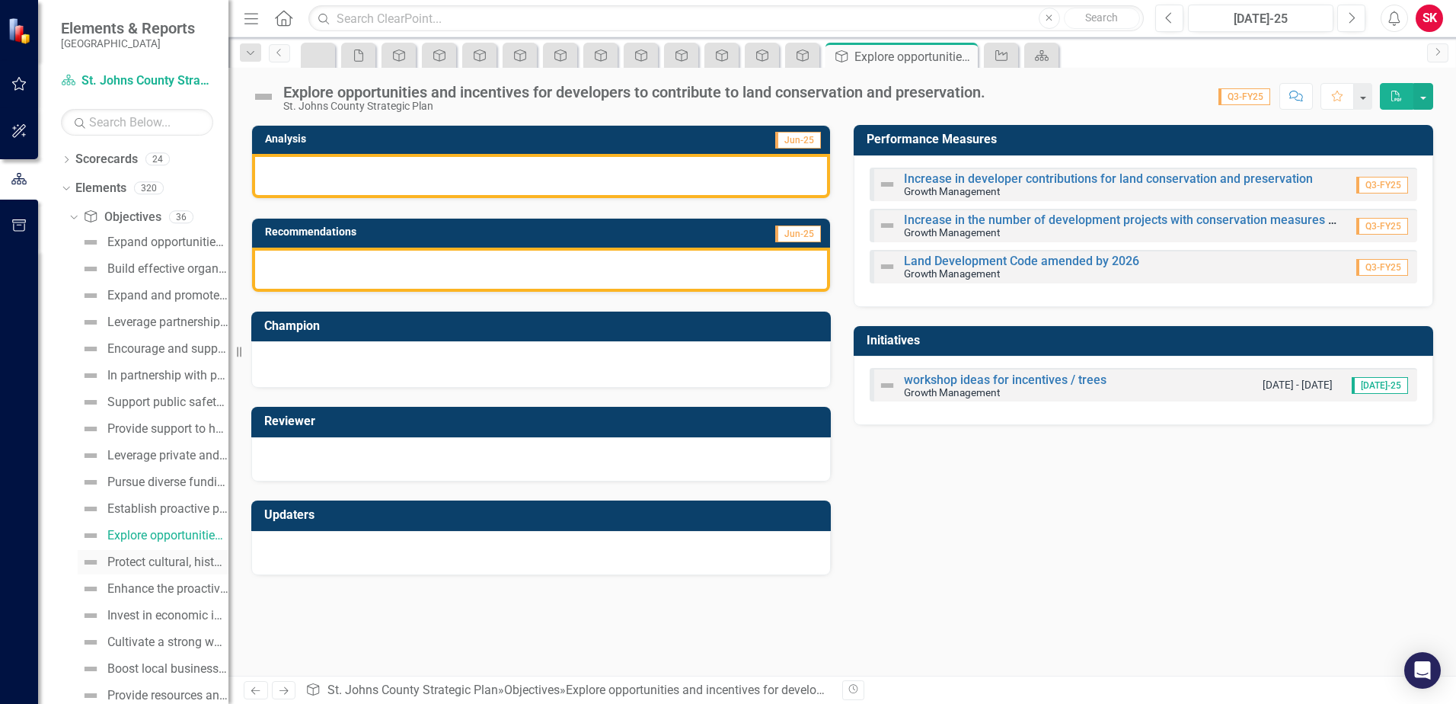
click at [172, 565] on div "Protect cultural, historical, and natural resources that maintain neighborhood …" at bounding box center [167, 562] width 121 height 14
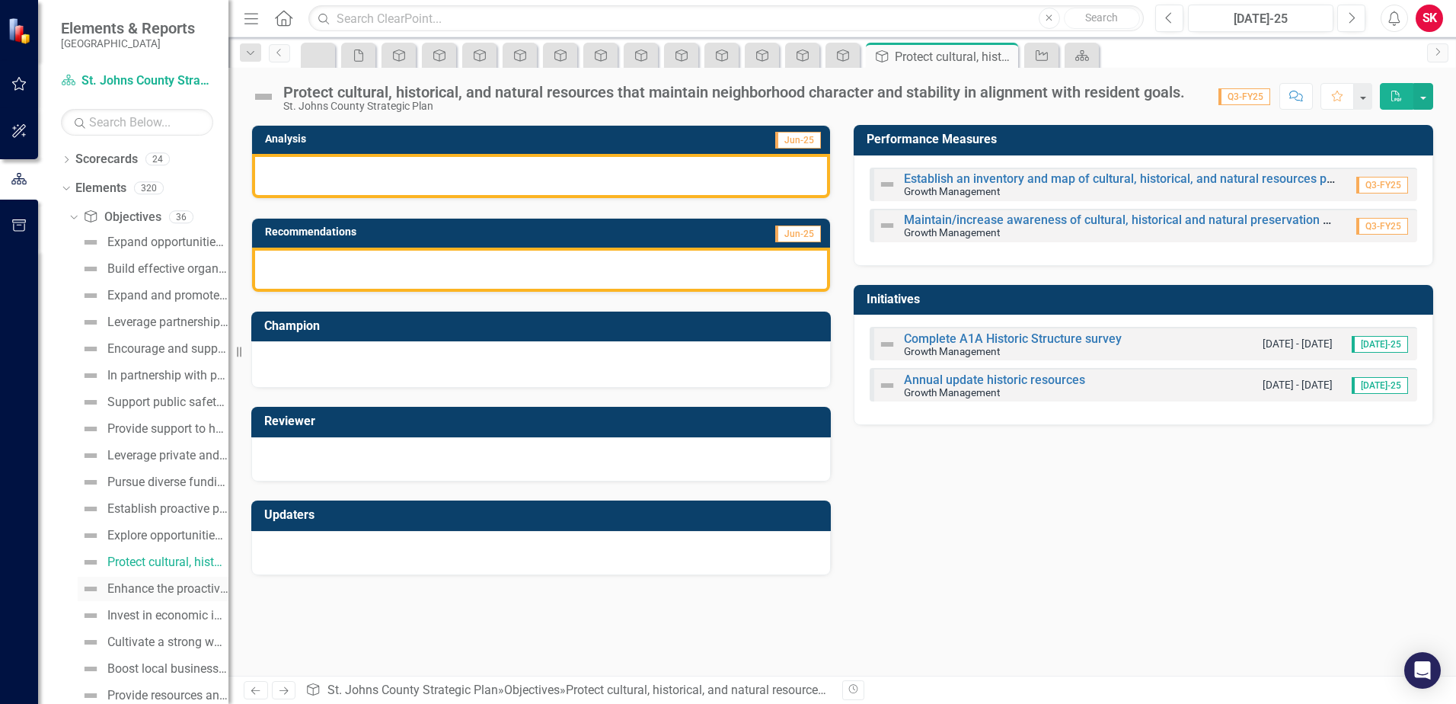
click at [119, 585] on div "Enhance the proactive approach to identifying and attracting industrial and com…" at bounding box center [167, 589] width 121 height 14
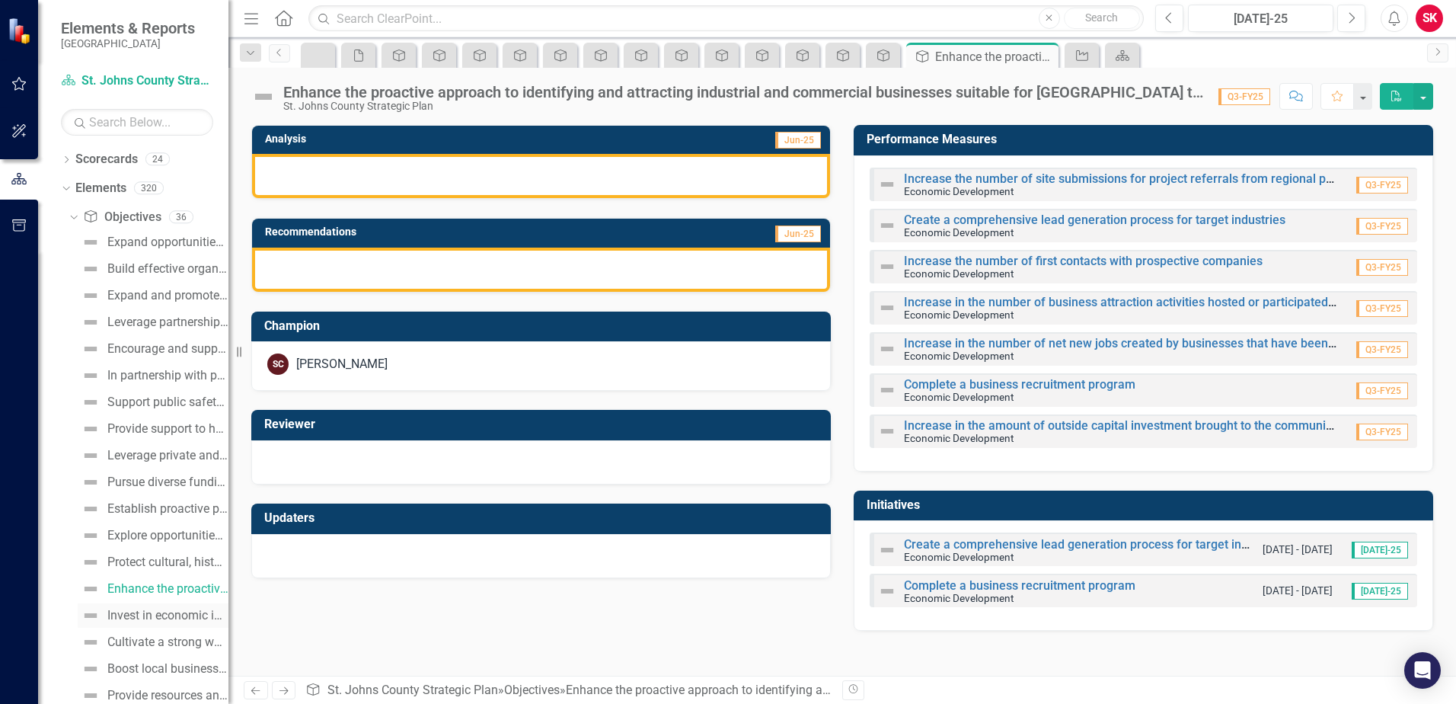
click at [164, 619] on div "Invest in economic incentive programs in target industries to expand the local …" at bounding box center [167, 615] width 121 height 14
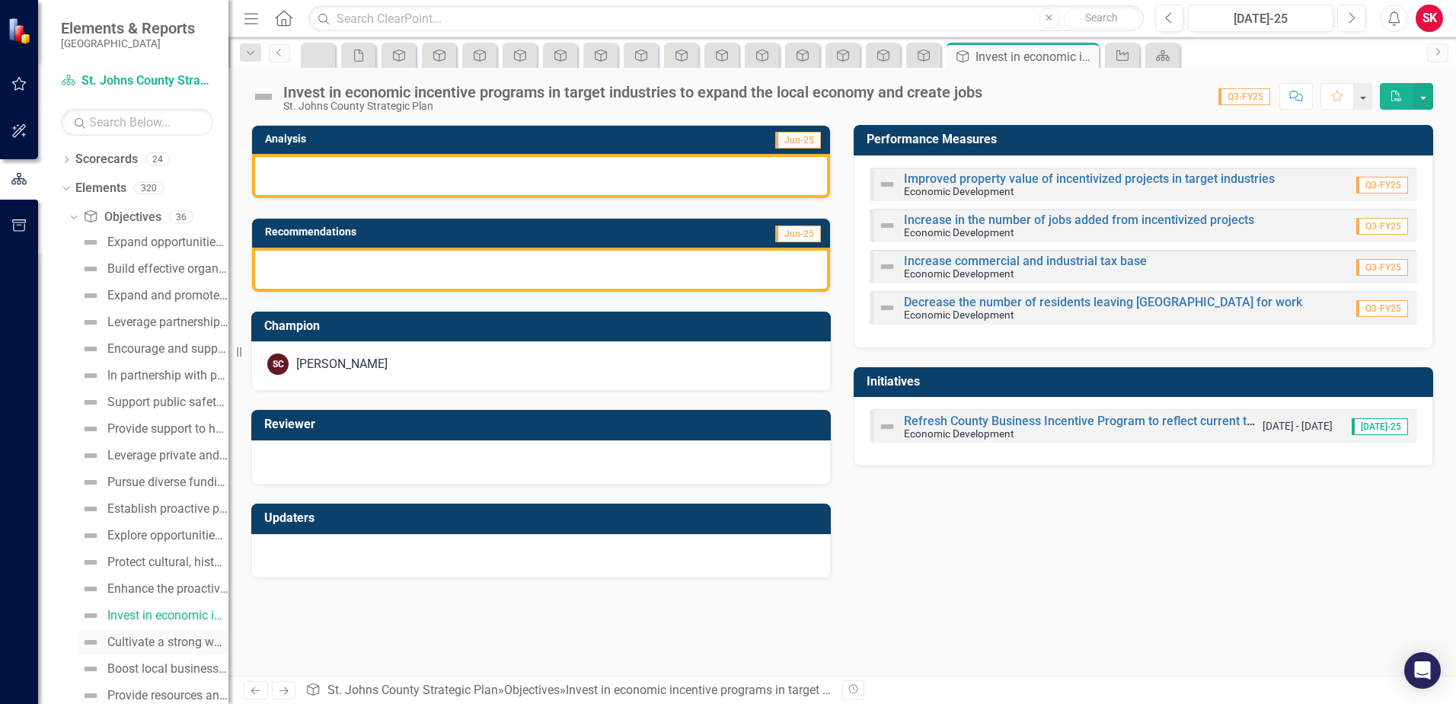
click at [162, 647] on div "Cultivate a strong workforce pipeline through community partnerships to meet th…" at bounding box center [167, 642] width 121 height 14
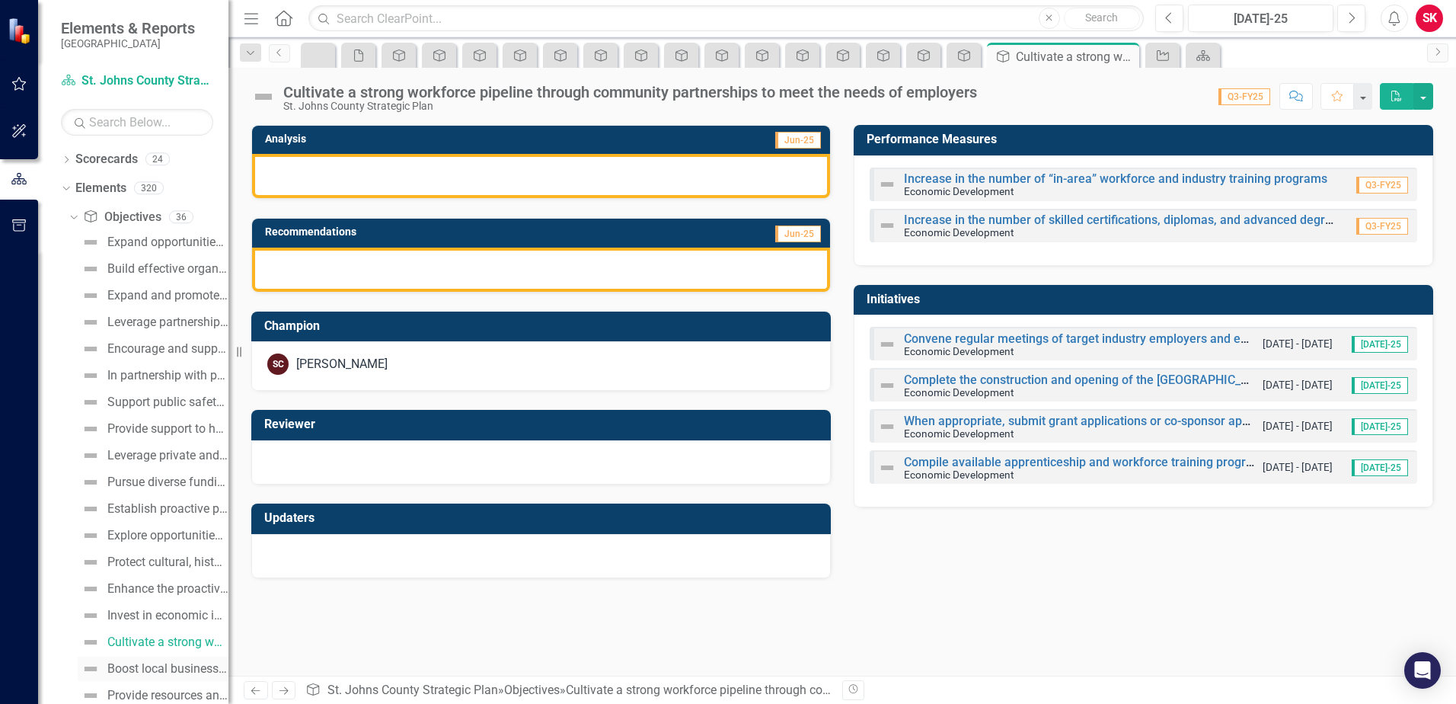
click at [174, 669] on div "Boost local business competitiveness and sustainability by partnering with deve…" at bounding box center [167, 669] width 121 height 14
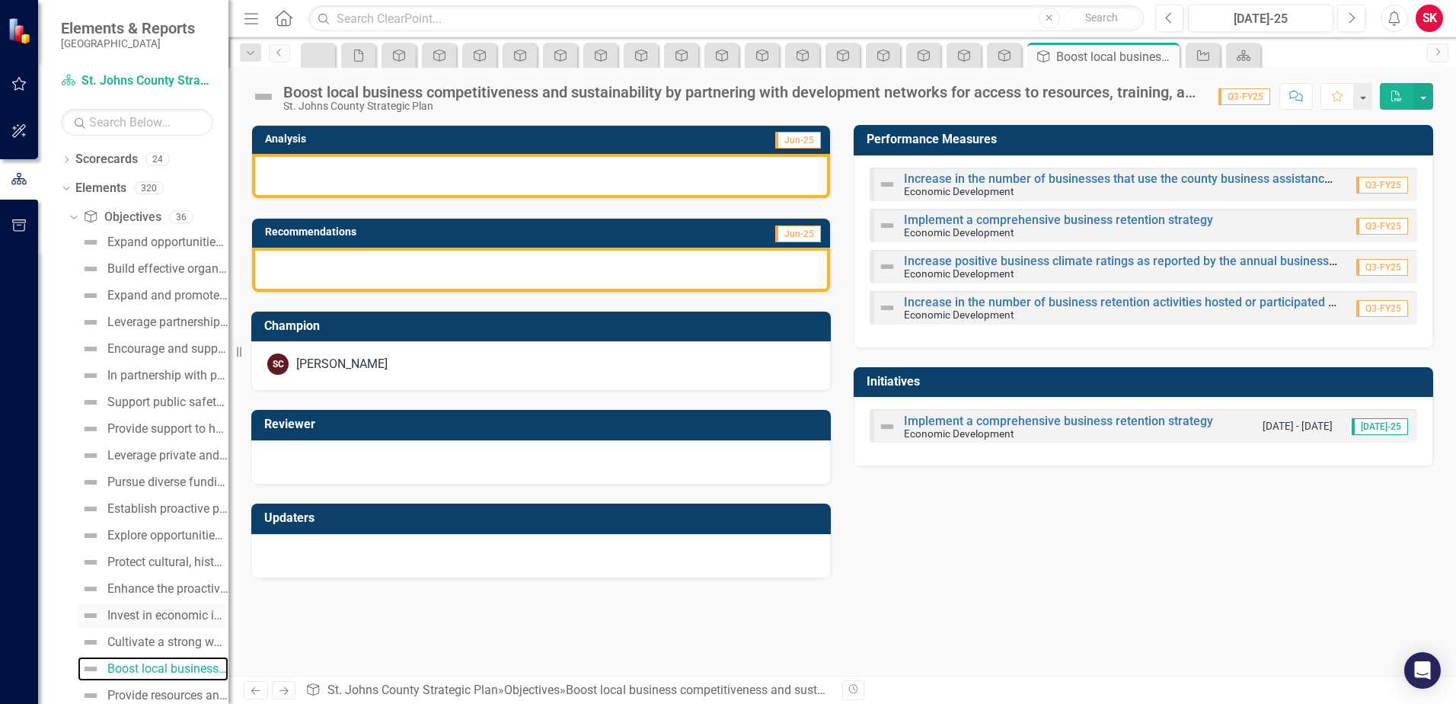
scroll to position [152, 0]
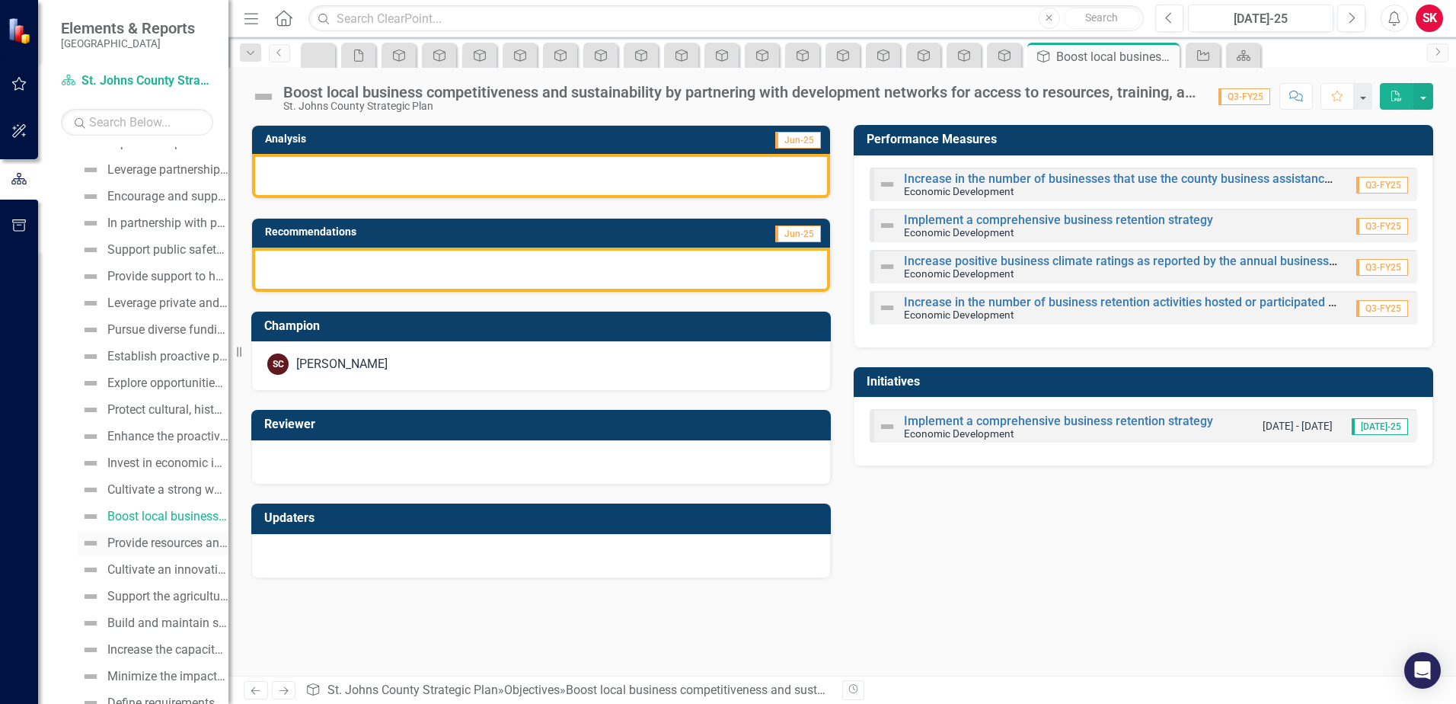
click at [151, 540] on div "Provide resources and solutions, to local agricultural businesses through partn…" at bounding box center [167, 543] width 121 height 14
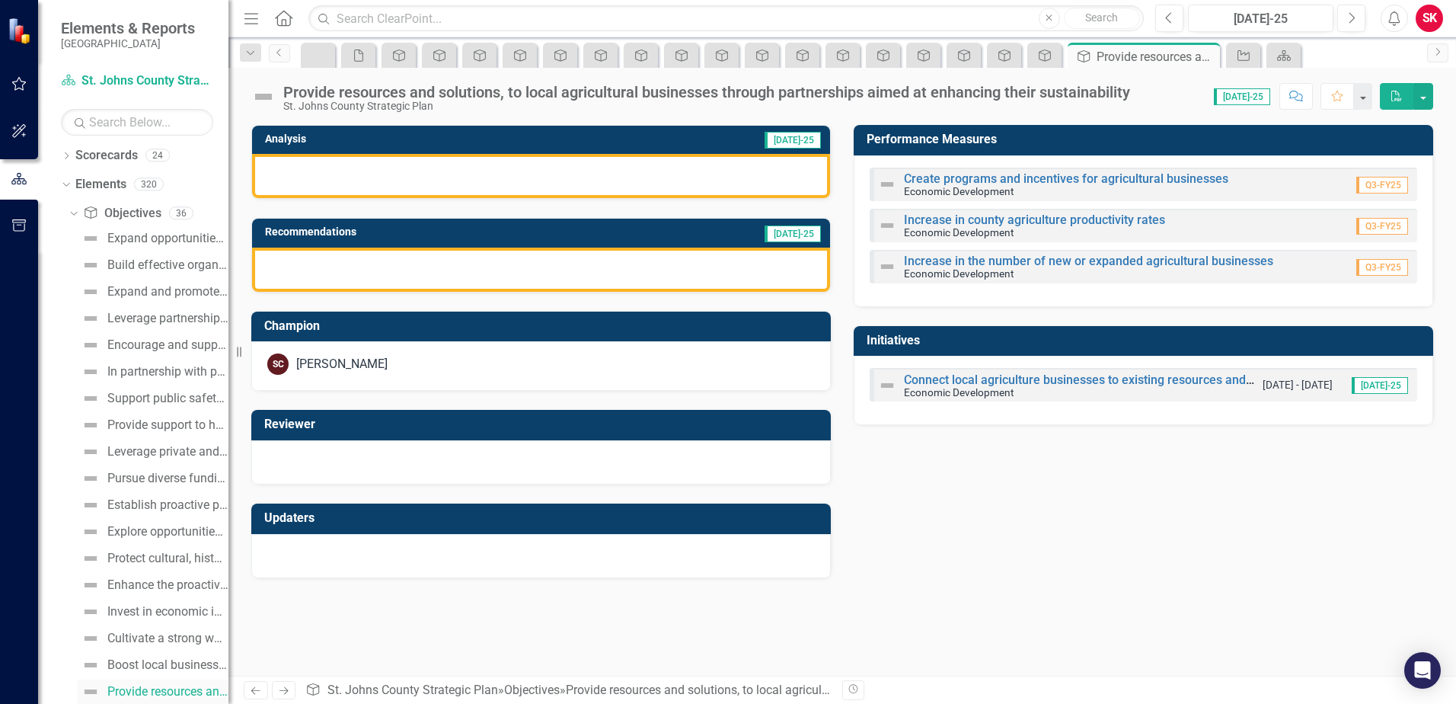
scroll to position [80, 0]
click at [169, 640] on div "Cultivate an innovative and vibrant entrepreneur ecosystem that fosters startup…" at bounding box center [167, 642] width 121 height 14
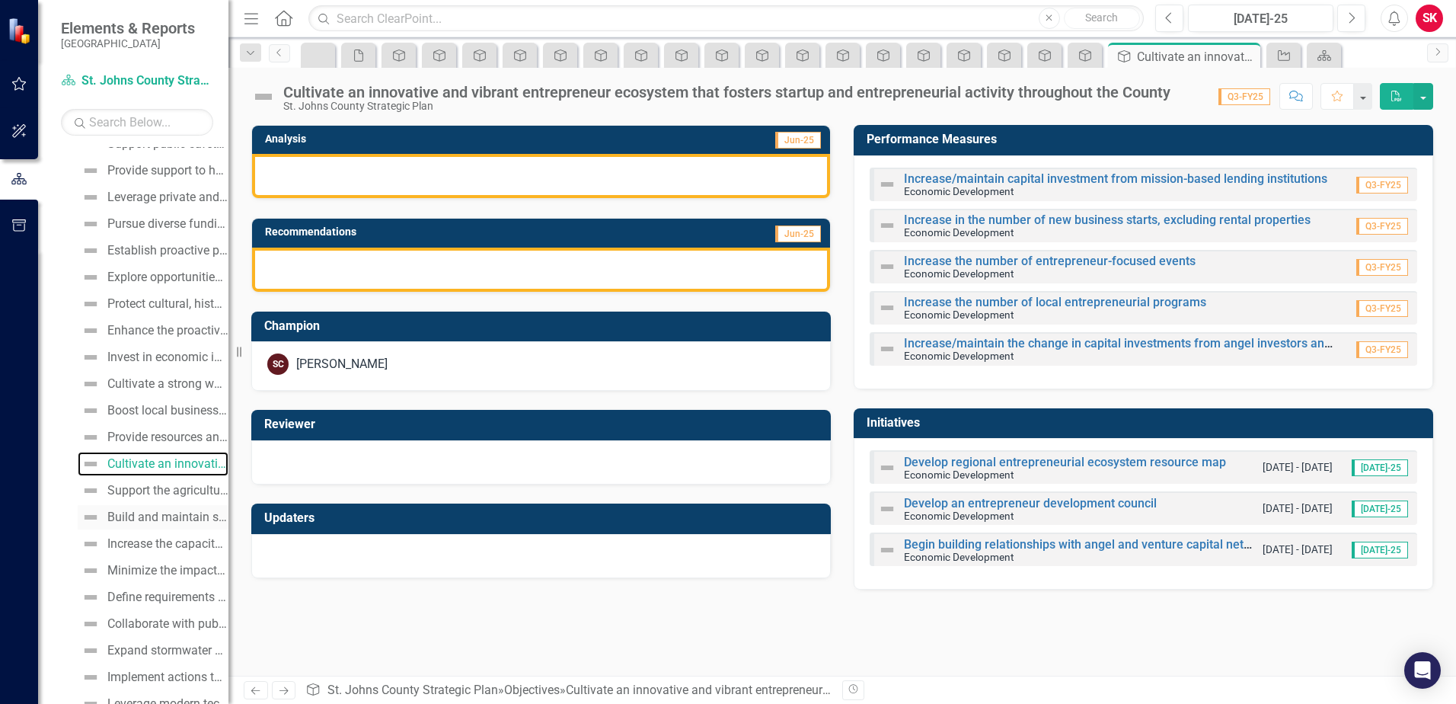
scroll to position [259, 0]
click at [165, 484] on div "Support the agricultural community by providing incentive options to promote an…" at bounding box center [167, 490] width 121 height 14
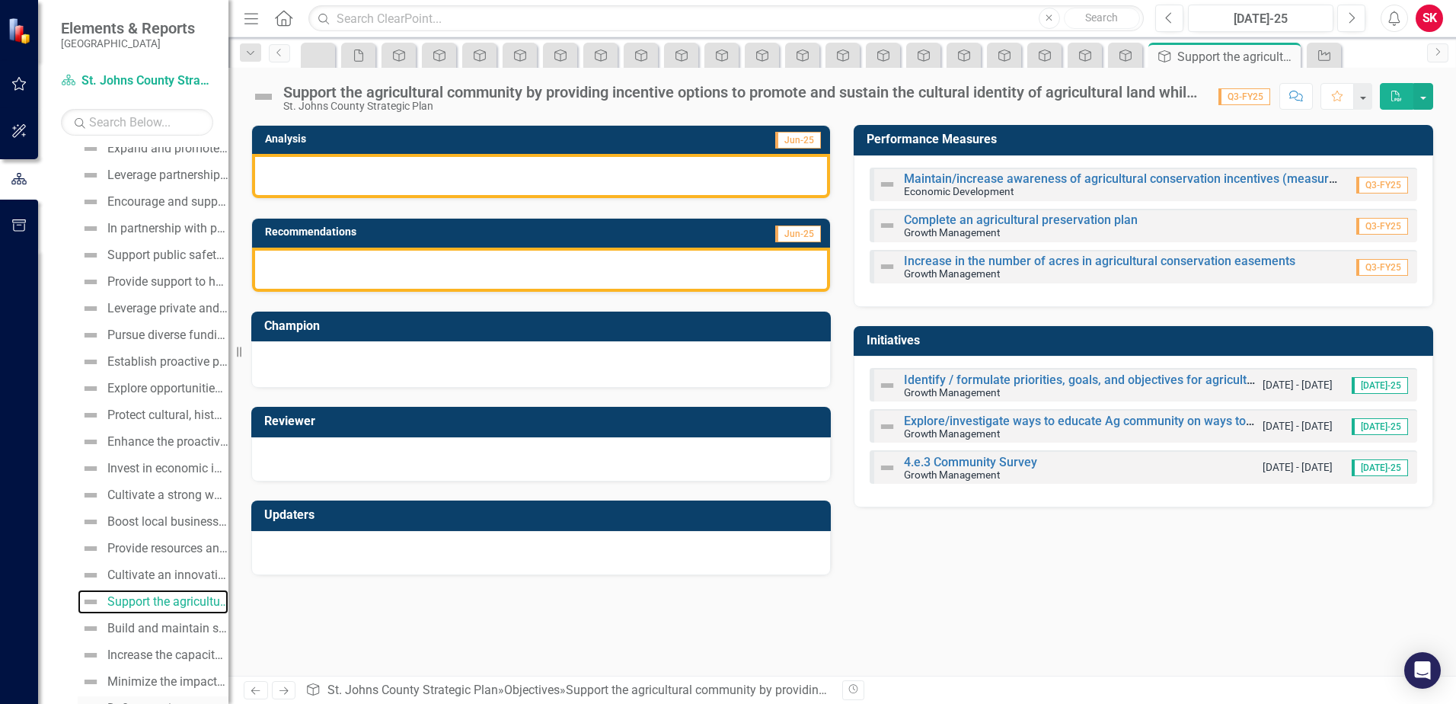
scroll to position [209, 0]
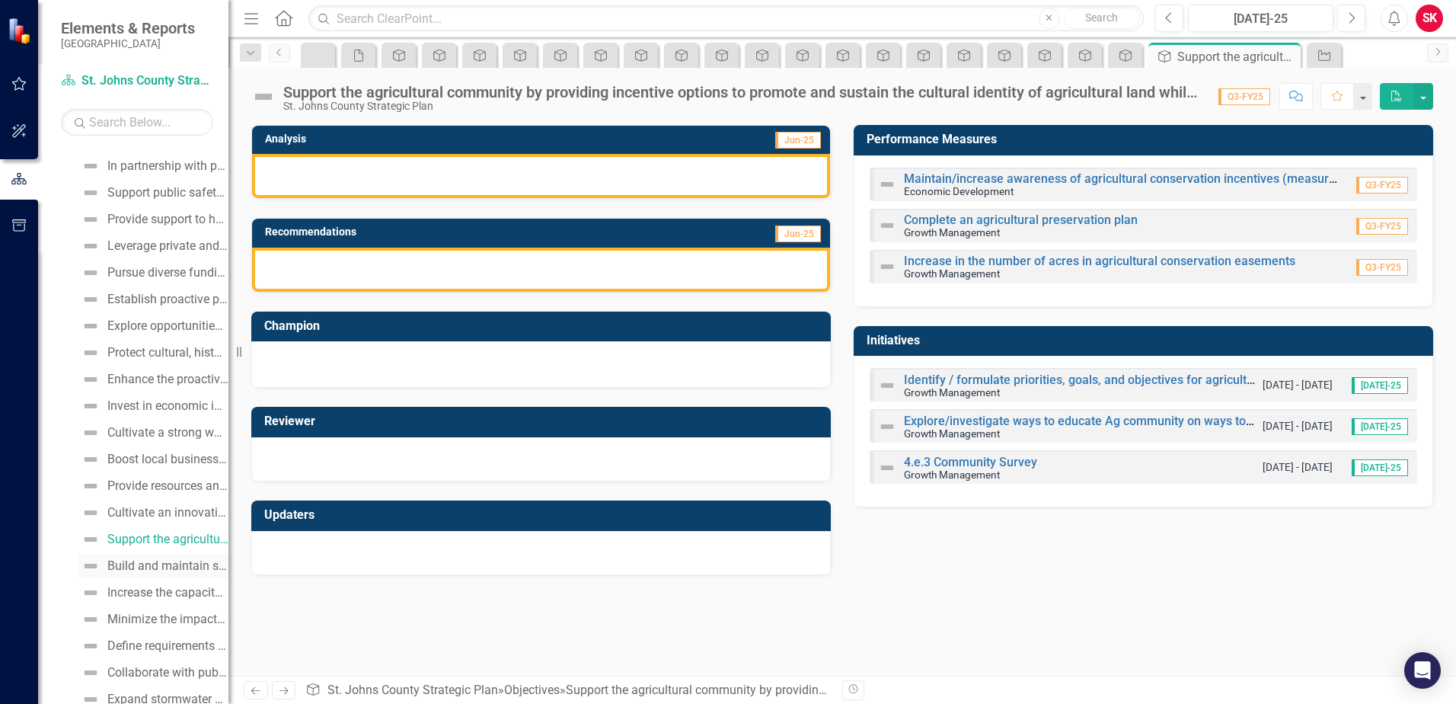
click at [173, 562] on div "Build and maintain safe transportation systems to connect communities across [G…" at bounding box center [167, 566] width 121 height 14
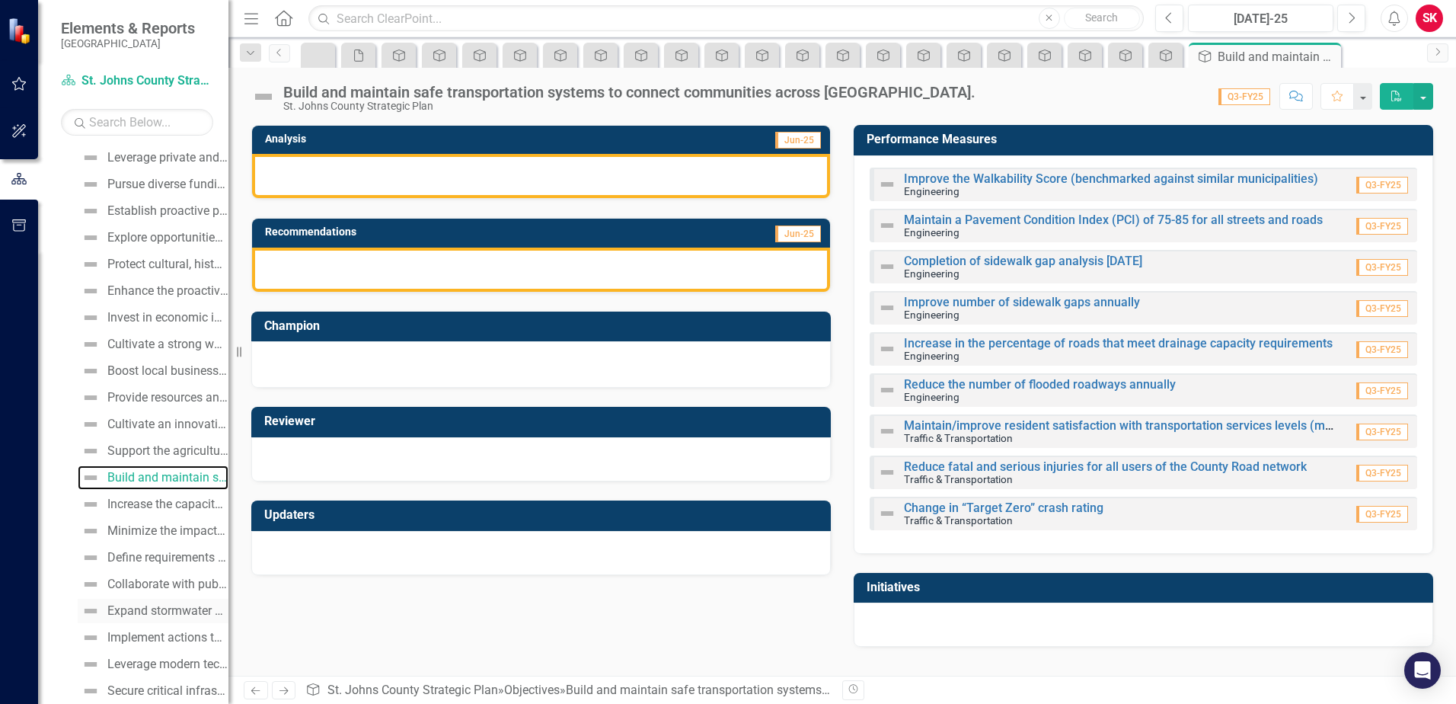
scroll to position [312, 0]
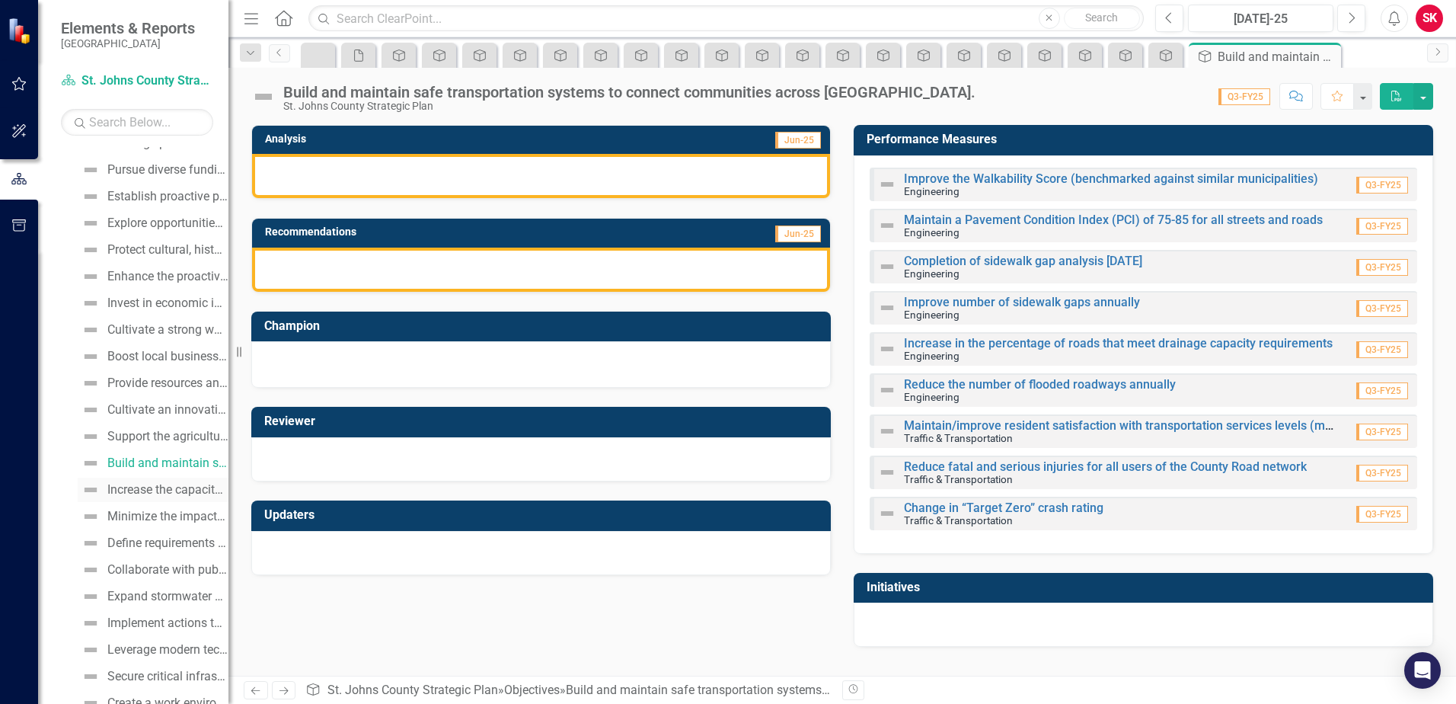
click at [167, 490] on div "Increase the capacity of major collector roadways to reduce traffic congestion." at bounding box center [167, 490] width 121 height 14
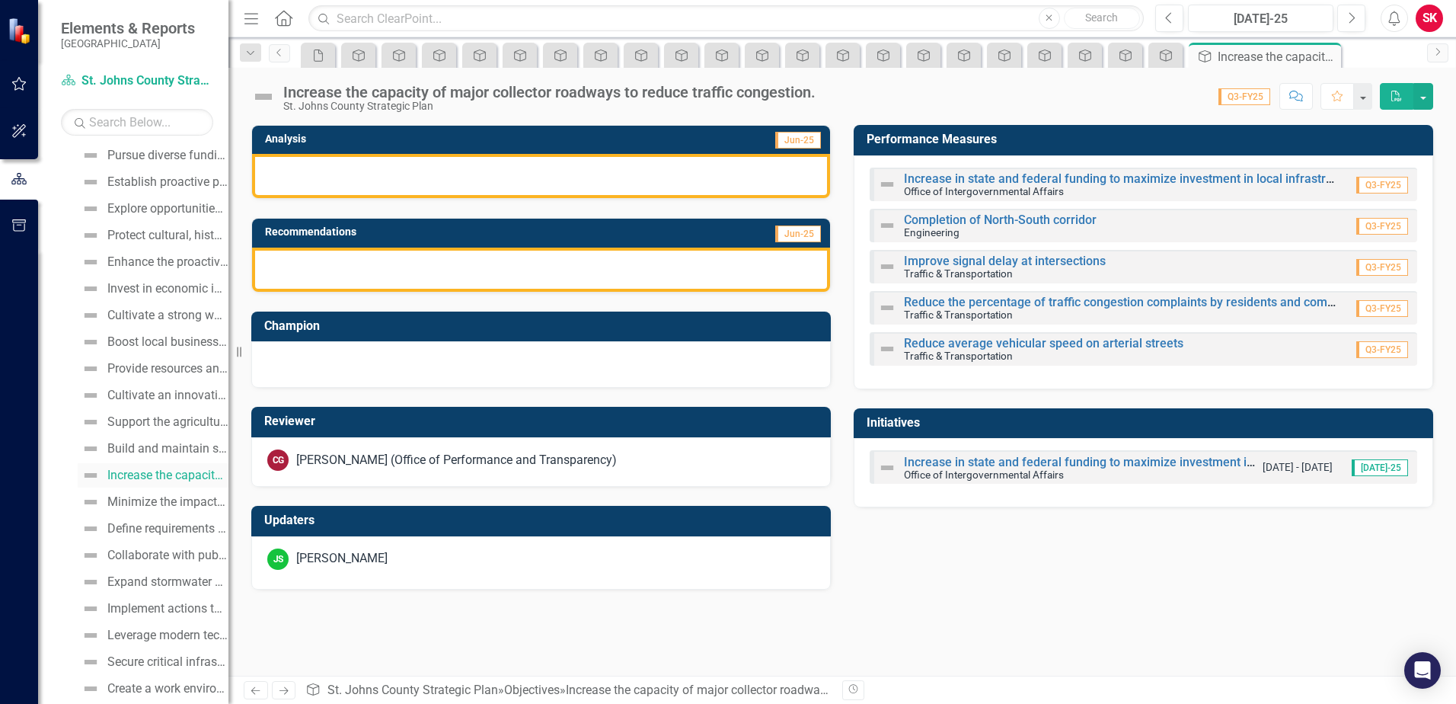
scroll to position [415, 0]
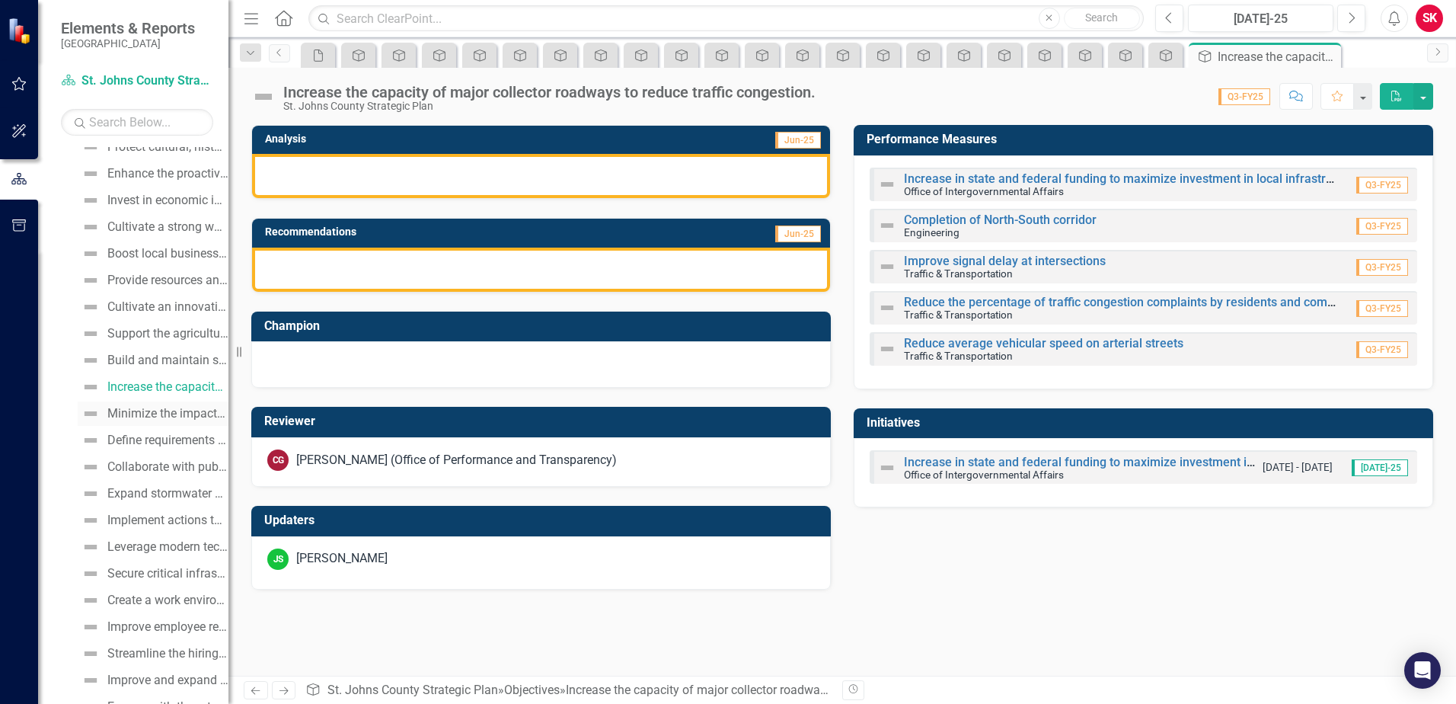
click at [142, 421] on link "Minimize the impacts of flooding on adjacent properties by properly designing, …" at bounding box center [153, 413] width 151 height 24
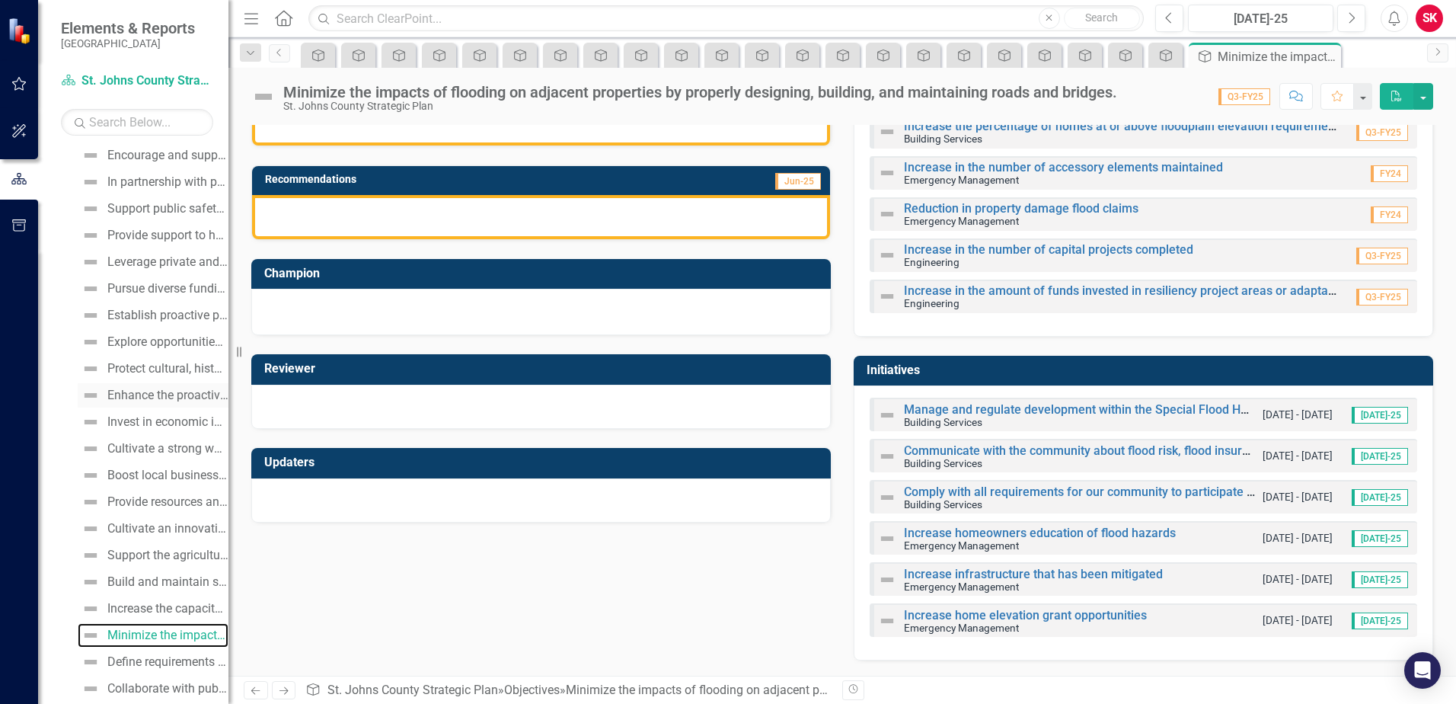
scroll to position [366, 0]
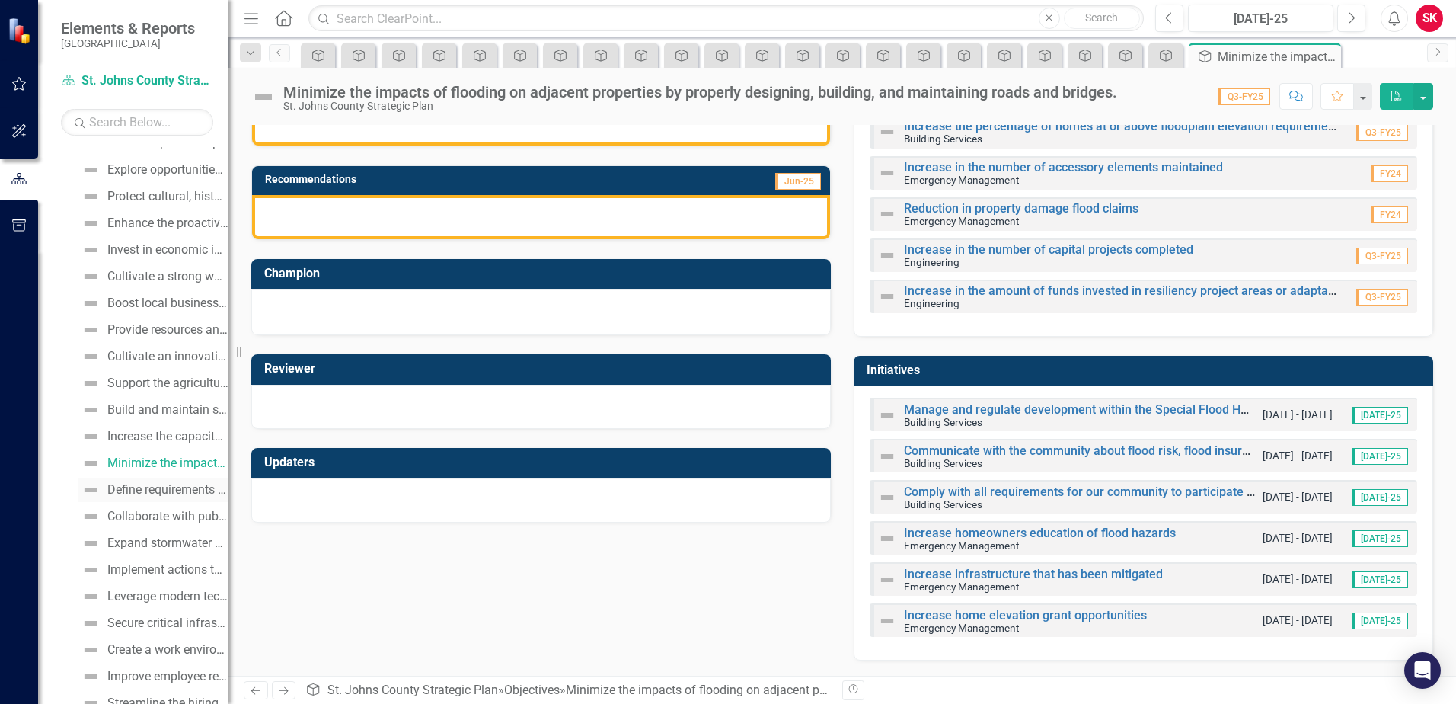
click at [143, 477] on link "Define requirements to offset/reduce impacts of new development to maintain ade…" at bounding box center [153, 489] width 151 height 24
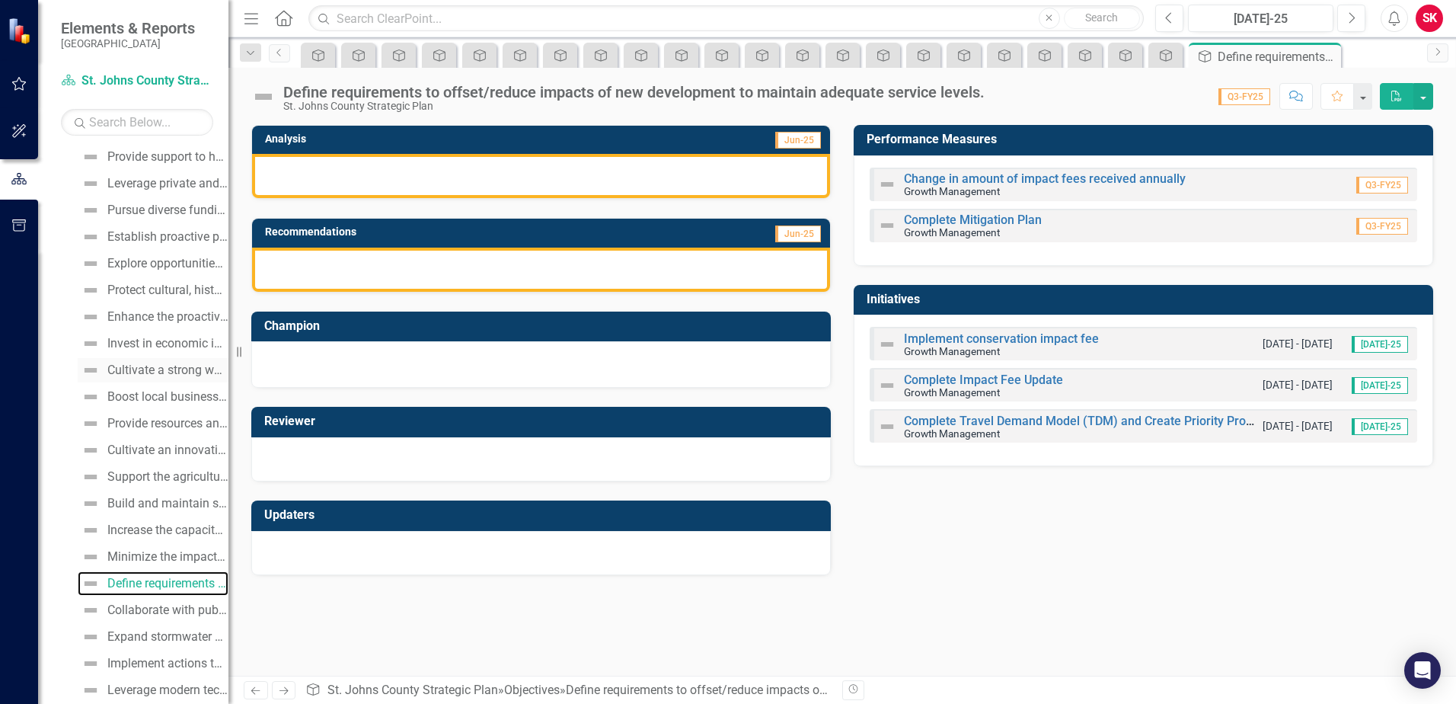
scroll to position [316, 0]
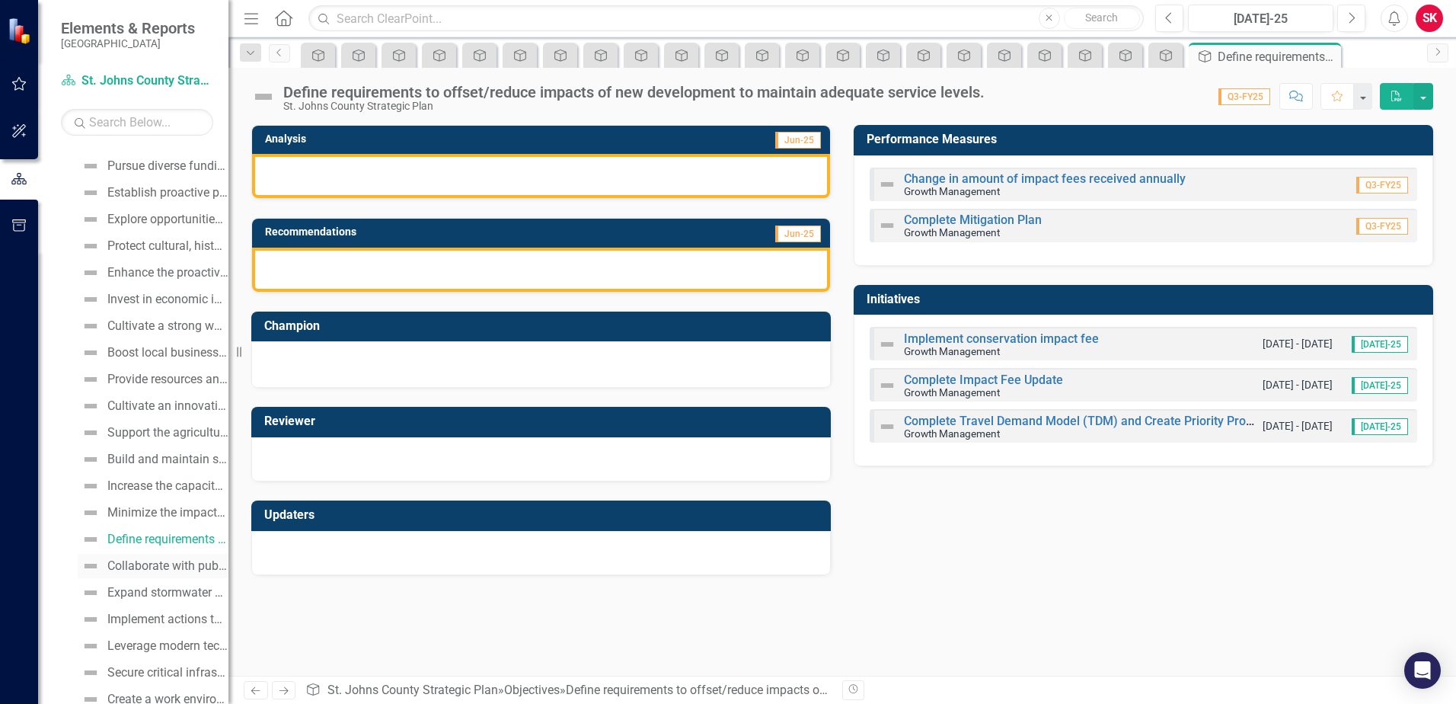
click at [142, 554] on link "Collaborate with public and private water and sewer utilities and leverage avai…" at bounding box center [153, 566] width 151 height 24
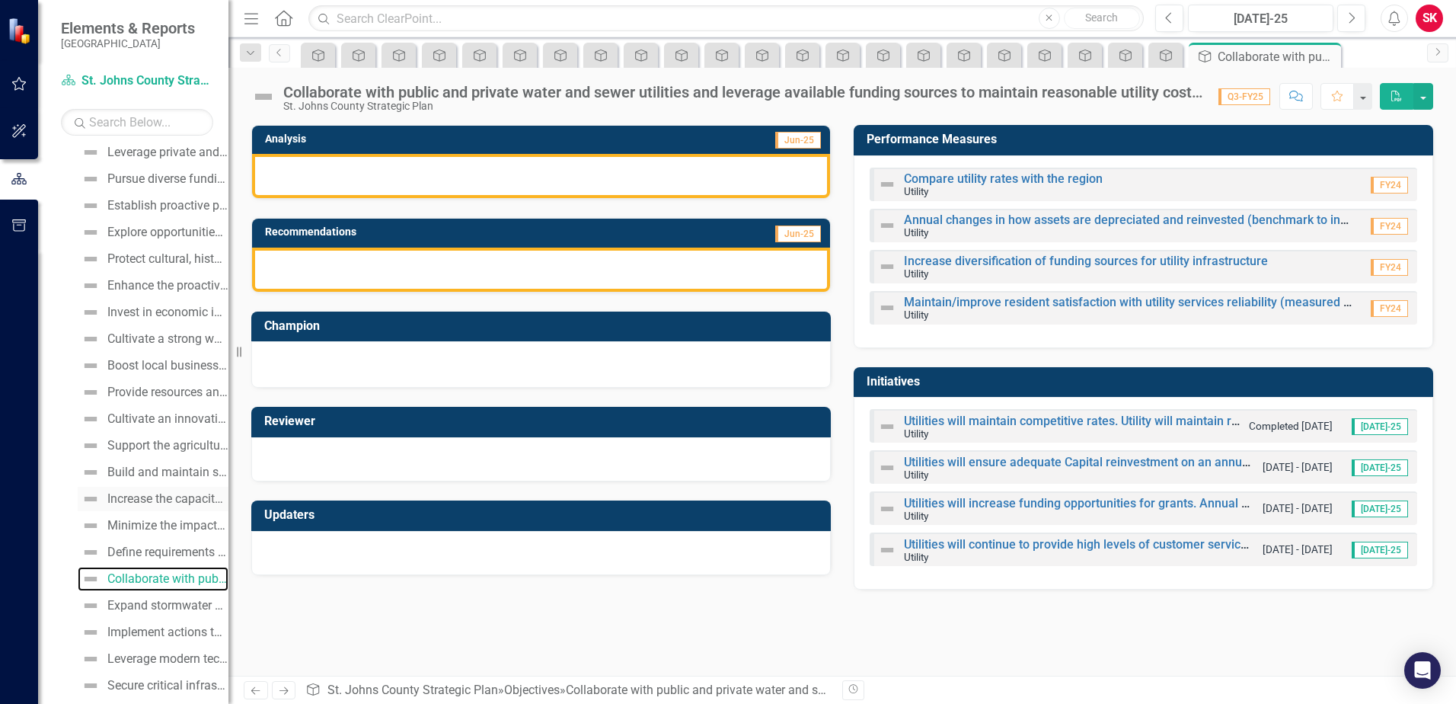
scroll to position [343, 0]
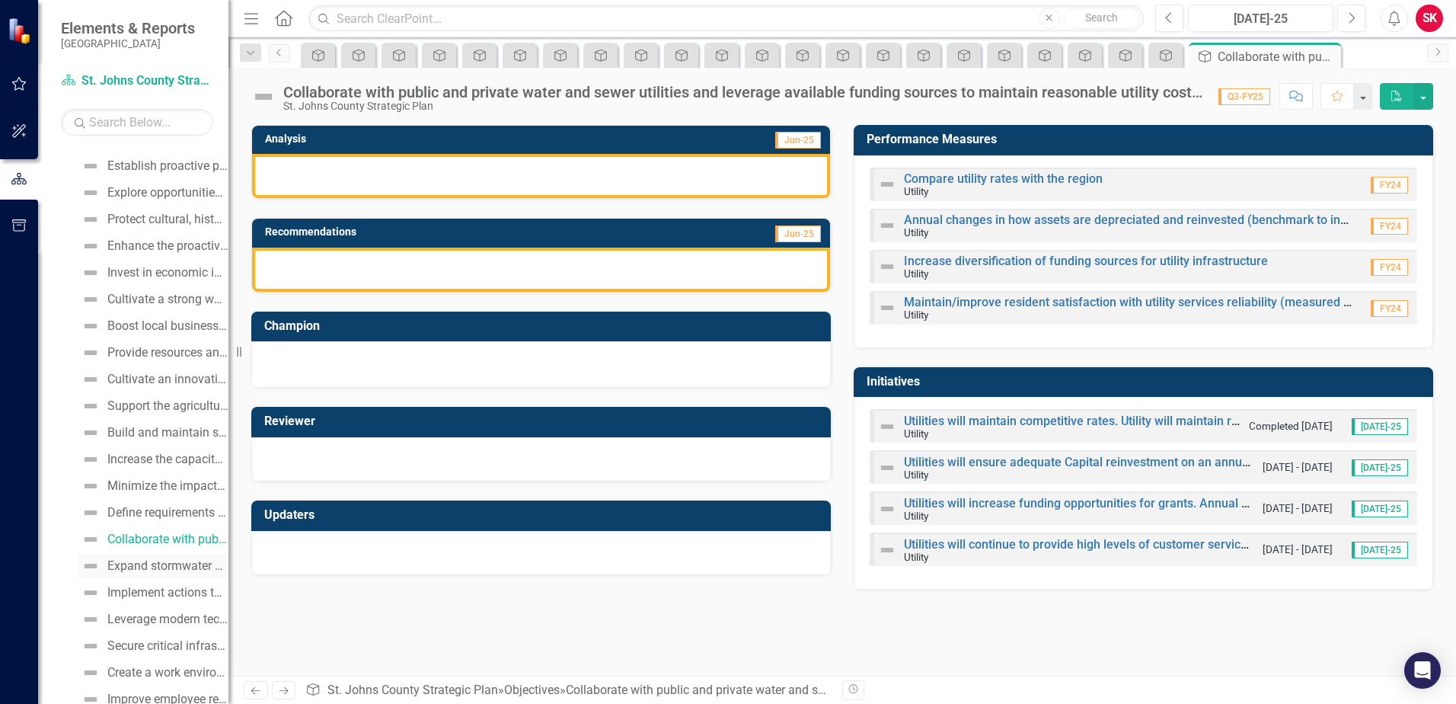
click at [148, 557] on link "Expand stormwater policies and practices to improve water quality while reducin…" at bounding box center [153, 566] width 151 height 24
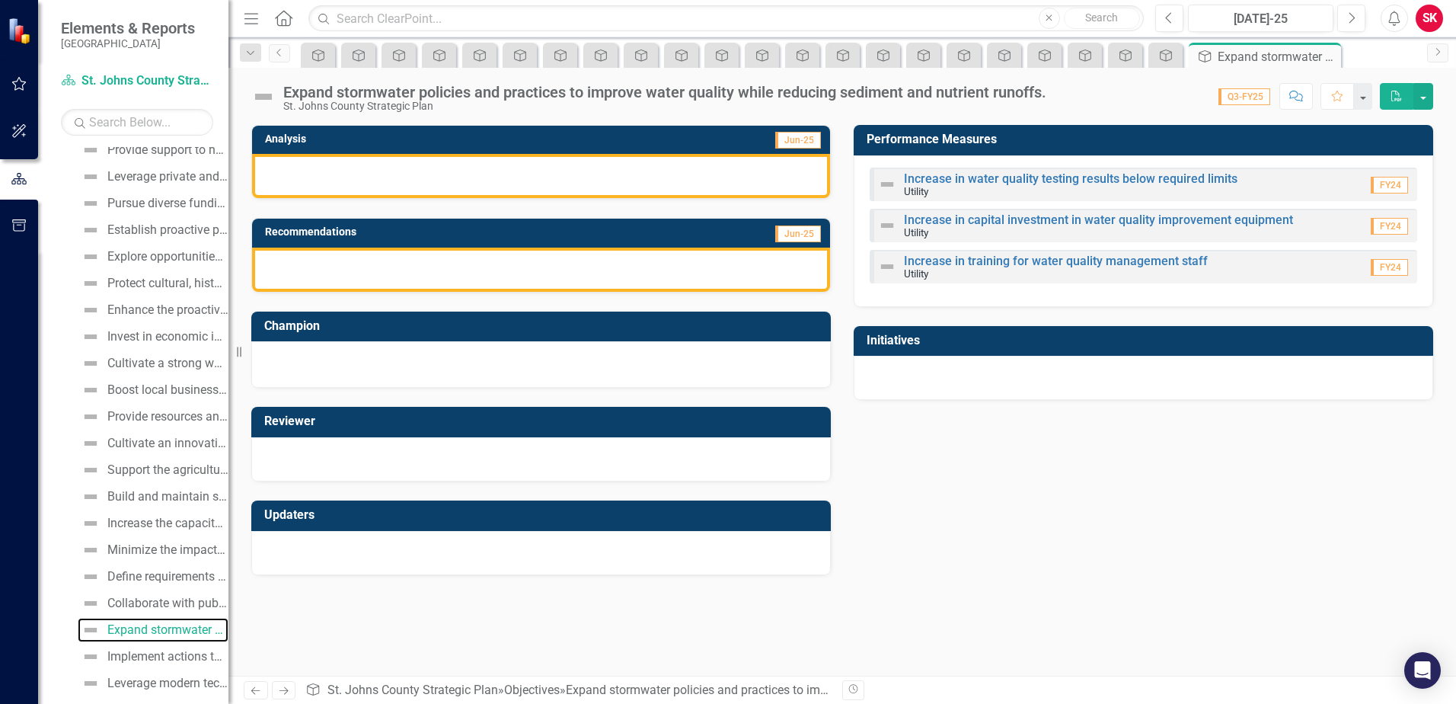
scroll to position [369, 0]
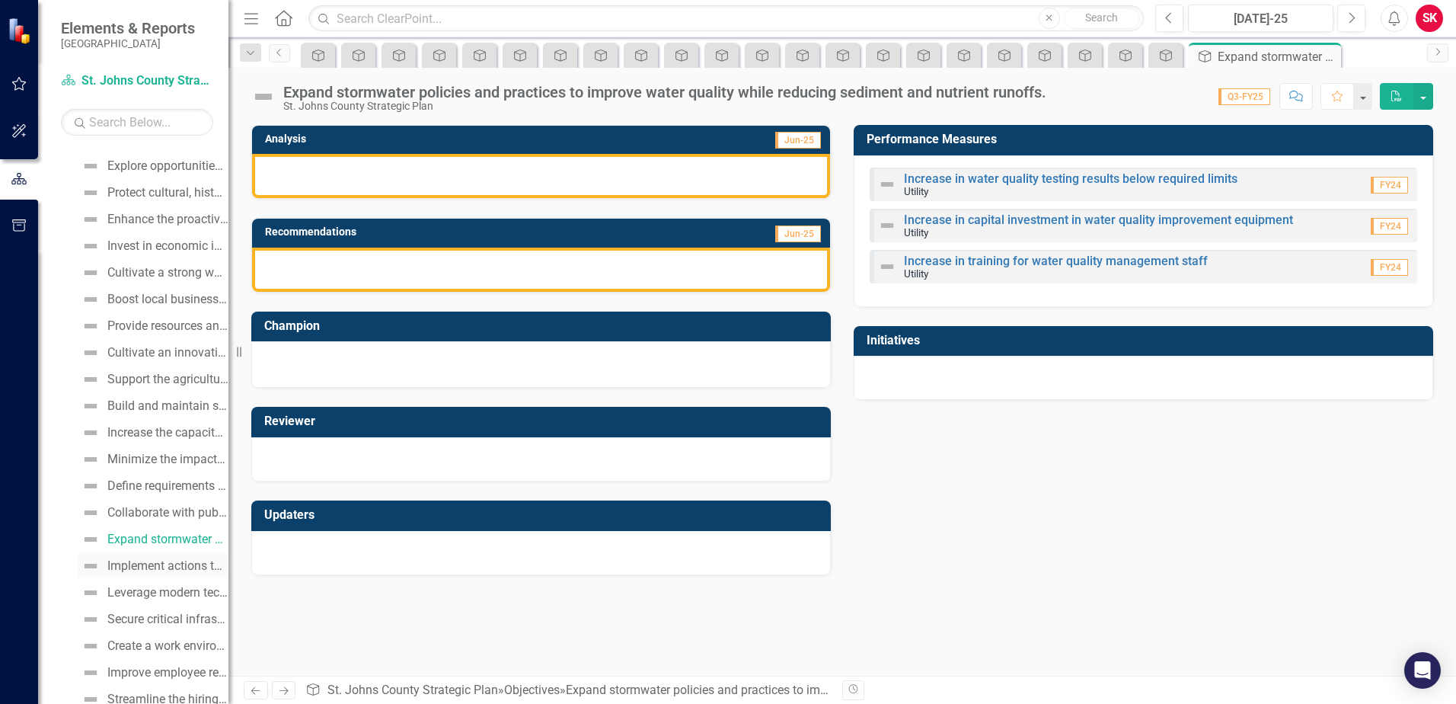
click at [183, 560] on div "Implement actions to protect and ensure the long-term sustainability of the Cou…" at bounding box center [167, 566] width 121 height 14
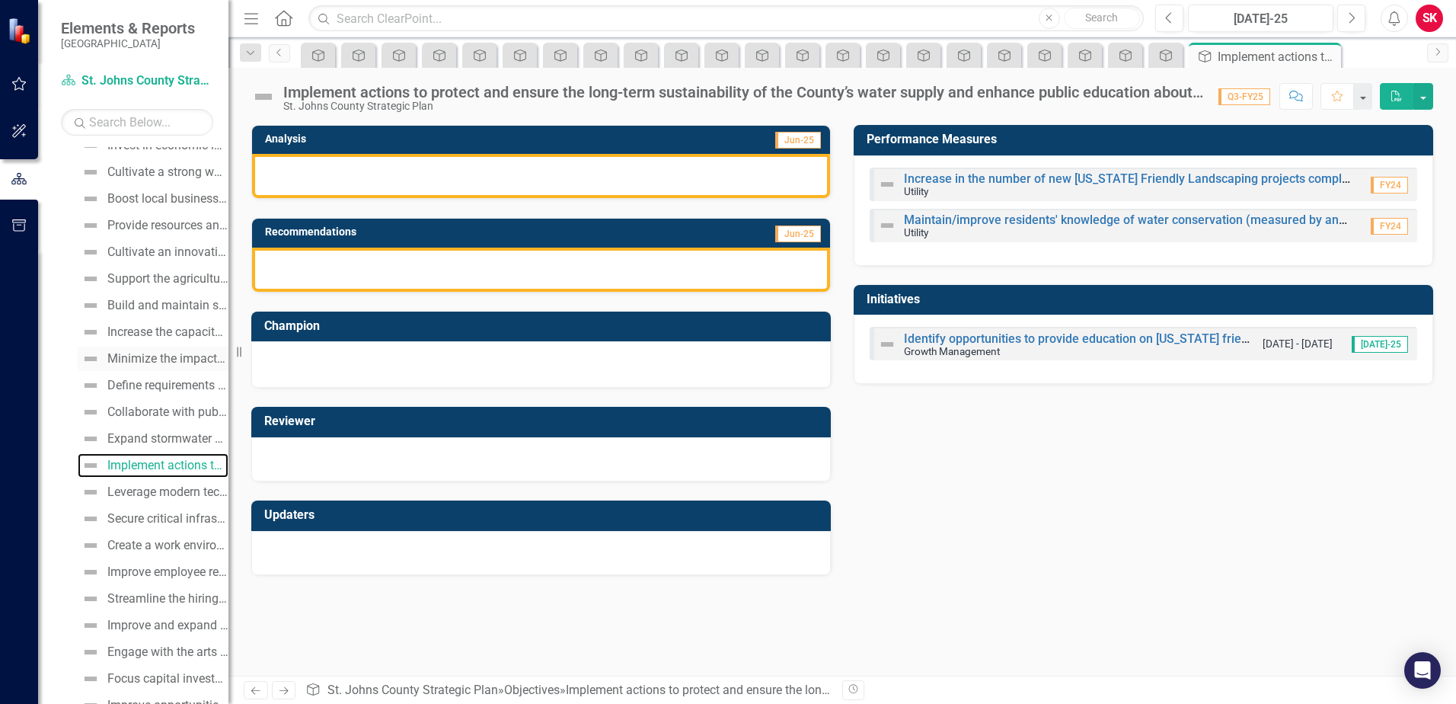
scroll to position [548, 0]
click at [168, 417] on div "Leverage modern technology and system capabilities to improve operations" at bounding box center [167, 414] width 121 height 14
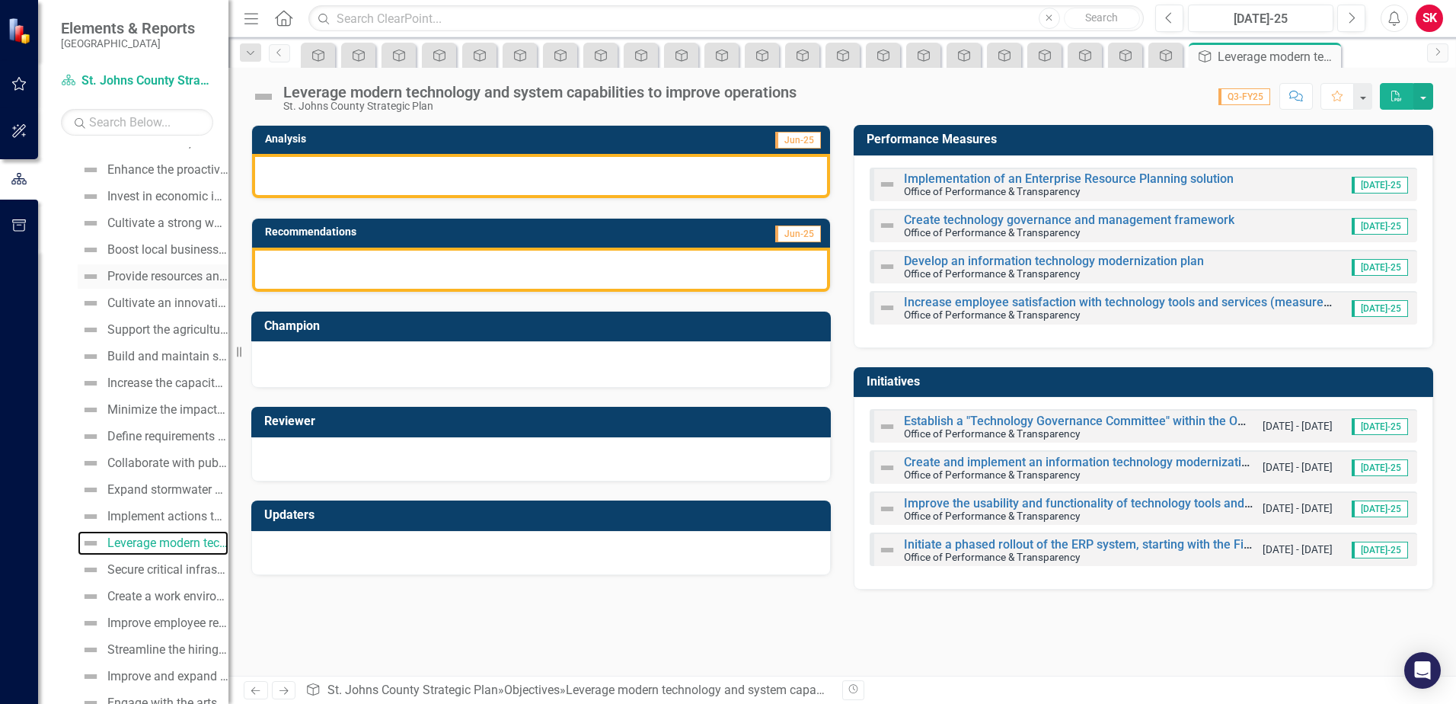
scroll to position [499, 0]
click at [180, 480] on link "Secure critical infrastructure for public safety, transportation, and utility p…" at bounding box center [153, 489] width 151 height 24
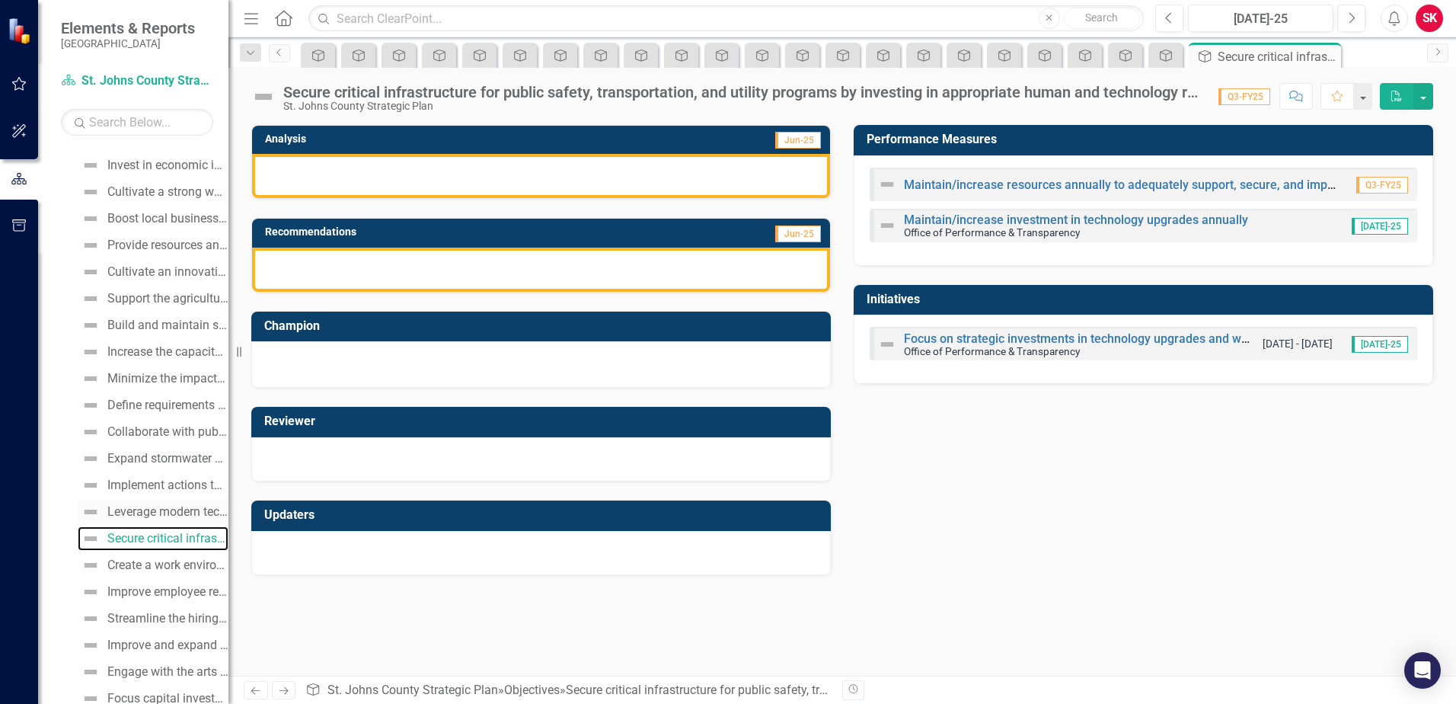
scroll to position [602, 0]
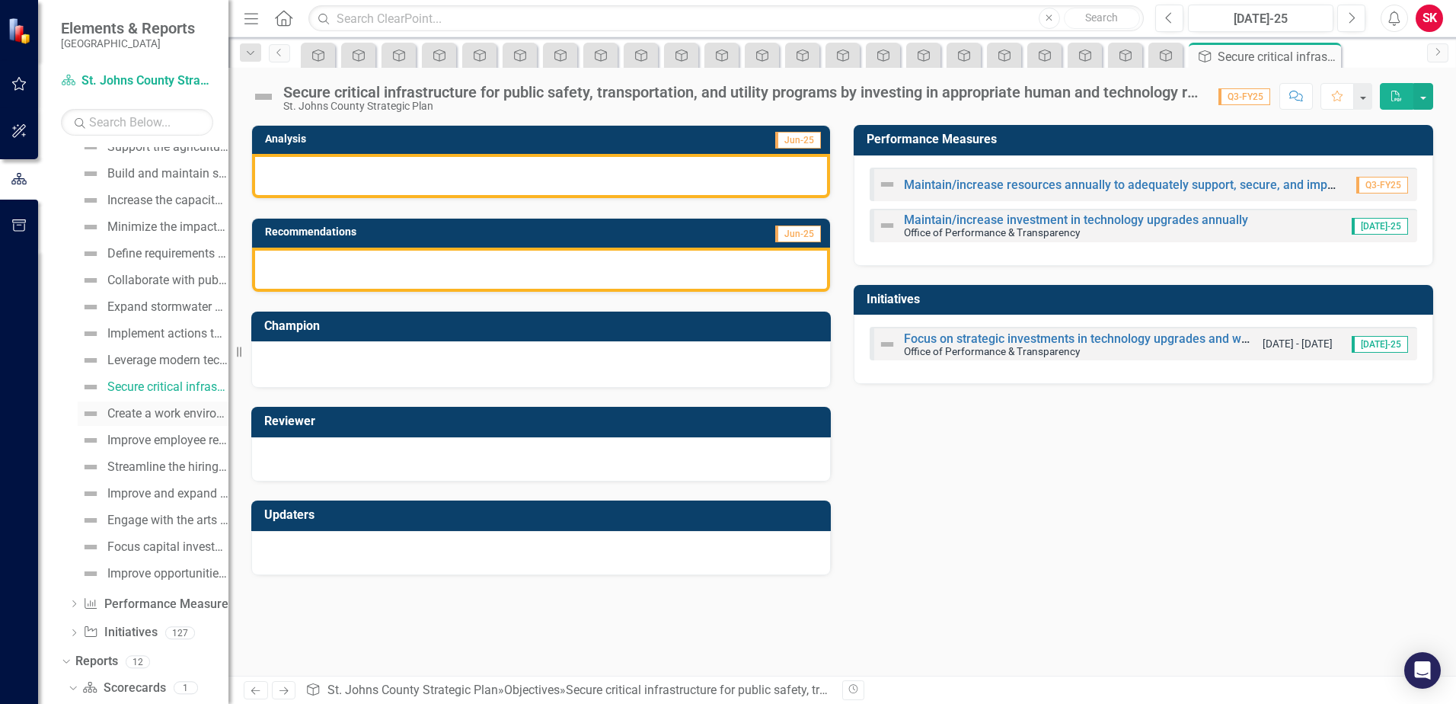
click at [171, 423] on link "Create a work environment that keeps employees informed and engaged and allows …" at bounding box center [153, 413] width 151 height 24
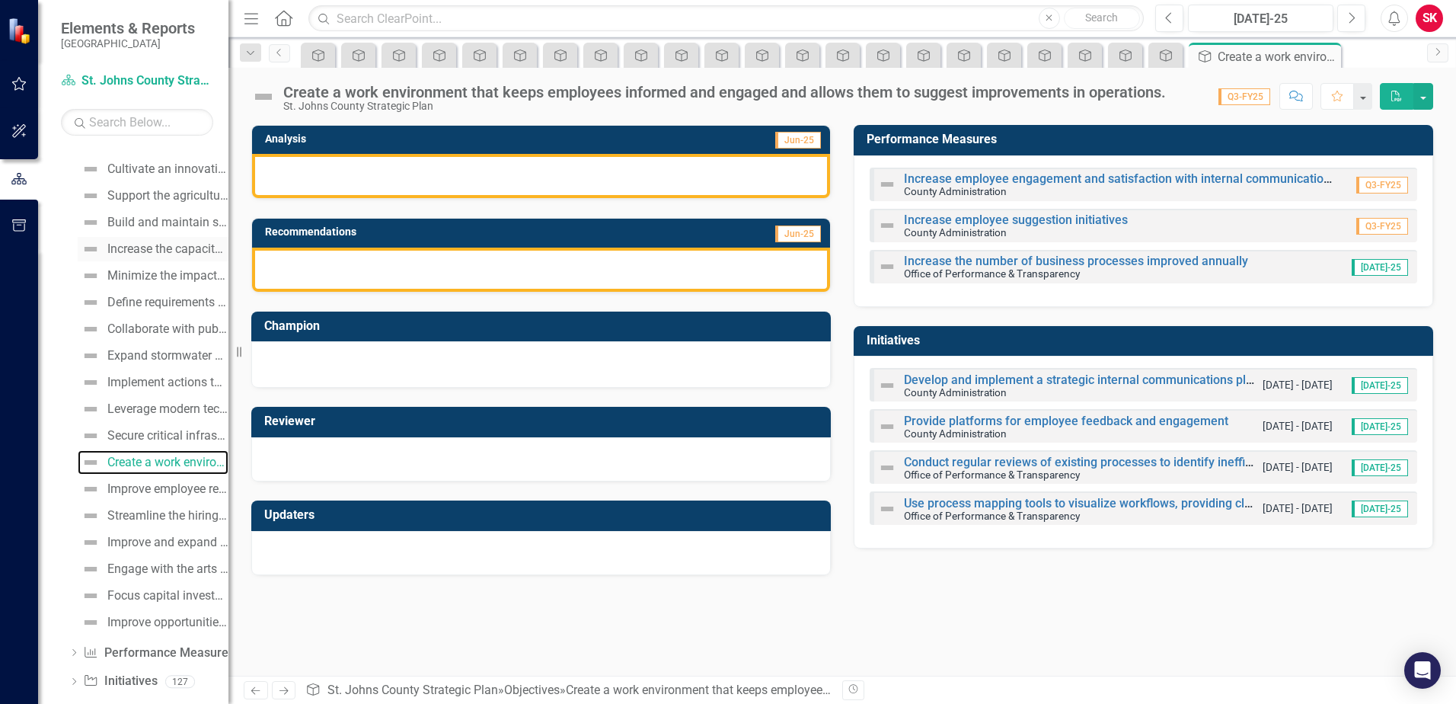
scroll to position [628, 0]
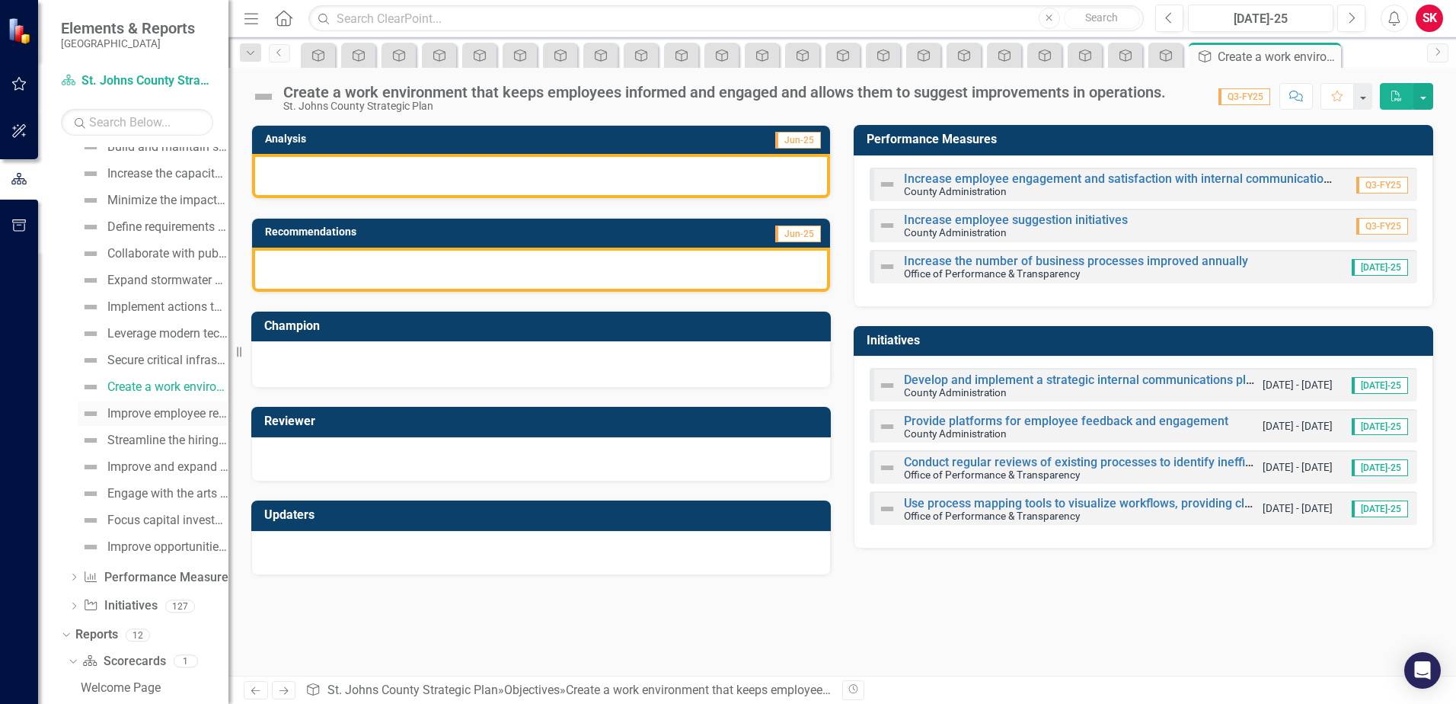
click at [179, 405] on link "Improve employee retention at the County by implementing a comprehensive onboar…" at bounding box center [153, 413] width 151 height 24
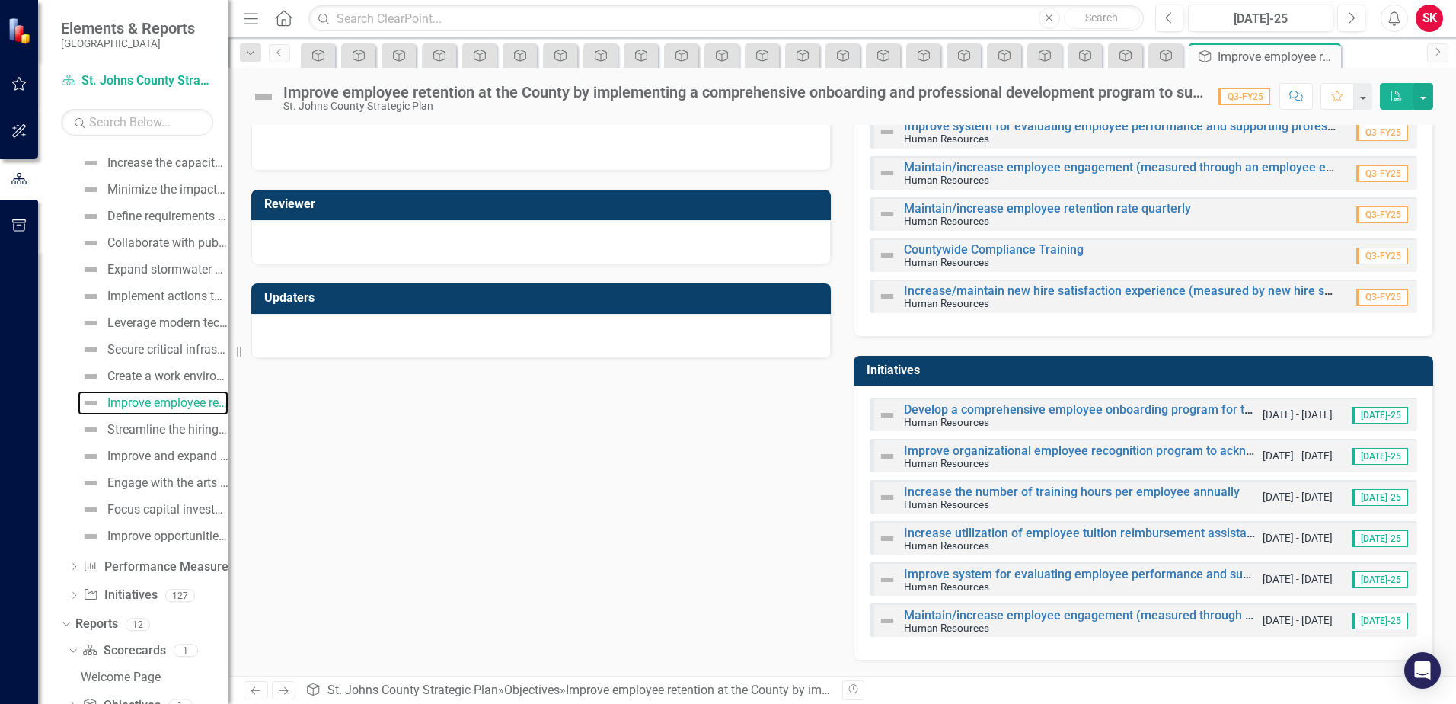
scroll to position [731, 0]
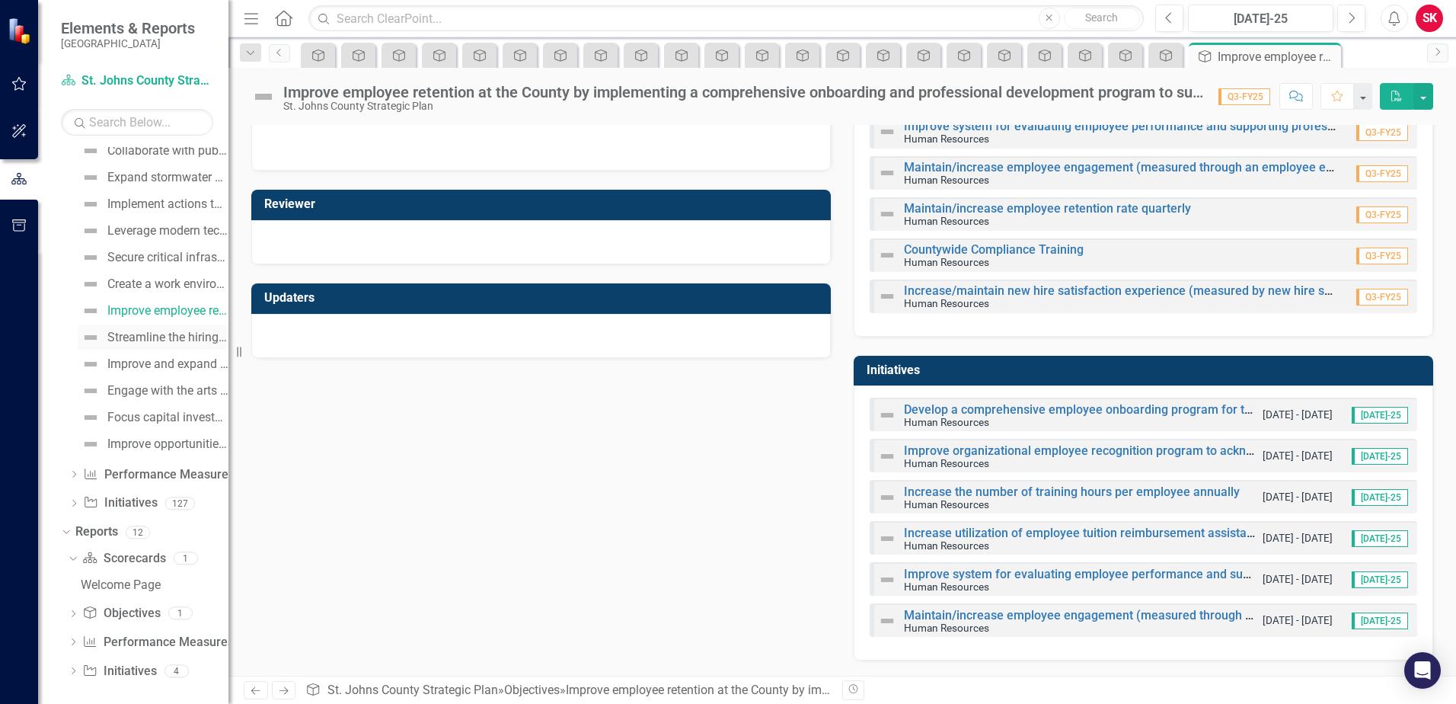
click at [162, 340] on div "Streamline the hiring process, build a strong talent pipeline, and improve the …" at bounding box center [167, 337] width 121 height 14
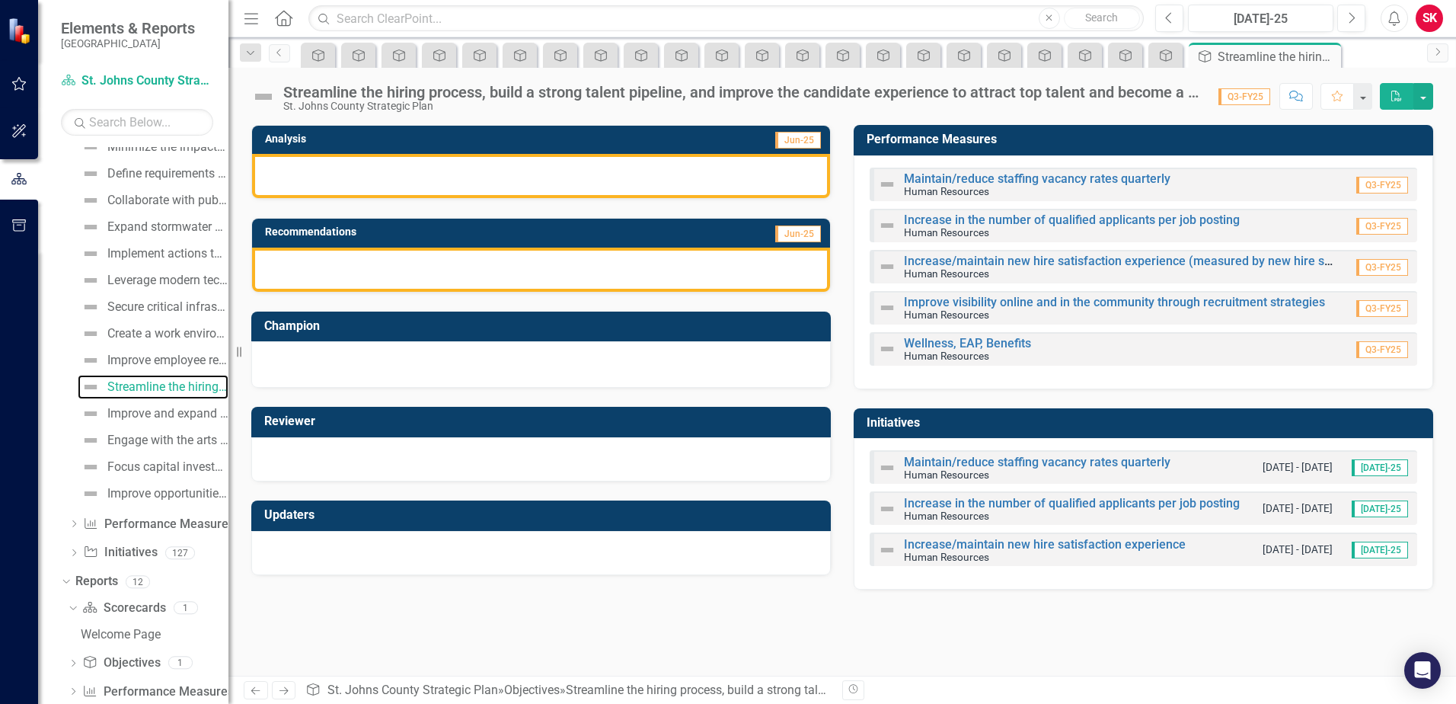
scroll to position [737, 0]
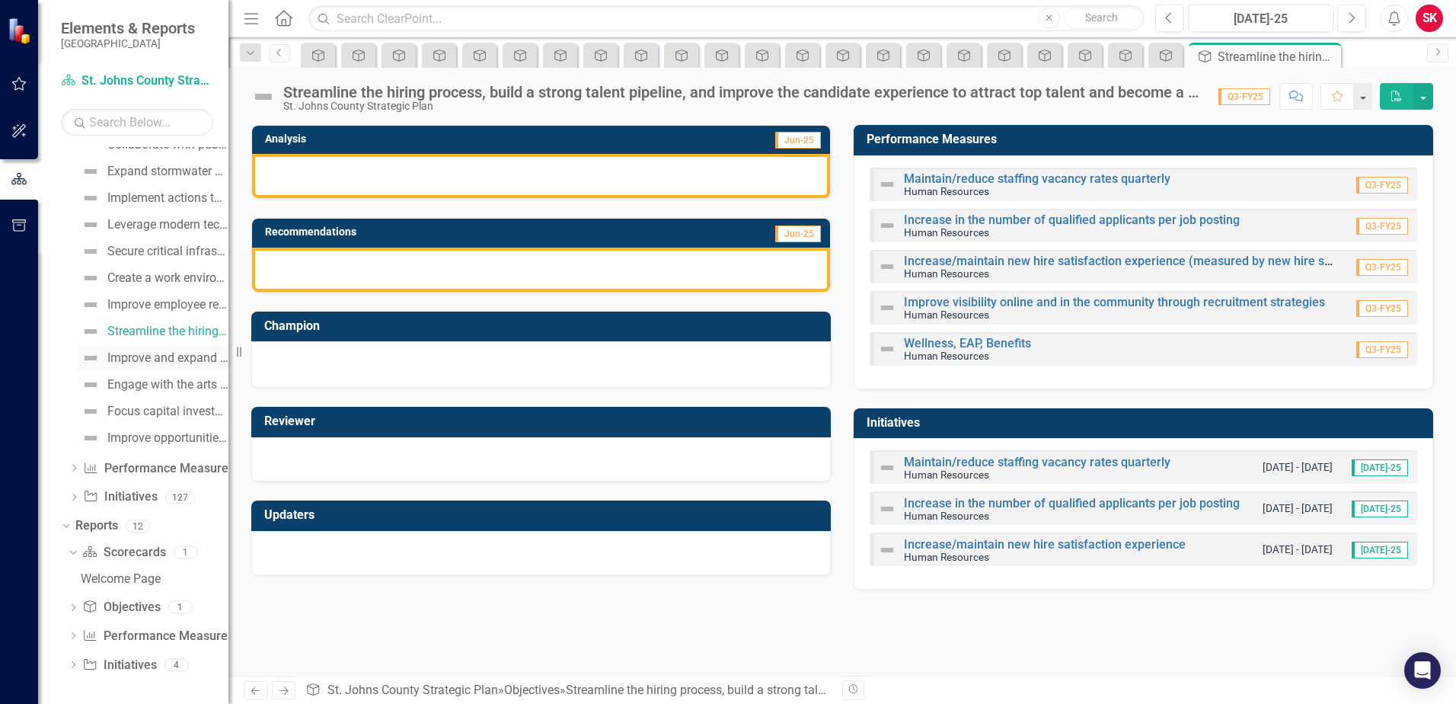
click at [184, 358] on div "Improve and expand recreational and cultural facilities to promote diverse conn…" at bounding box center [167, 358] width 121 height 14
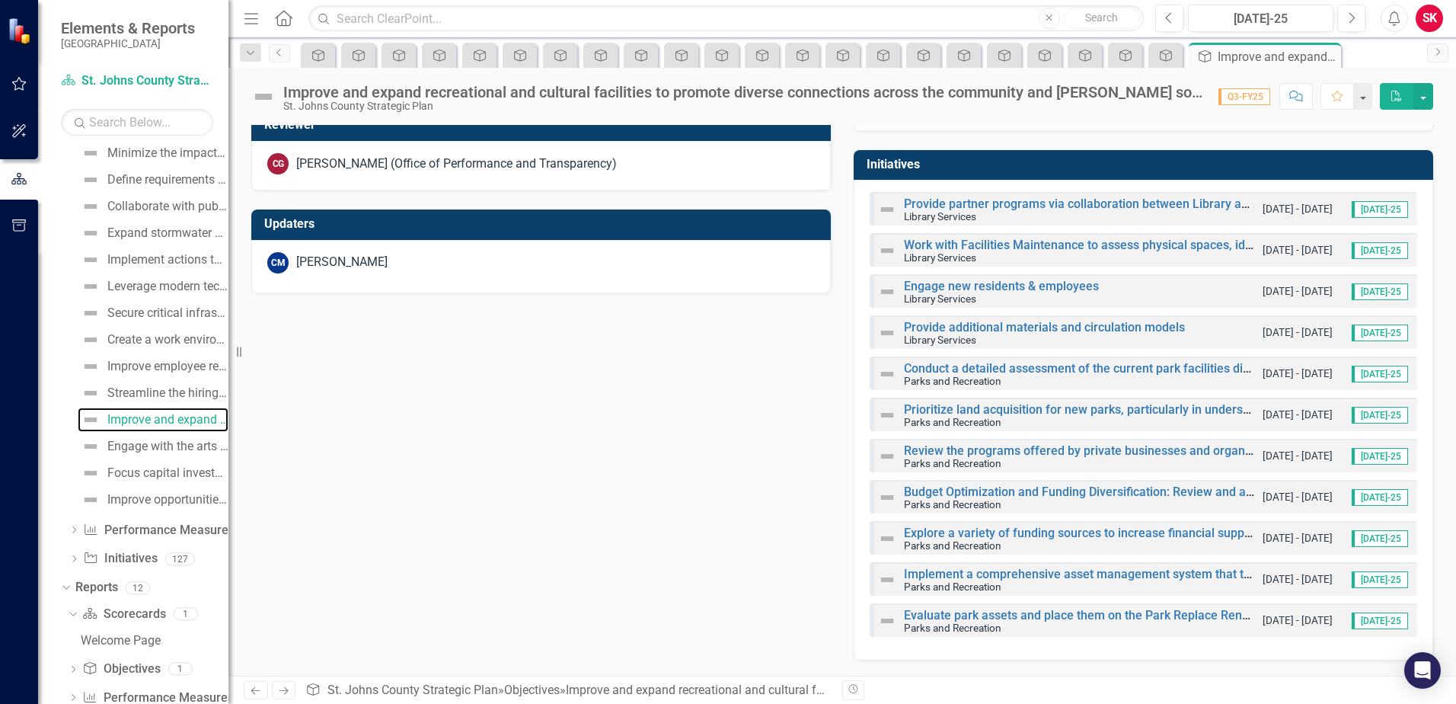
scroll to position [737, 0]
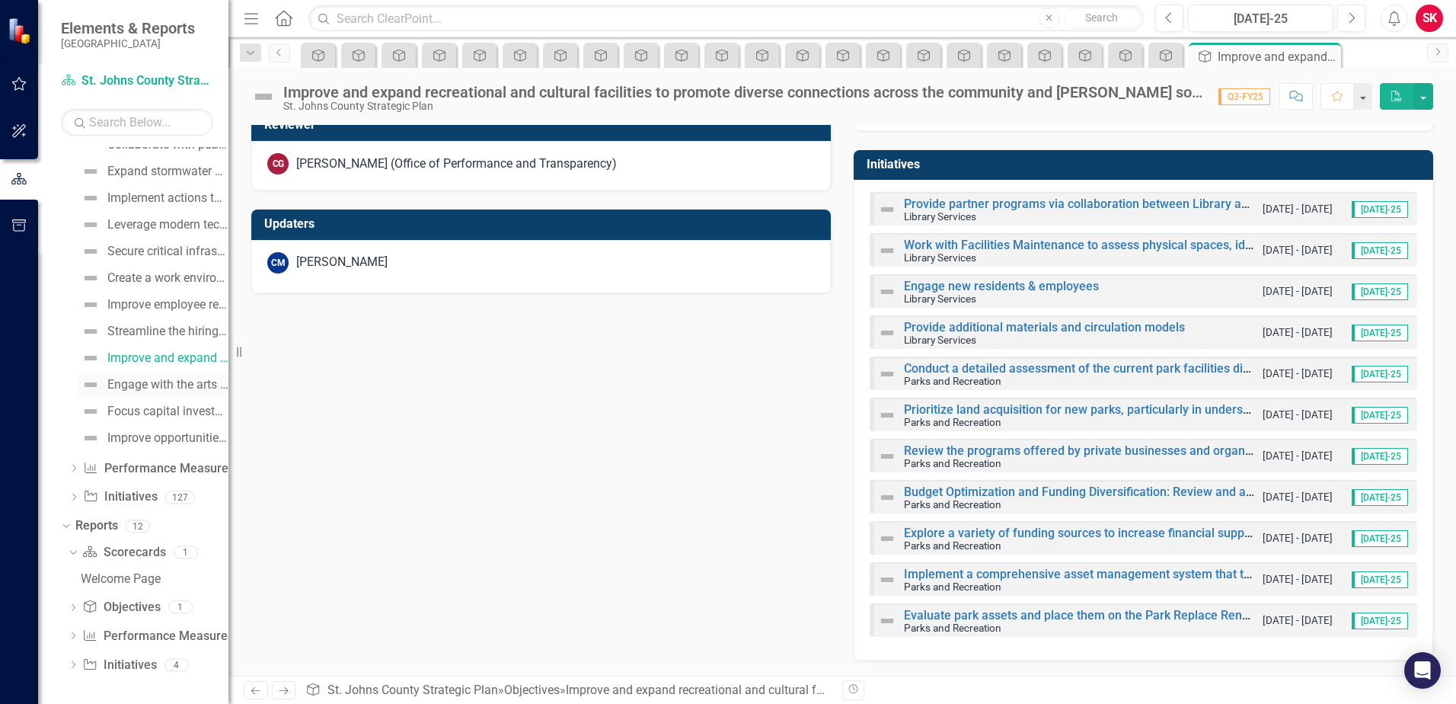
click at [172, 382] on div "Engage with the arts and culture sector to preserve the community's identity th…" at bounding box center [167, 385] width 121 height 14
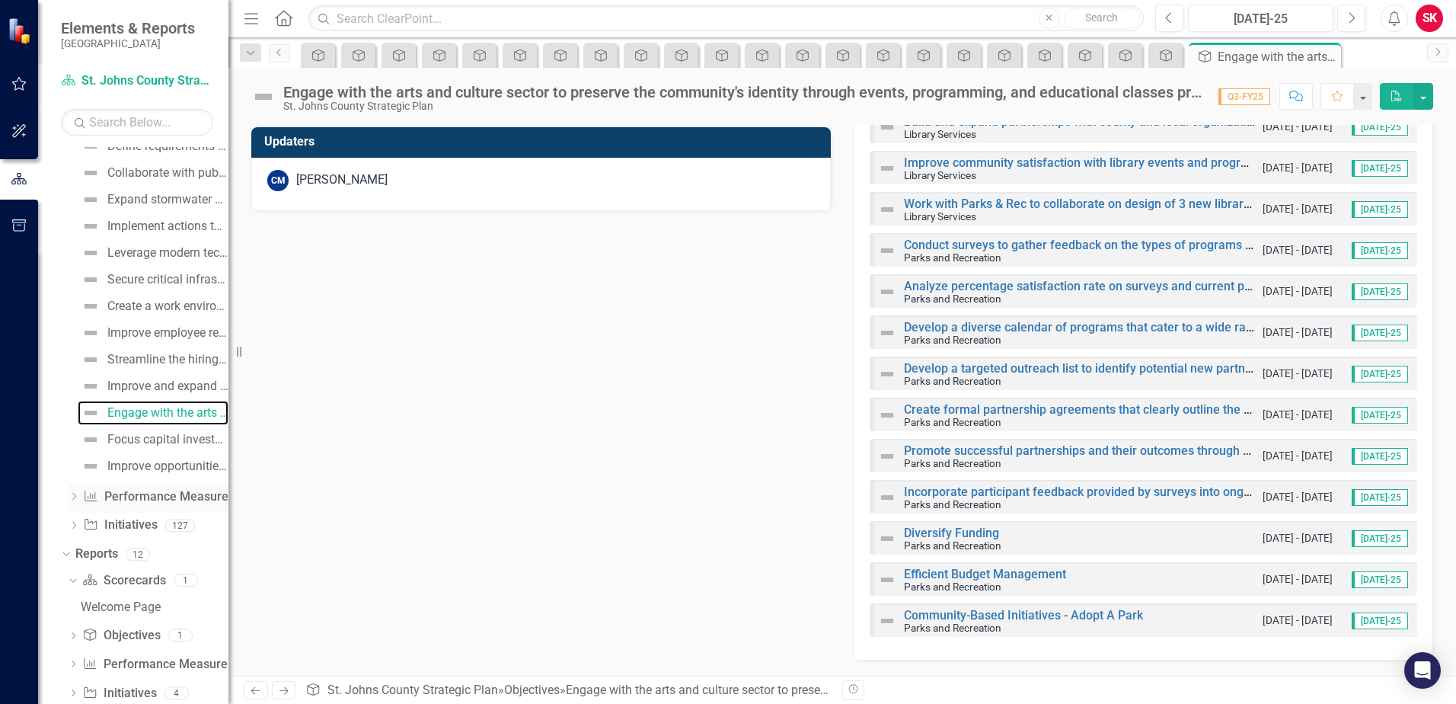
scroll to position [737, 0]
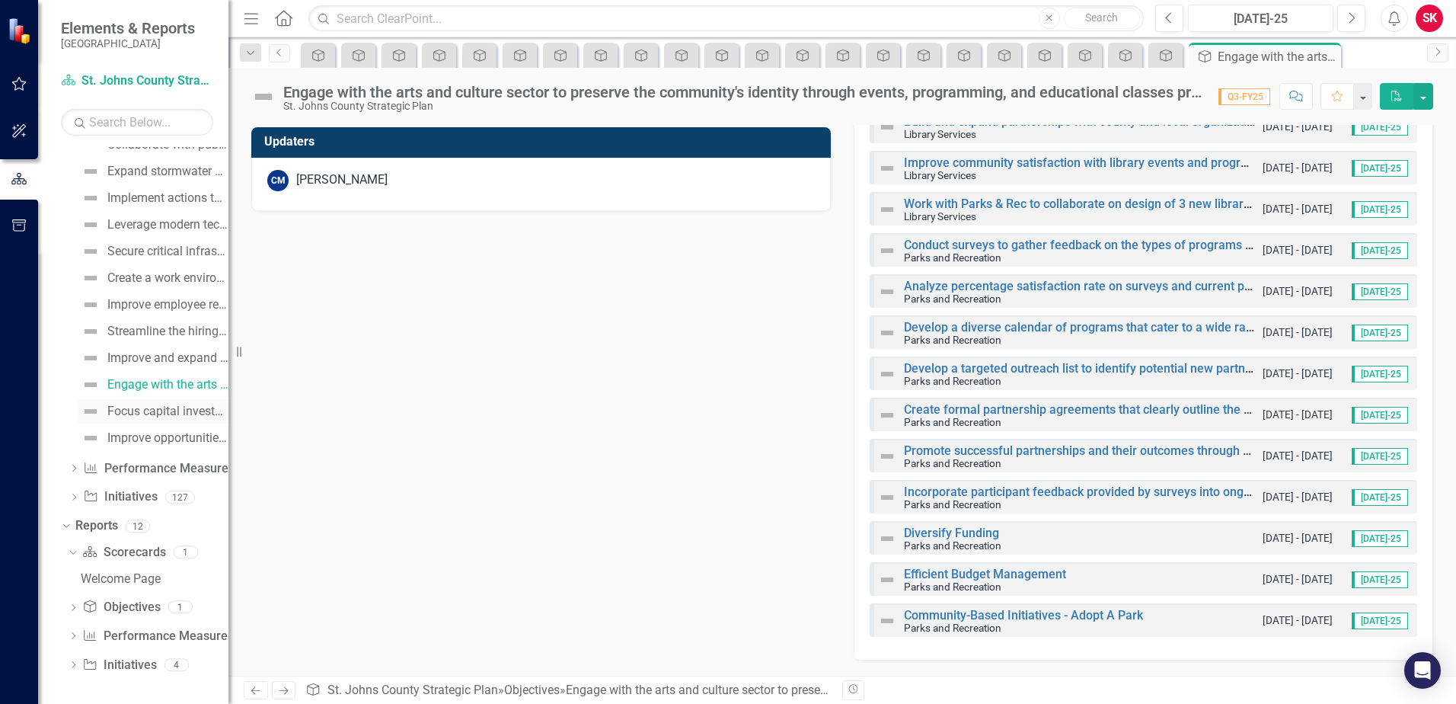
click at [155, 421] on link "Focus capital investments on transportation options to create a more livable, c…" at bounding box center [153, 411] width 151 height 24
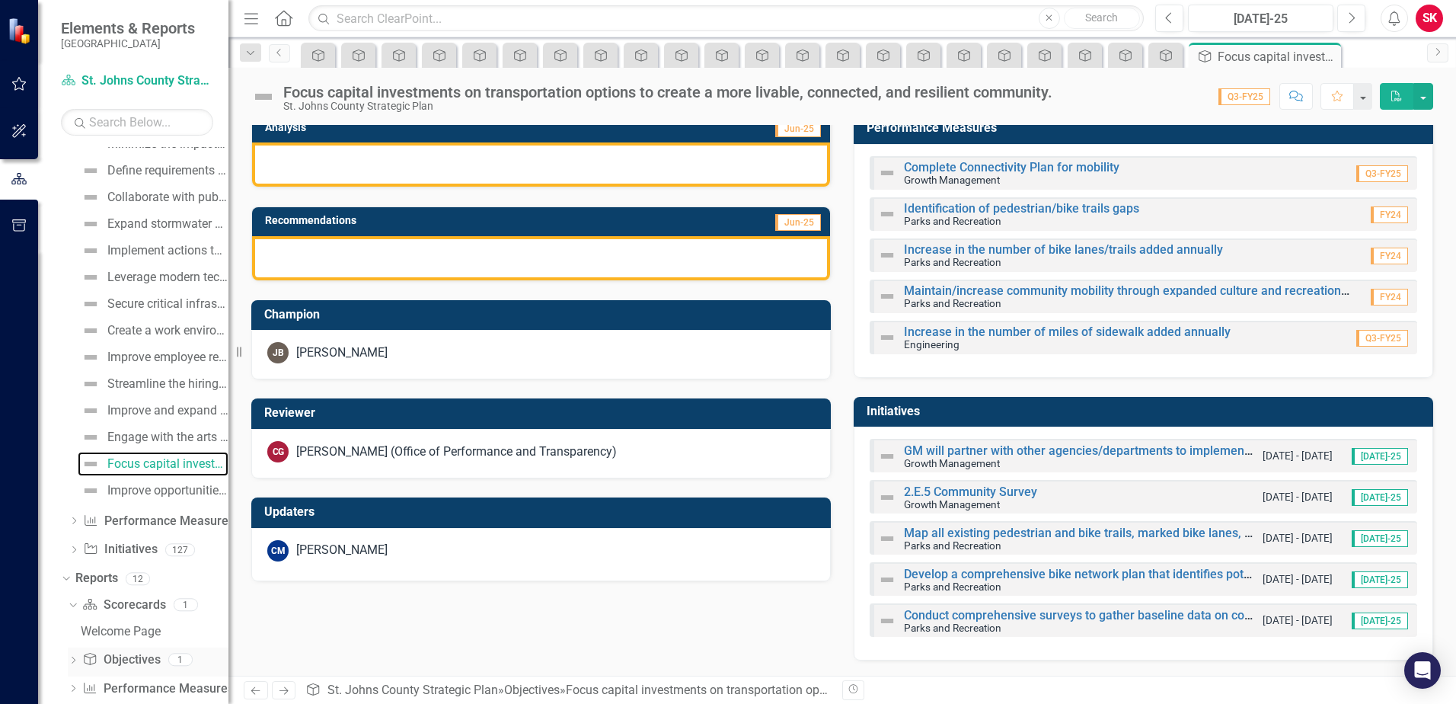
scroll to position [685, 0]
click at [155, 493] on div "Improve opportunities for outdoor recreation and increase public awareness of a…" at bounding box center [167, 490] width 121 height 14
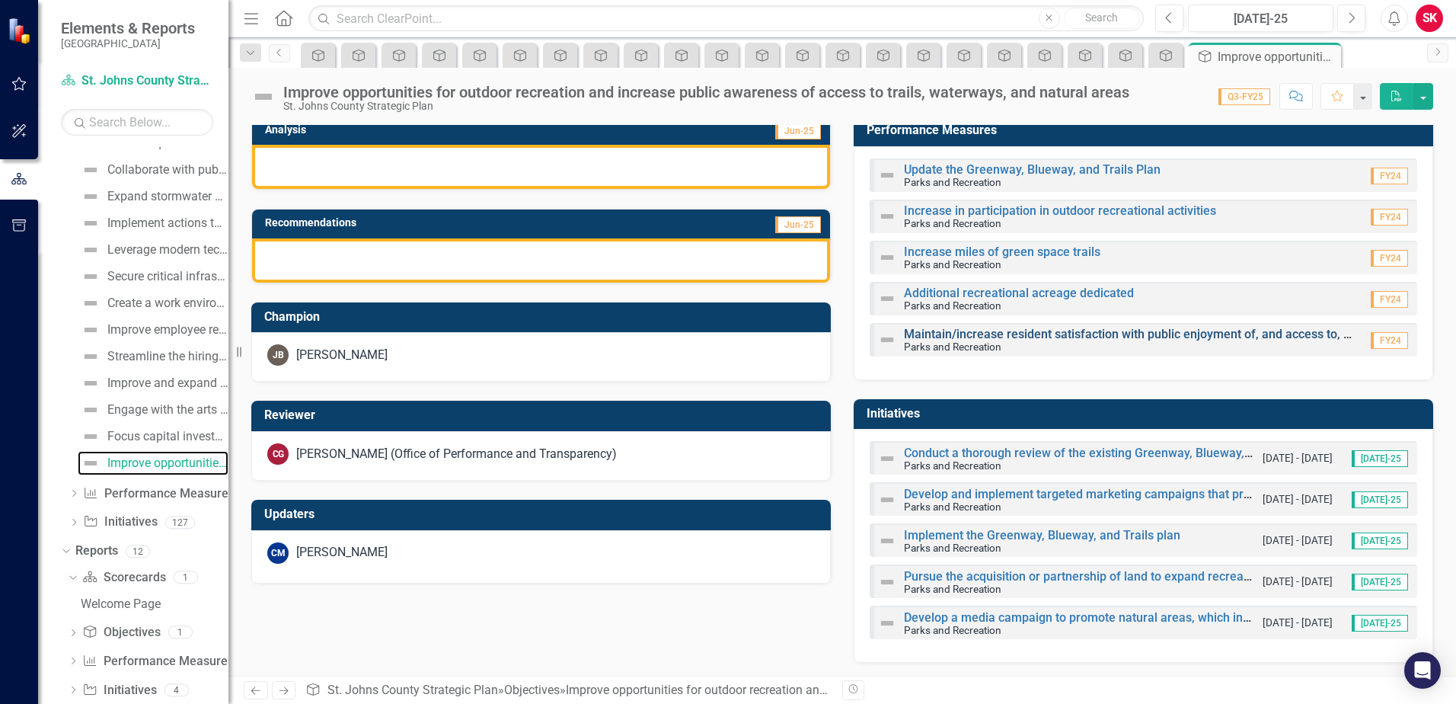
scroll to position [11, 0]
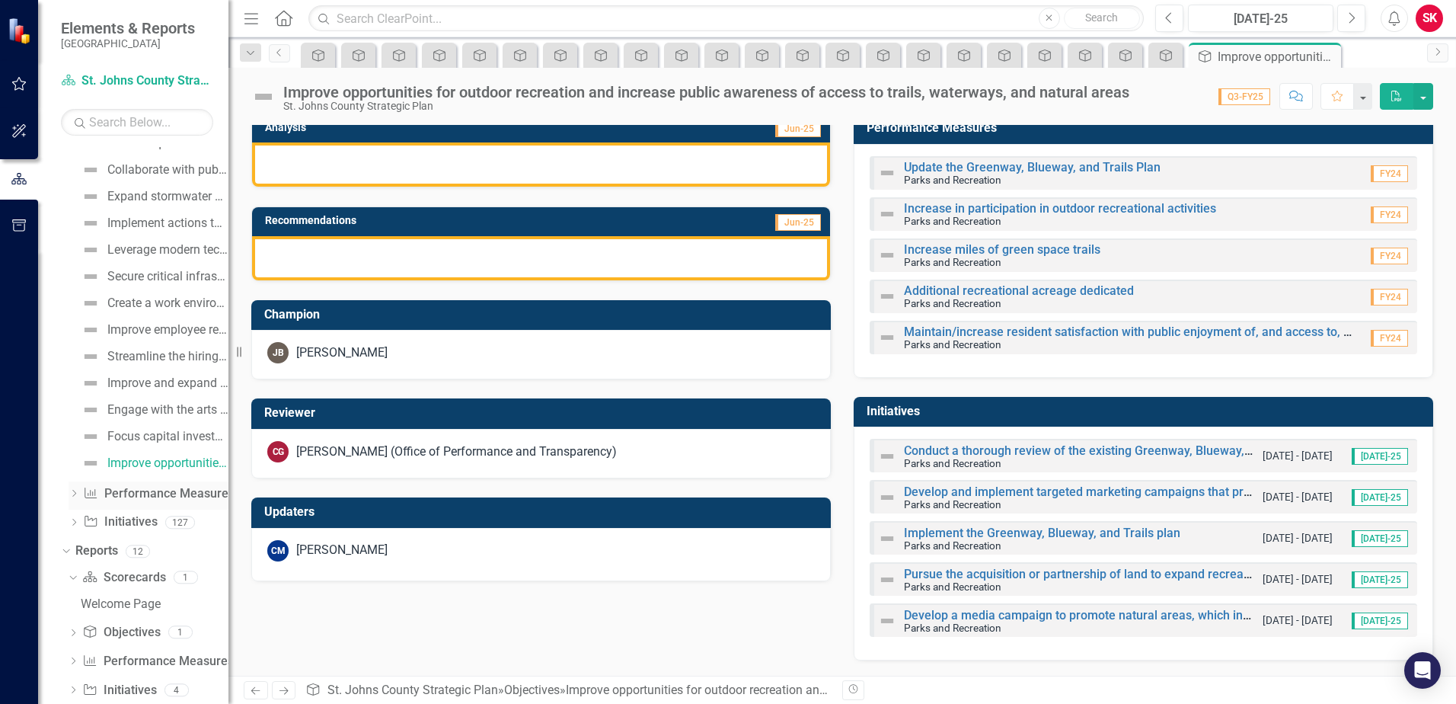
click at [75, 496] on icon "Dropdown" at bounding box center [74, 494] width 11 height 8
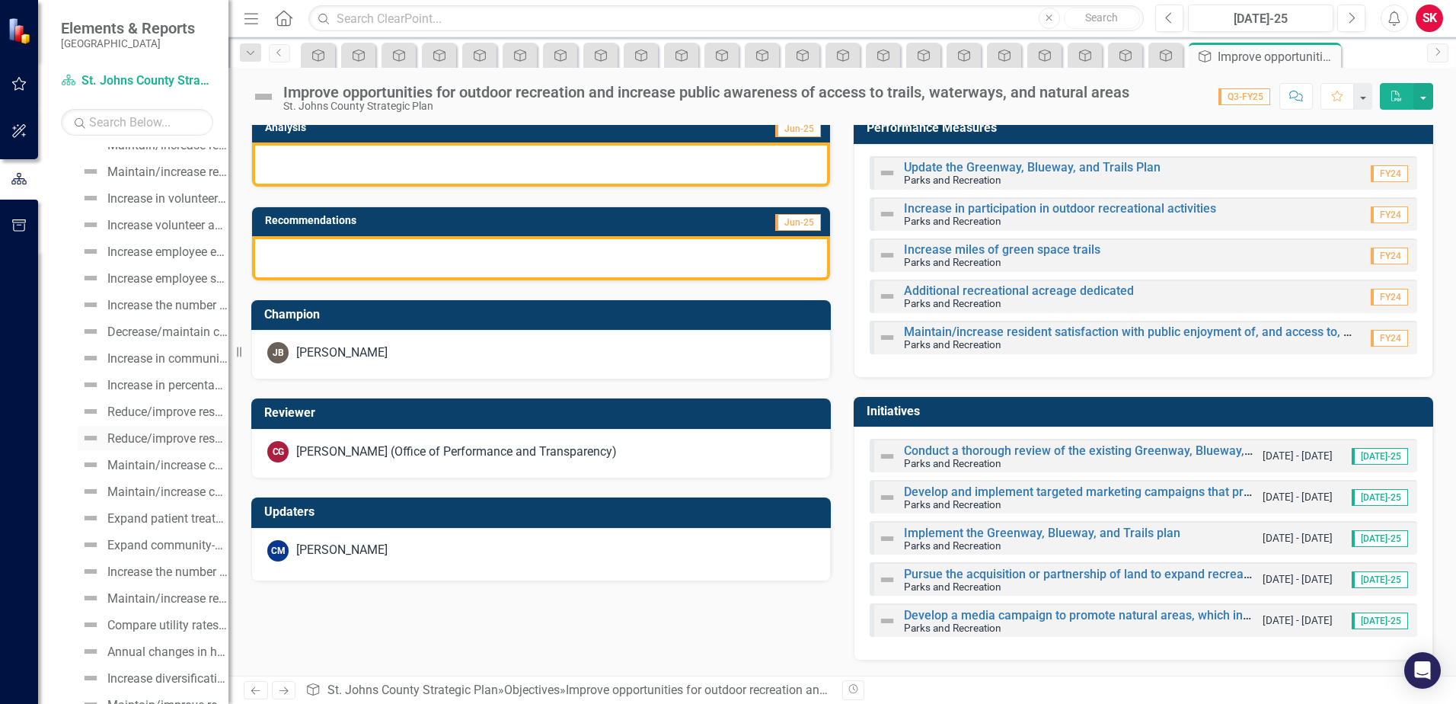
click at [188, 435] on div "Reduce/improve response and “transport” times of medical aid call" at bounding box center [167, 439] width 121 height 14
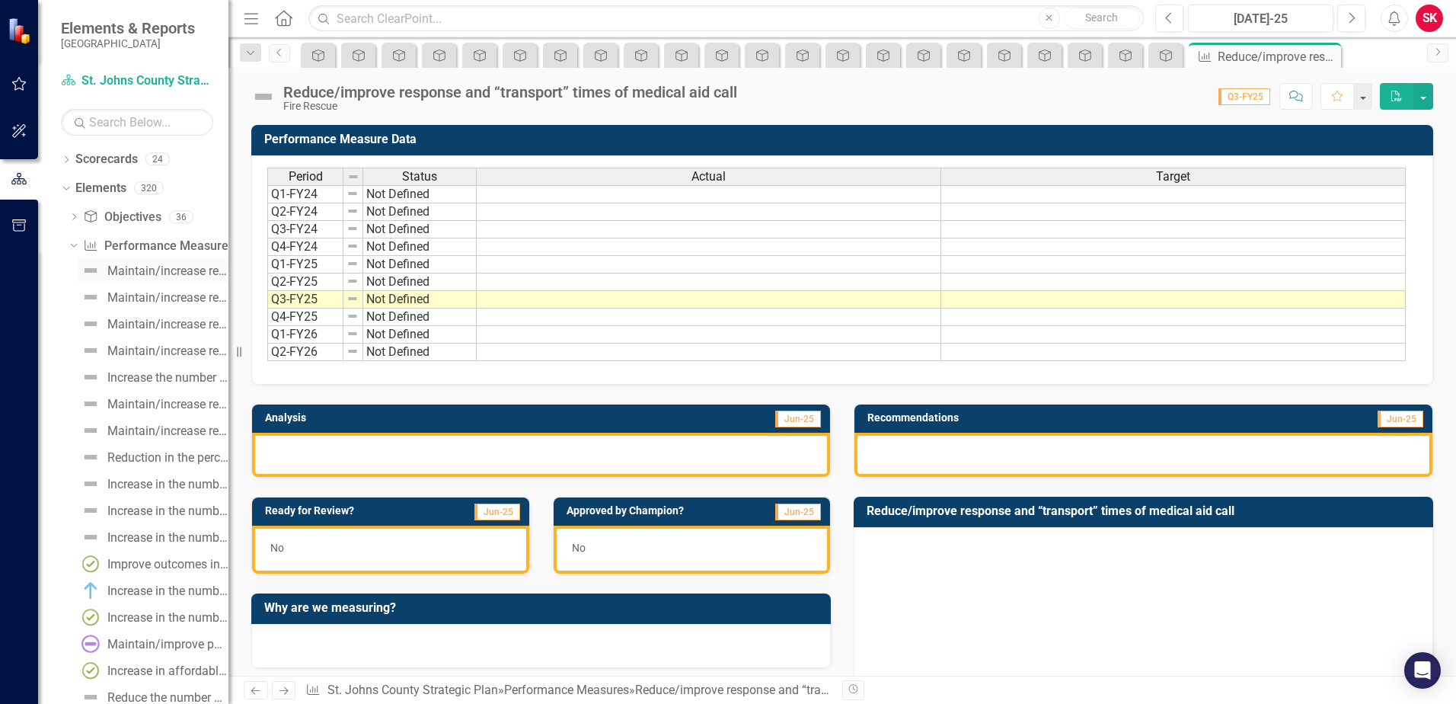
click at [131, 274] on div "Maintain/increase residents’ overall trust in the County government (measured b…" at bounding box center [167, 271] width 121 height 14
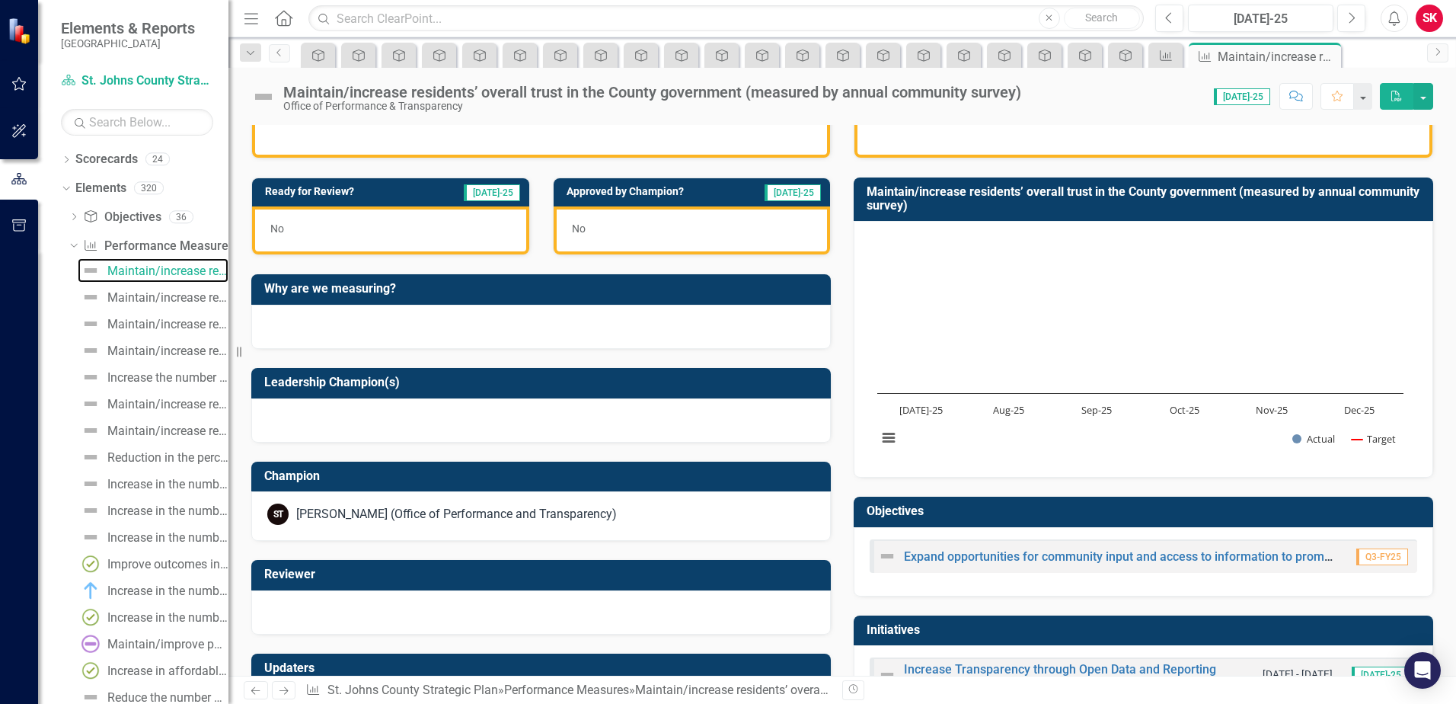
scroll to position [381, 0]
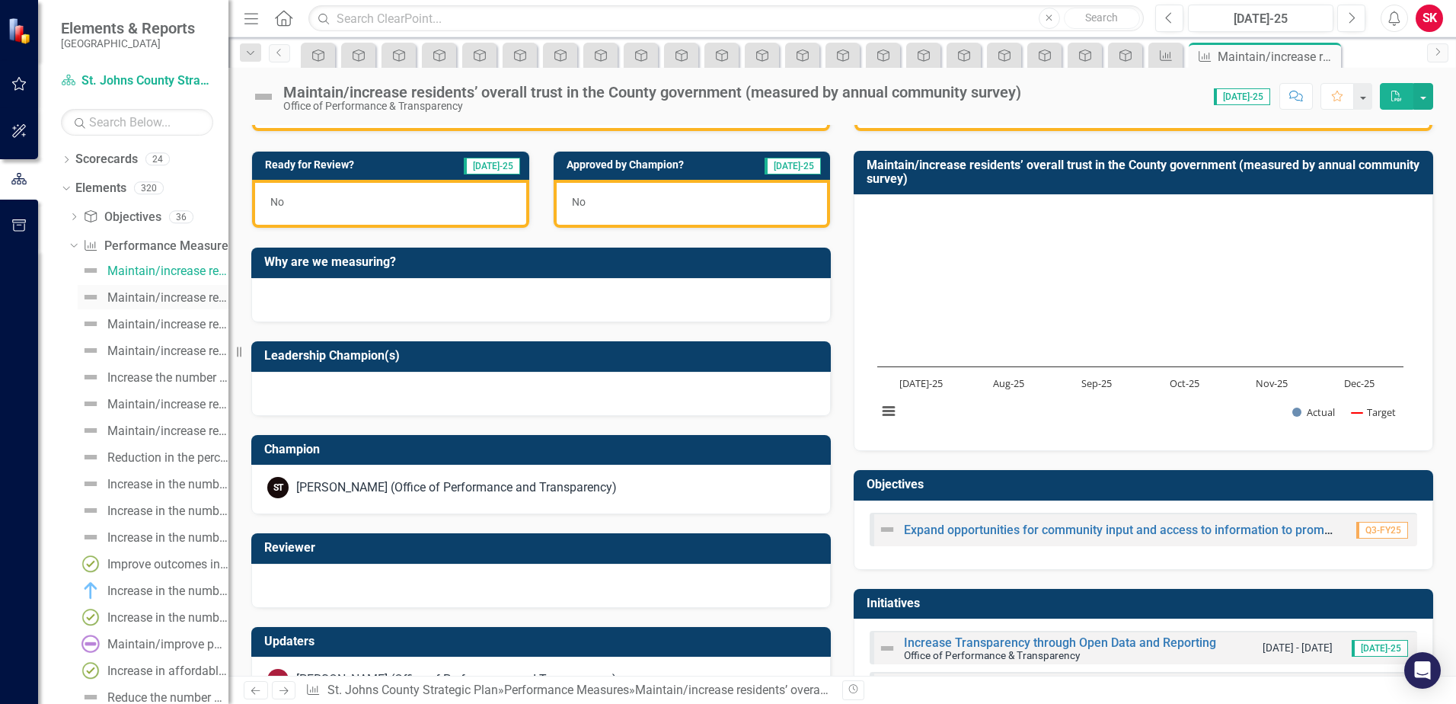
click at [173, 307] on link "Maintain/increase residents’ satisfaction with County communication and engagem…" at bounding box center [153, 297] width 151 height 24
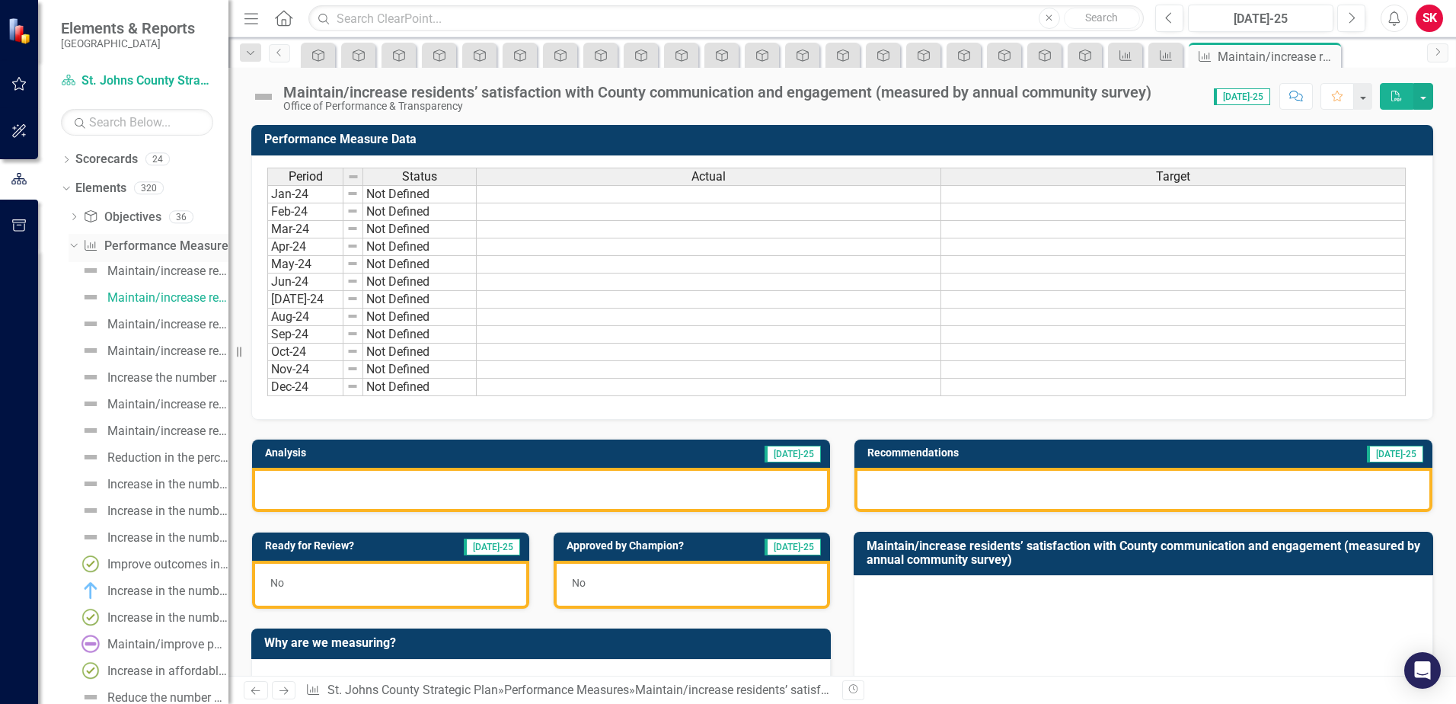
click at [75, 247] on icon "Dropdown" at bounding box center [72, 245] width 8 height 11
